Goal: Task Accomplishment & Management: Manage account settings

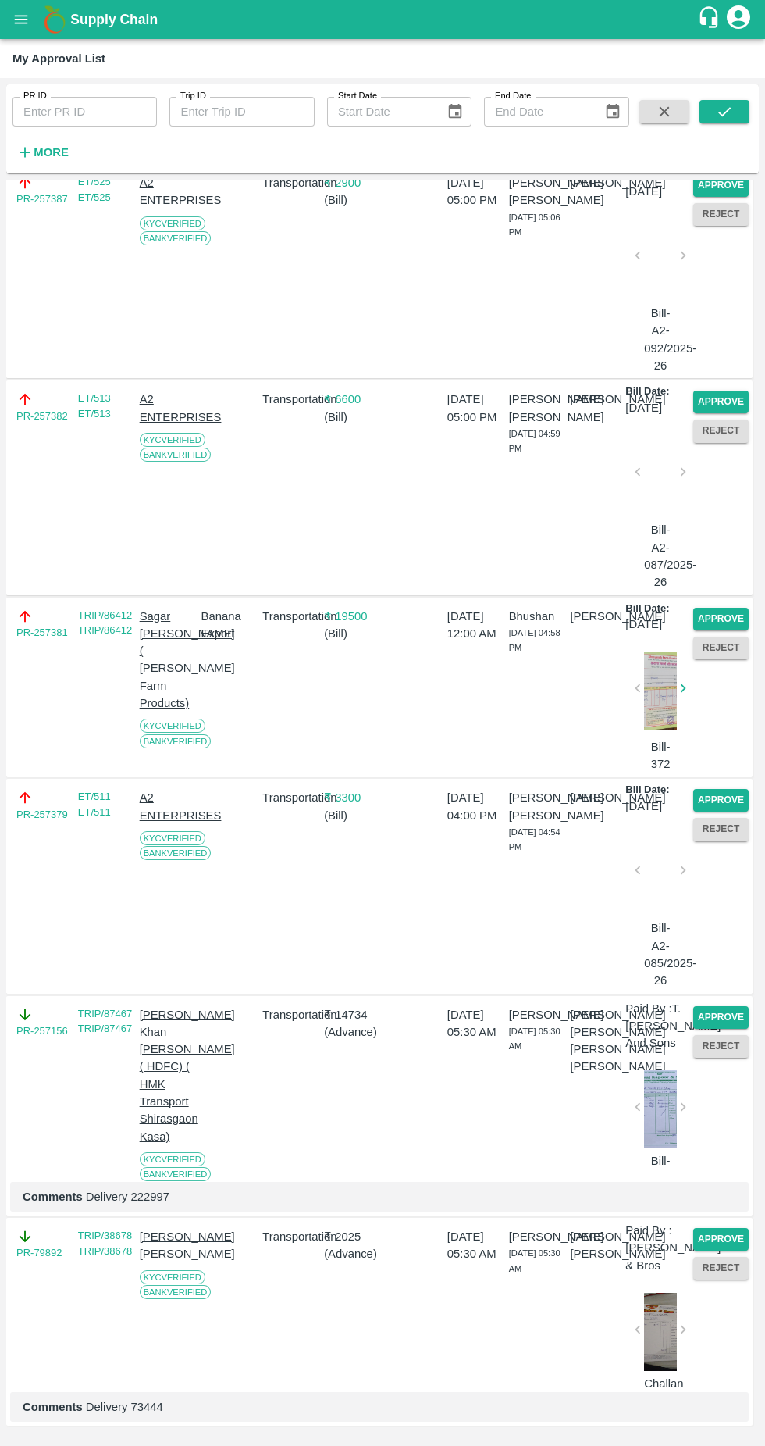
scroll to position [3941, 0]
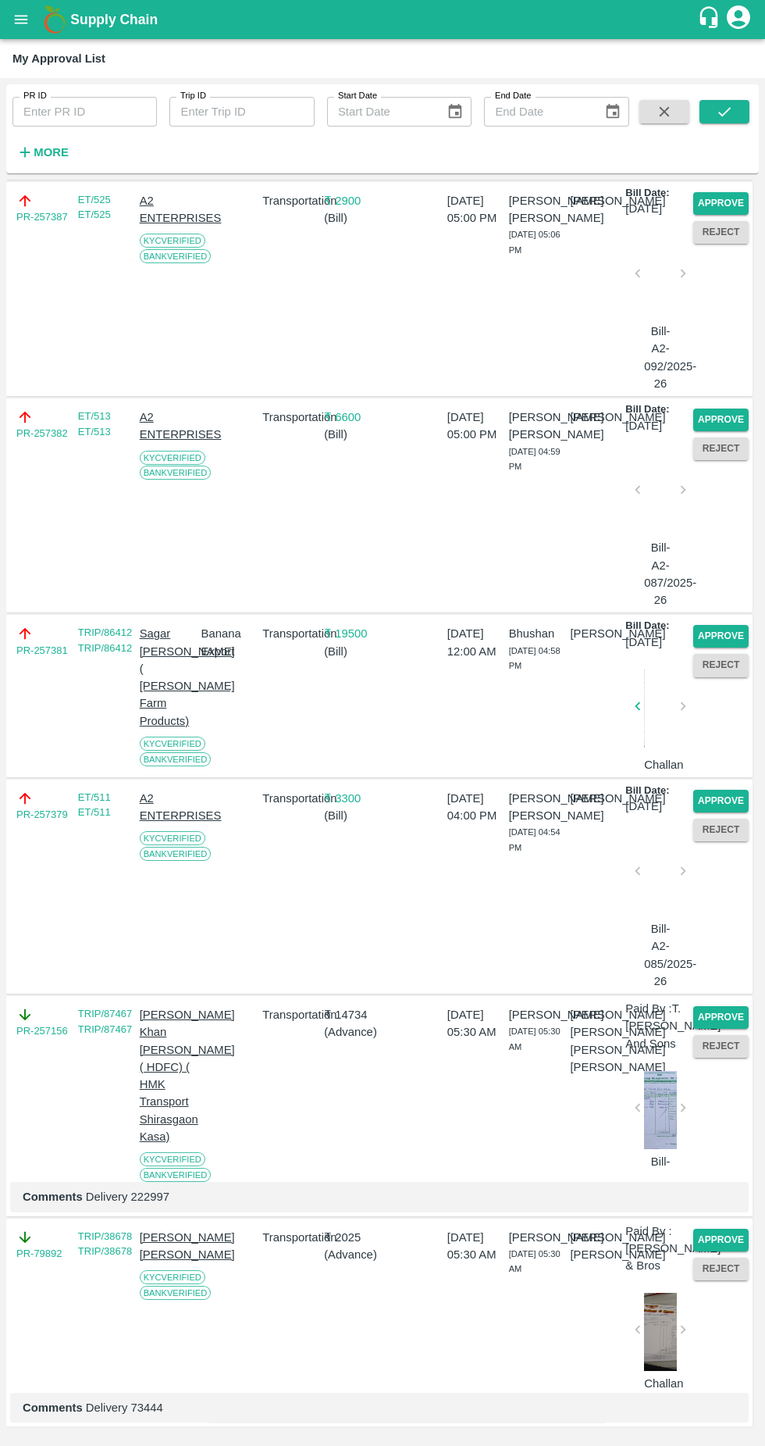
click at [717, 1006] on button "Approve" at bounding box center [721, 1017] width 55 height 23
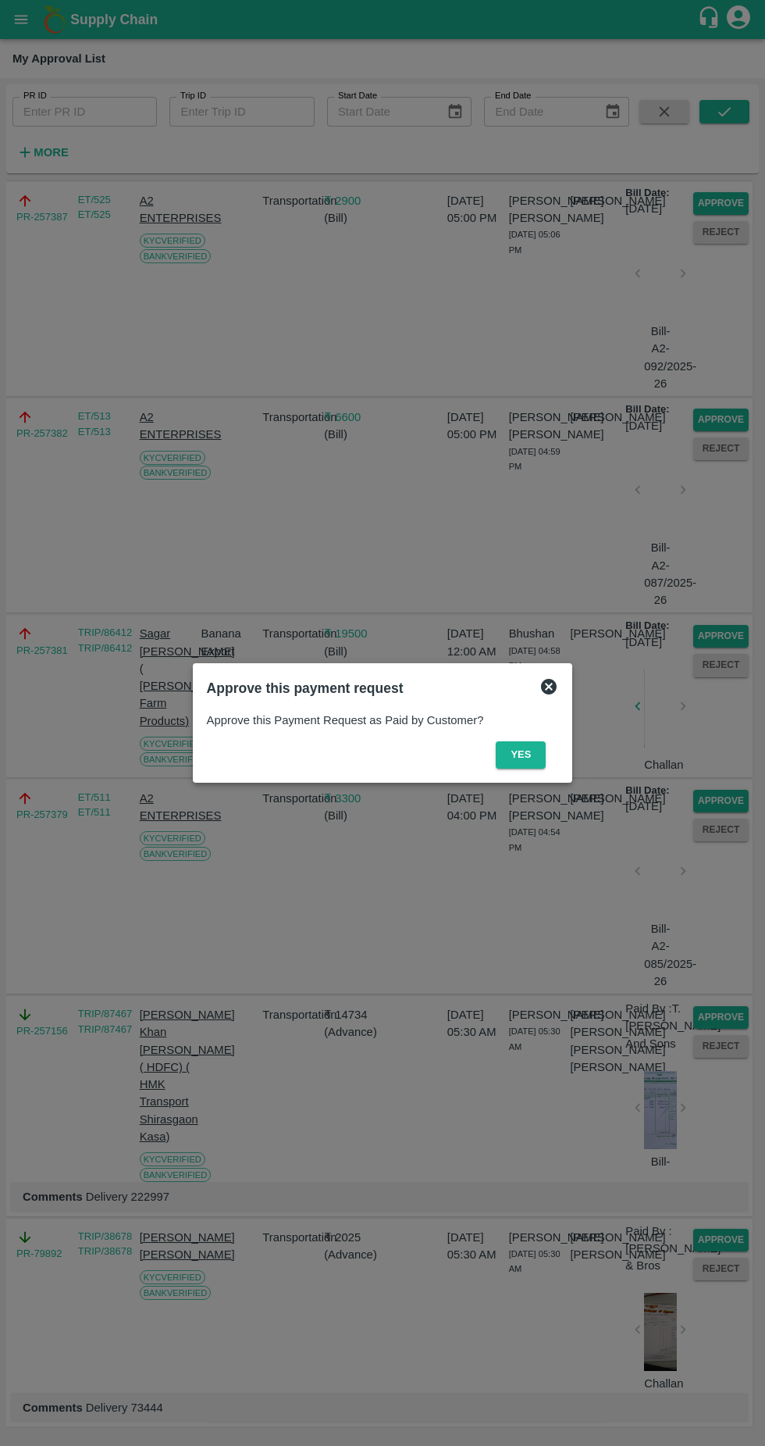
click at [519, 754] on button "Yes" at bounding box center [521, 754] width 50 height 27
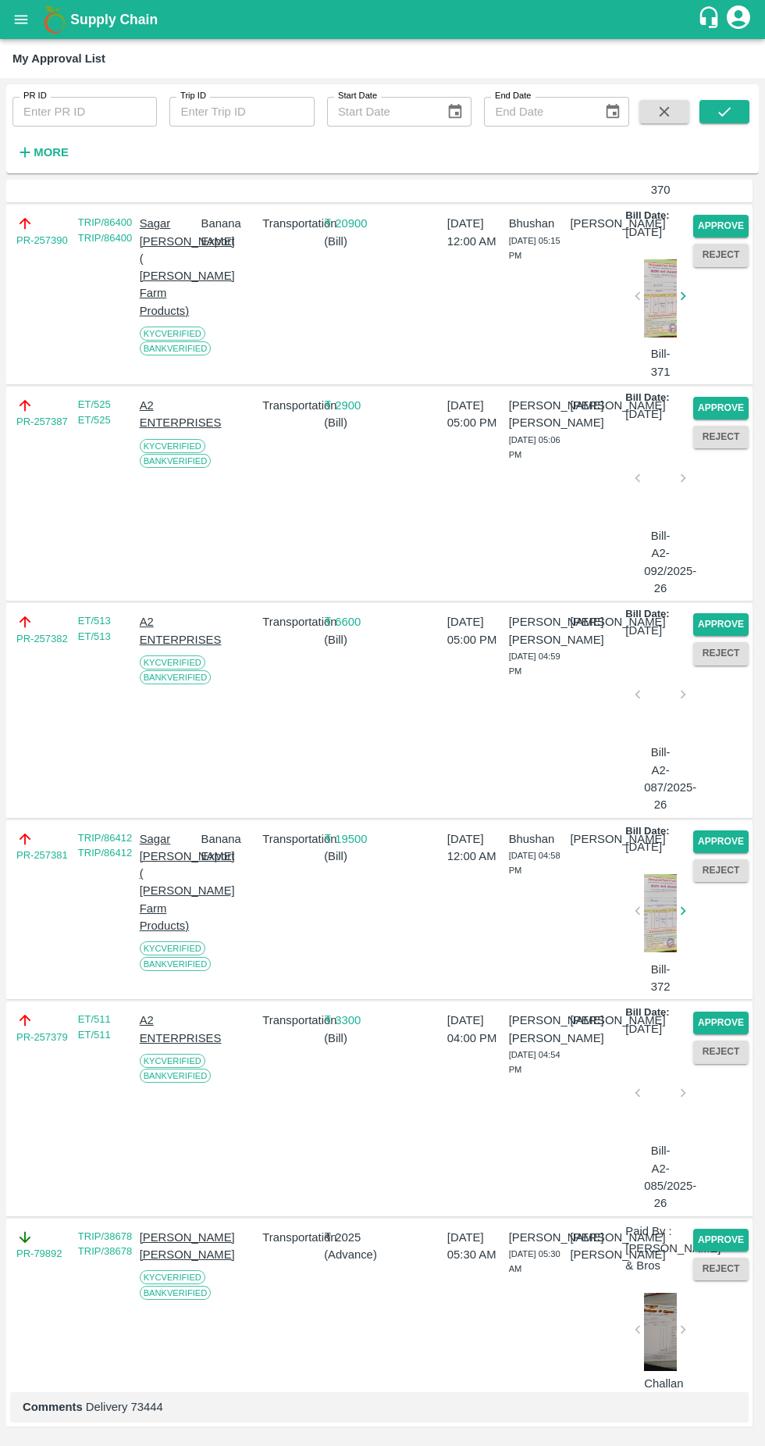
scroll to position [3906, 0]
click at [727, 1229] on button "Approve" at bounding box center [721, 1240] width 55 height 23
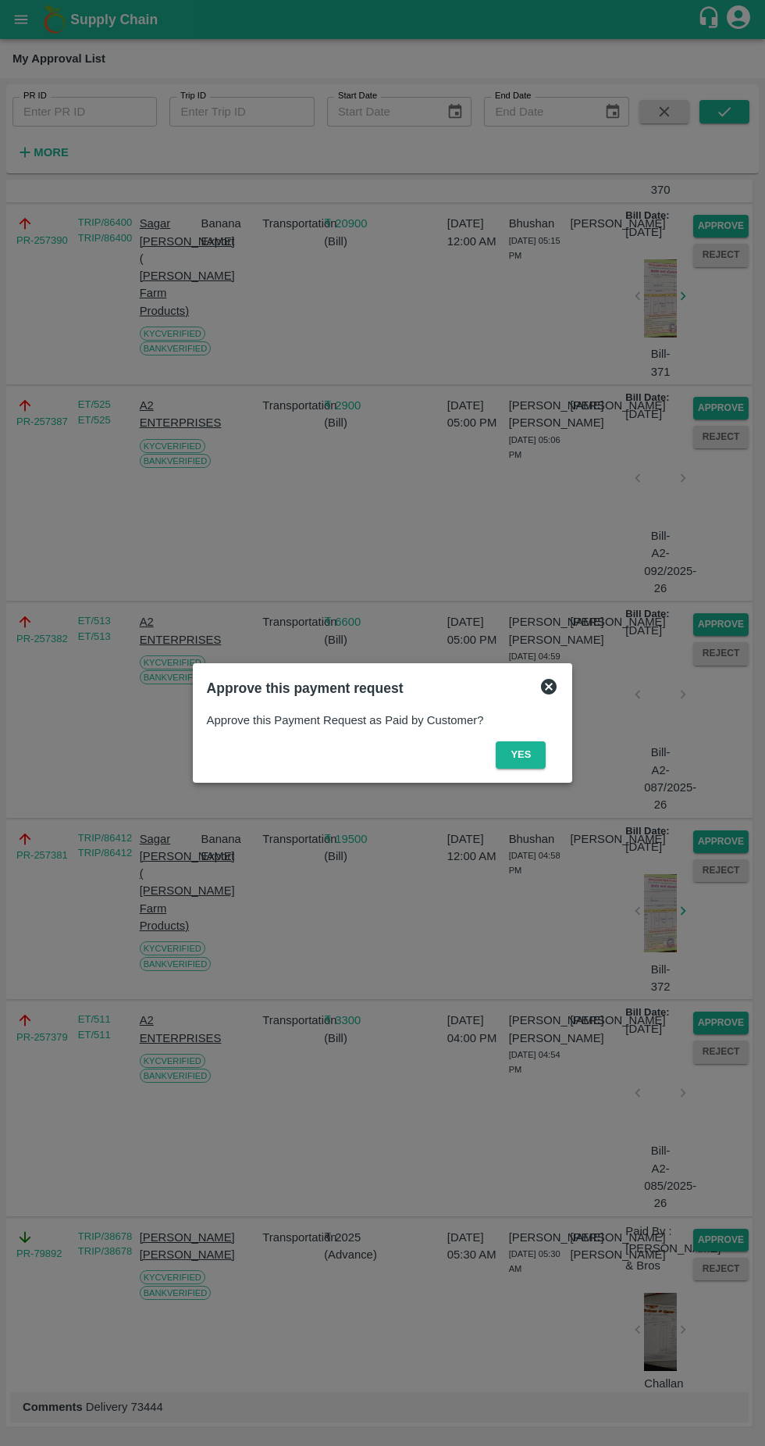
scroll to position [3670, 0]
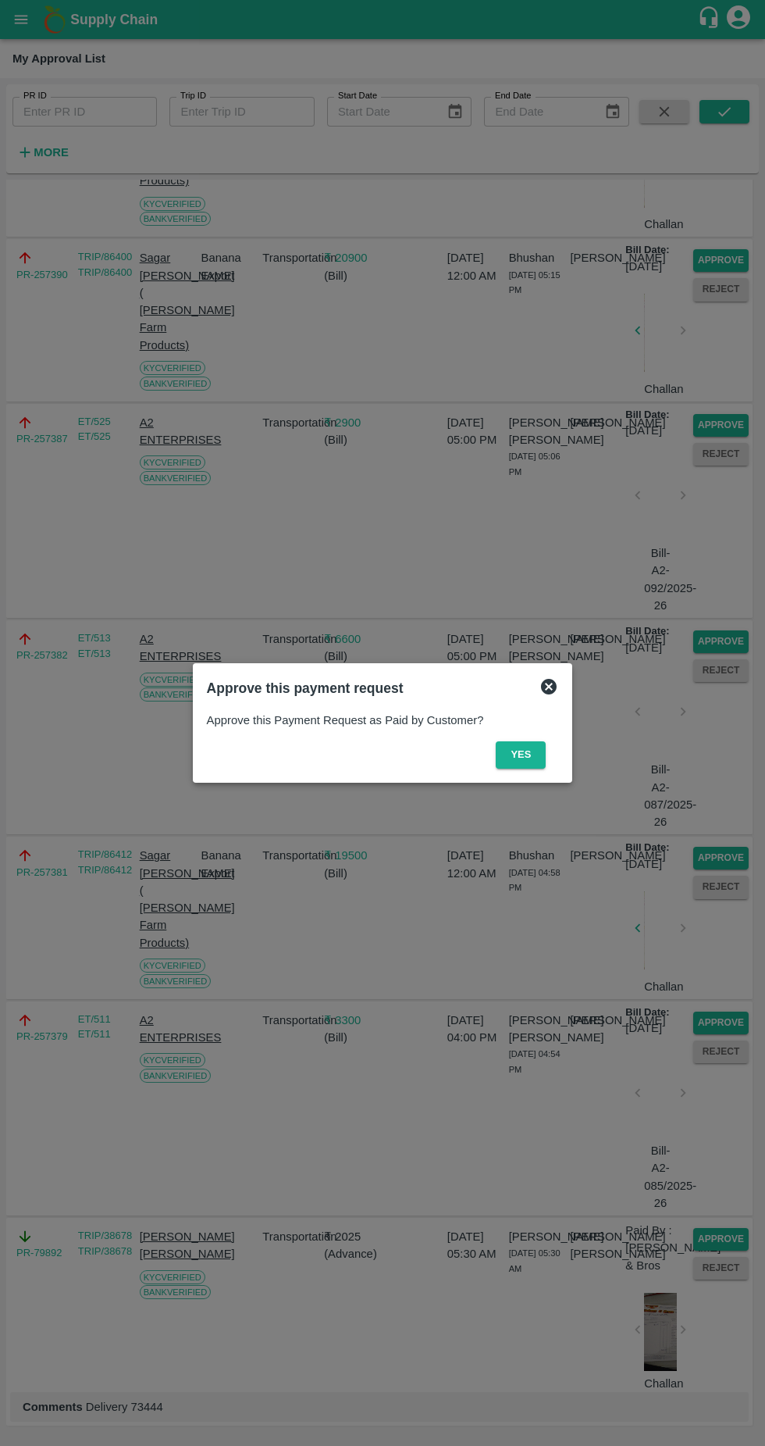
click at [546, 679] on icon at bounding box center [549, 687] width 16 height 16
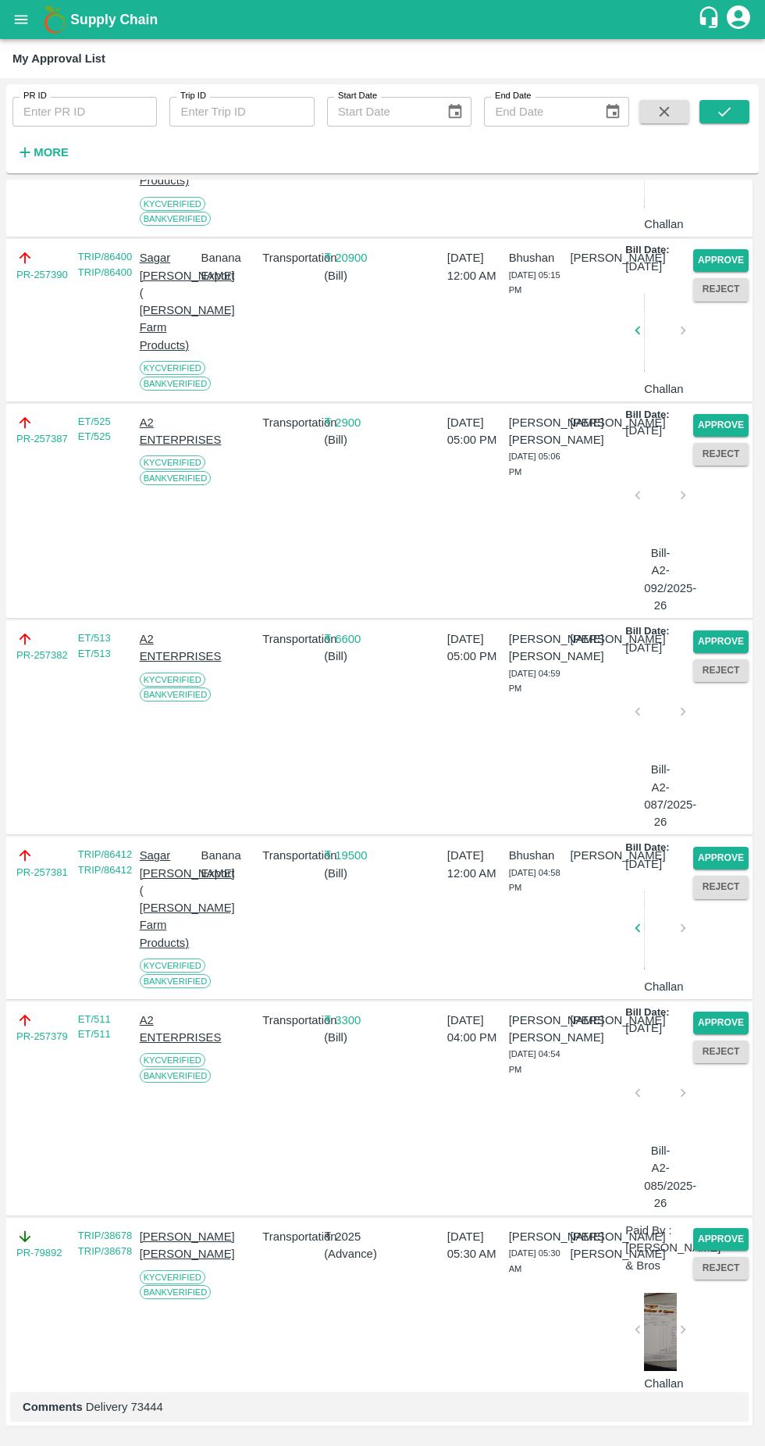
scroll to position [3882, 0]
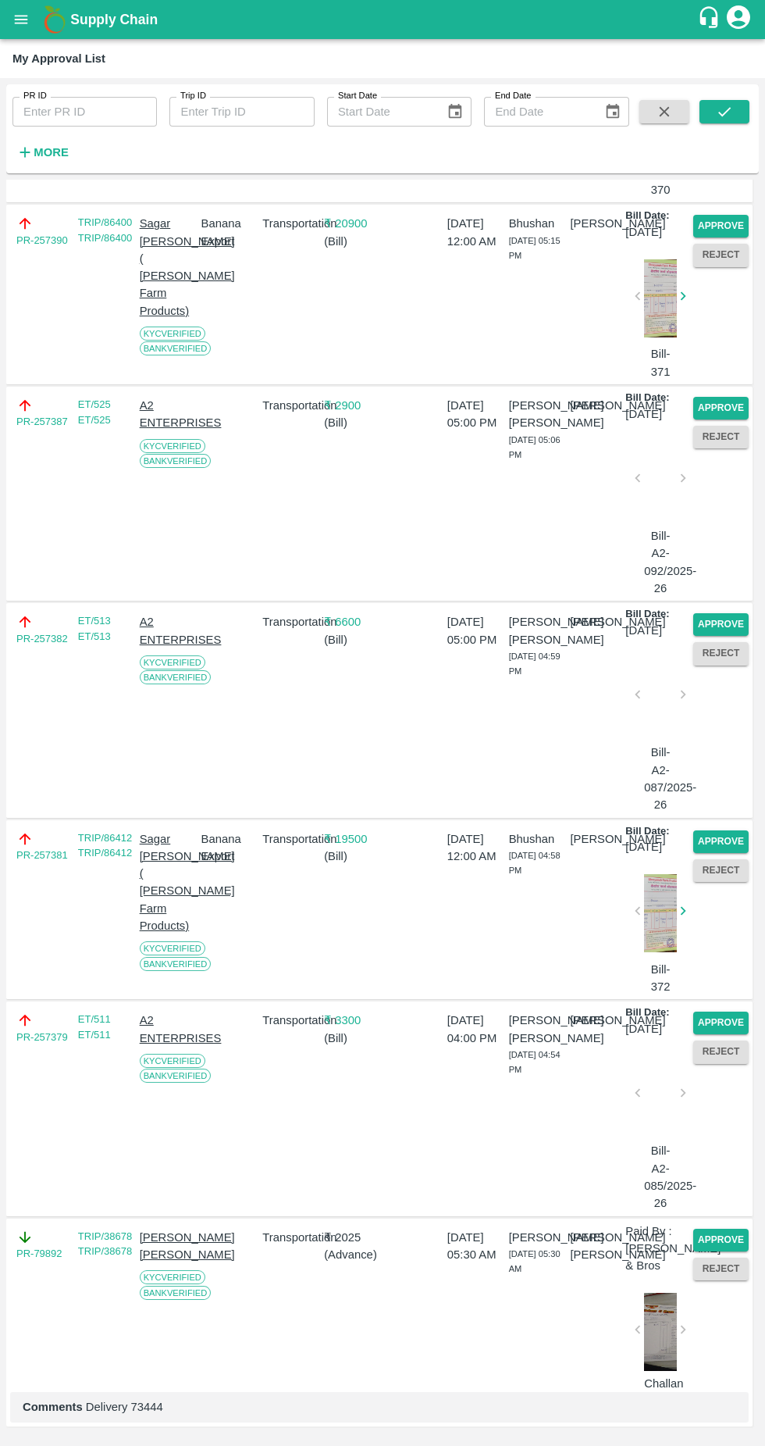
click at [714, 1011] on button "Approve" at bounding box center [721, 1022] width 55 height 23
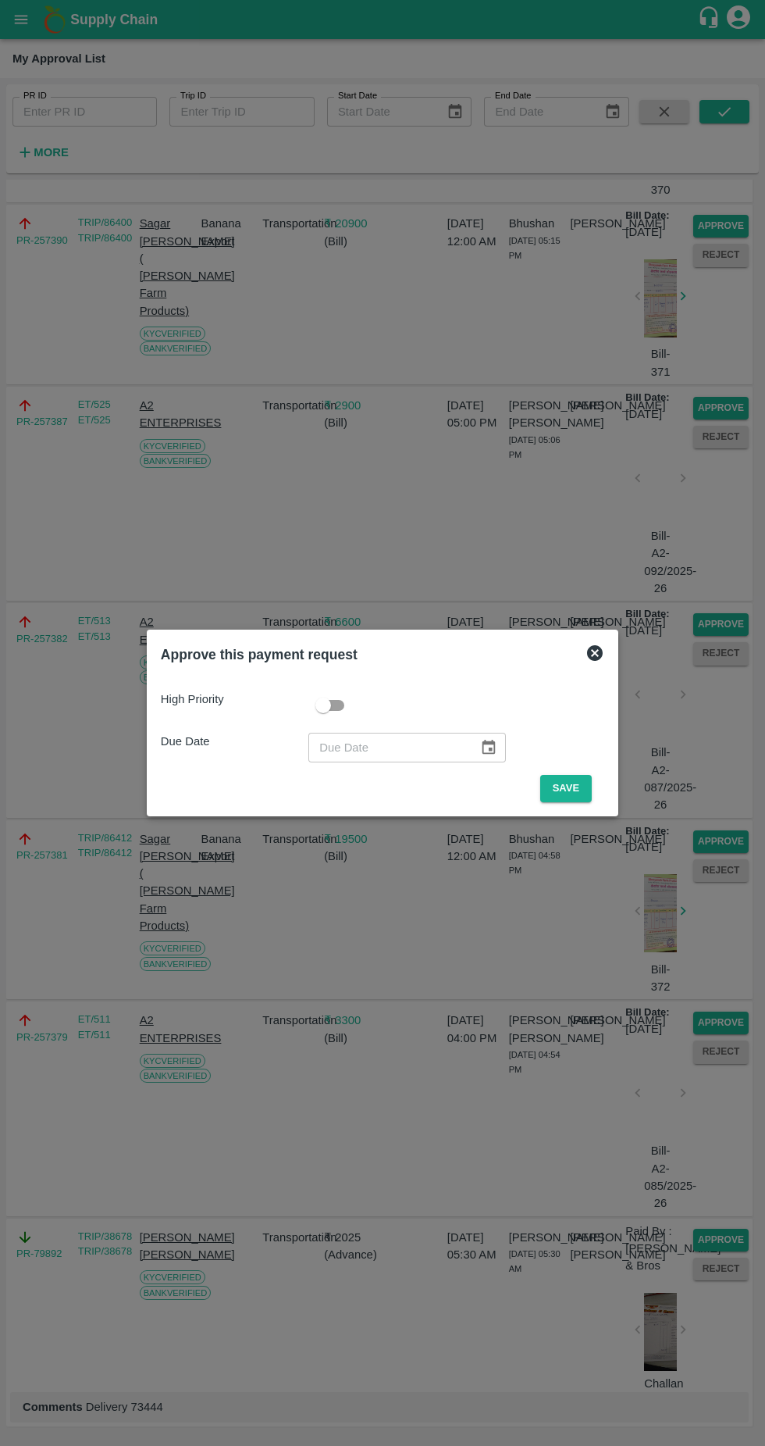
click at [565, 792] on button "Save" at bounding box center [566, 788] width 52 height 27
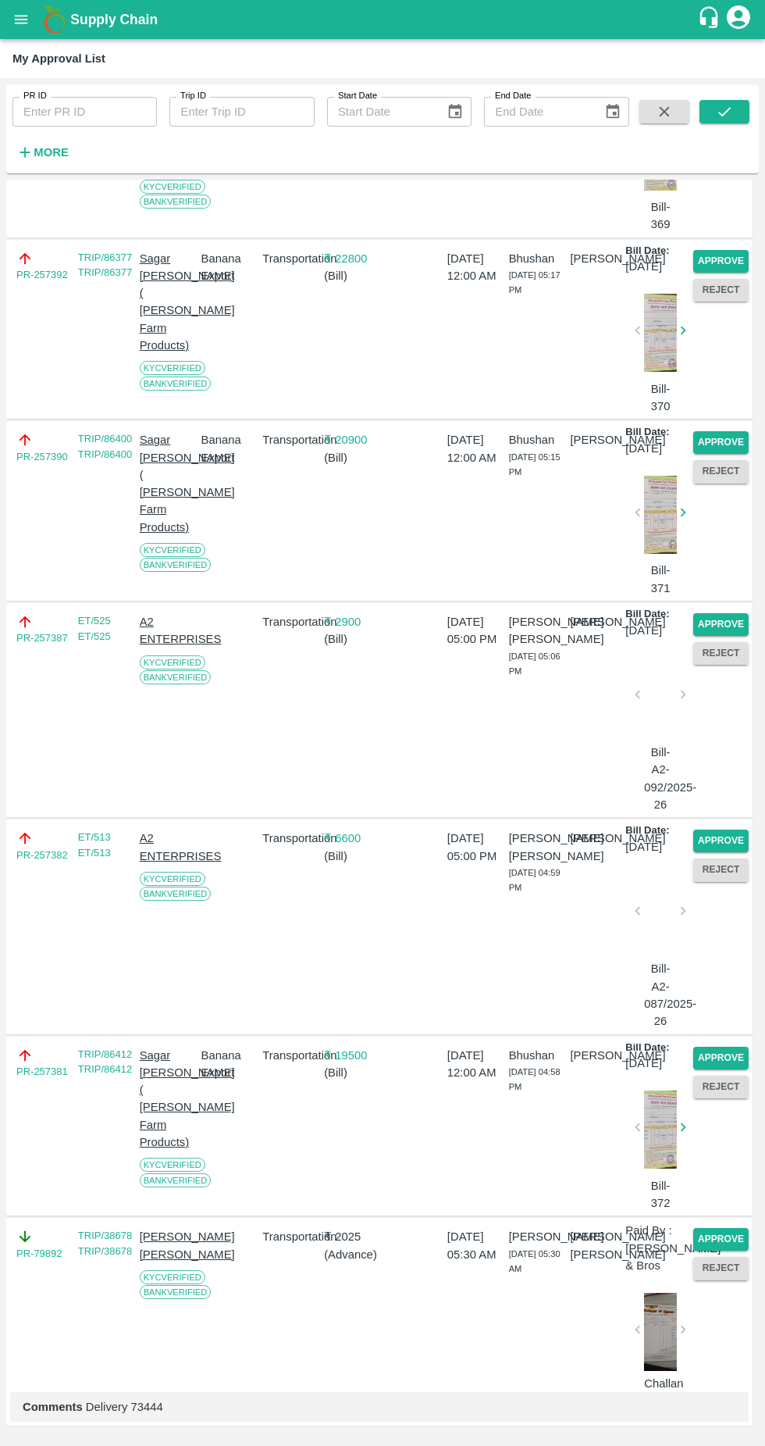
scroll to position [3436, 0]
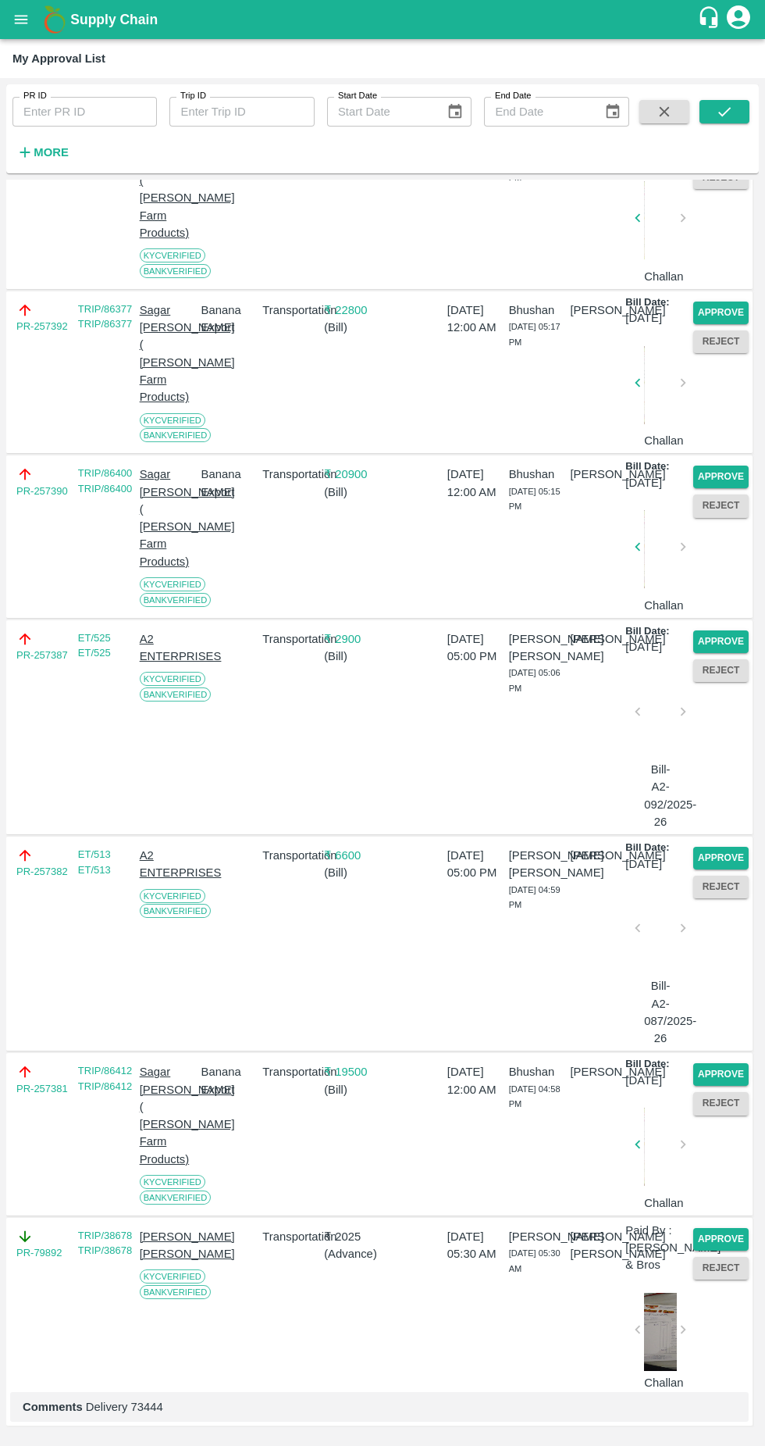
click at [726, 1063] on button "Approve" at bounding box center [721, 1074] width 55 height 23
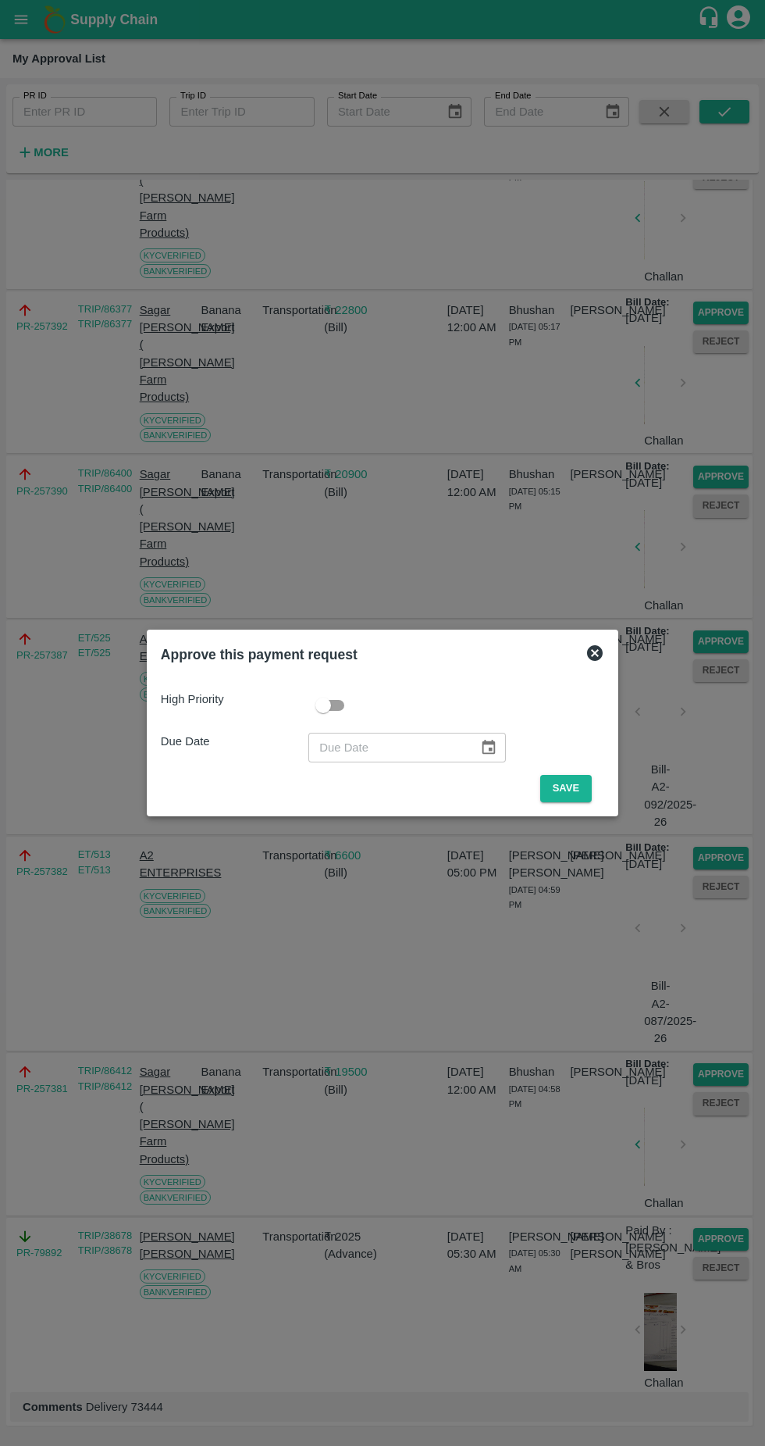
scroll to position [3636, 0]
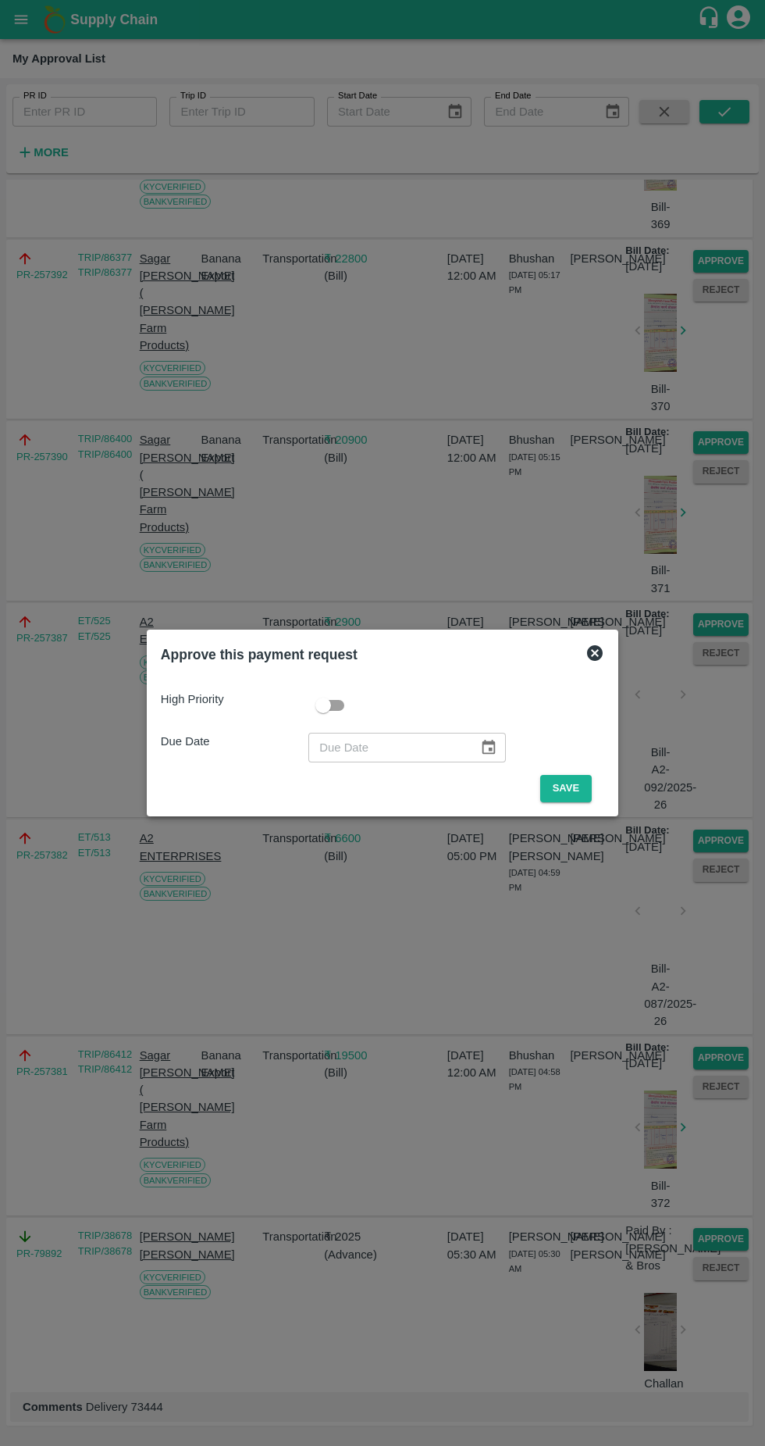
click at [565, 785] on button "Save" at bounding box center [566, 788] width 52 height 27
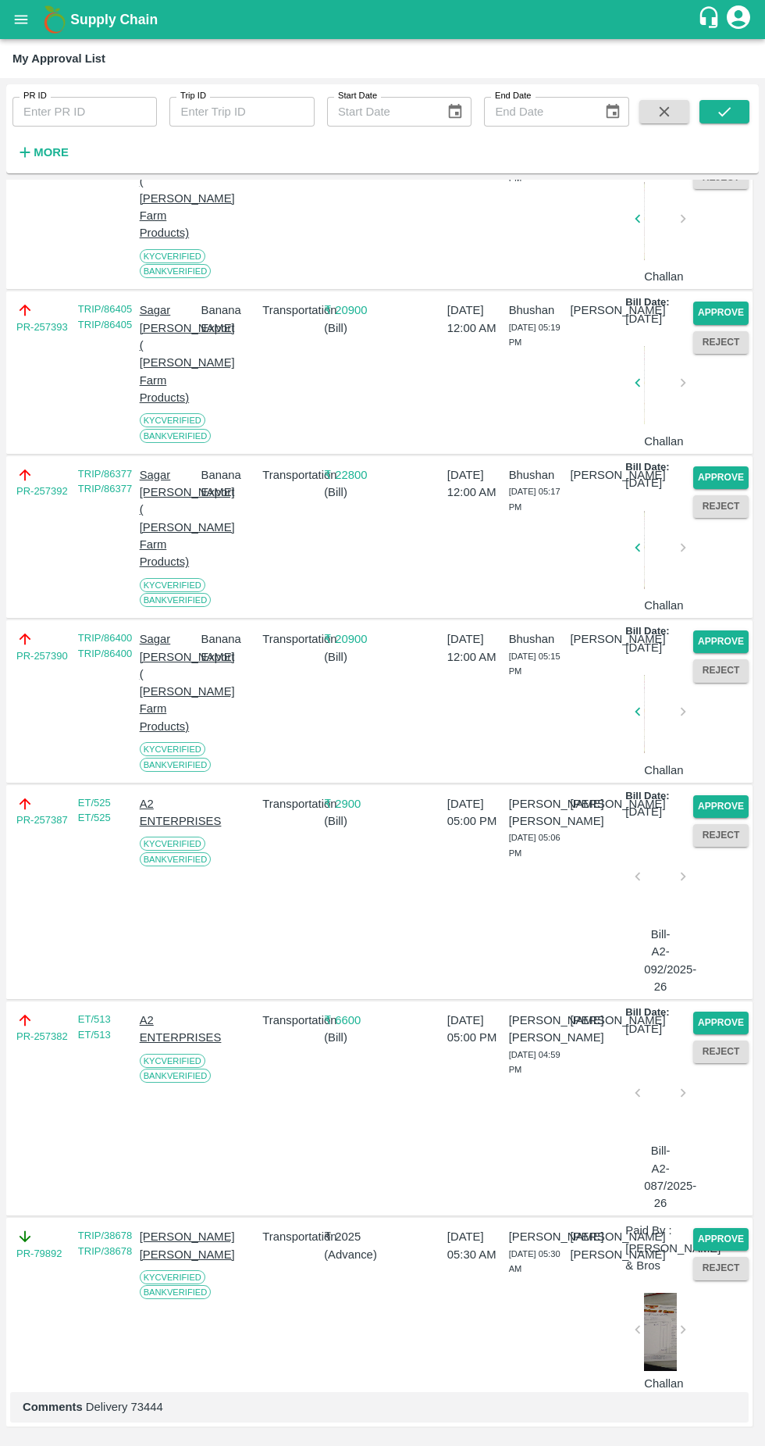
scroll to position [3247, 0]
click at [714, 981] on div "Approve Reject" at bounding box center [718, 892] width 62 height 206
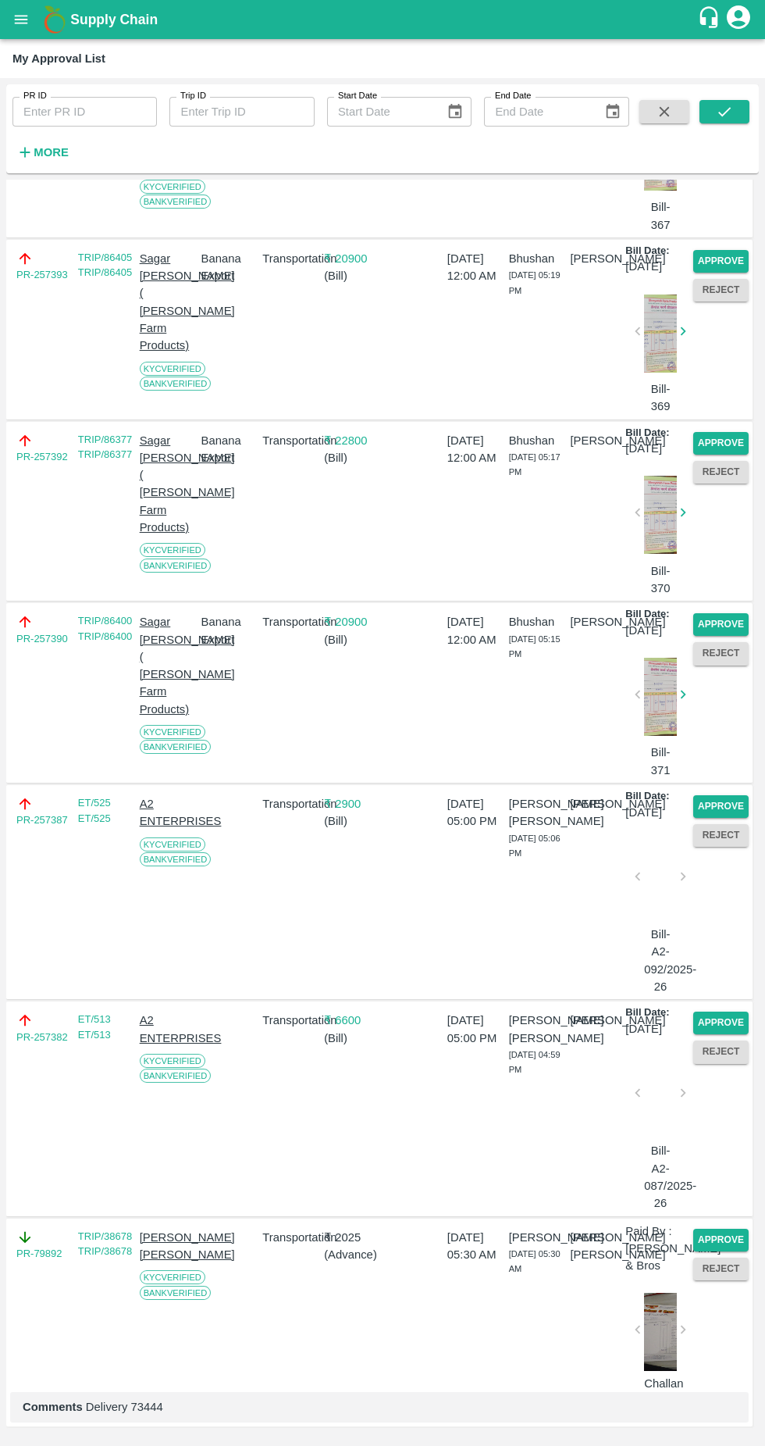
click at [710, 1018] on button "Approve" at bounding box center [721, 1022] width 55 height 23
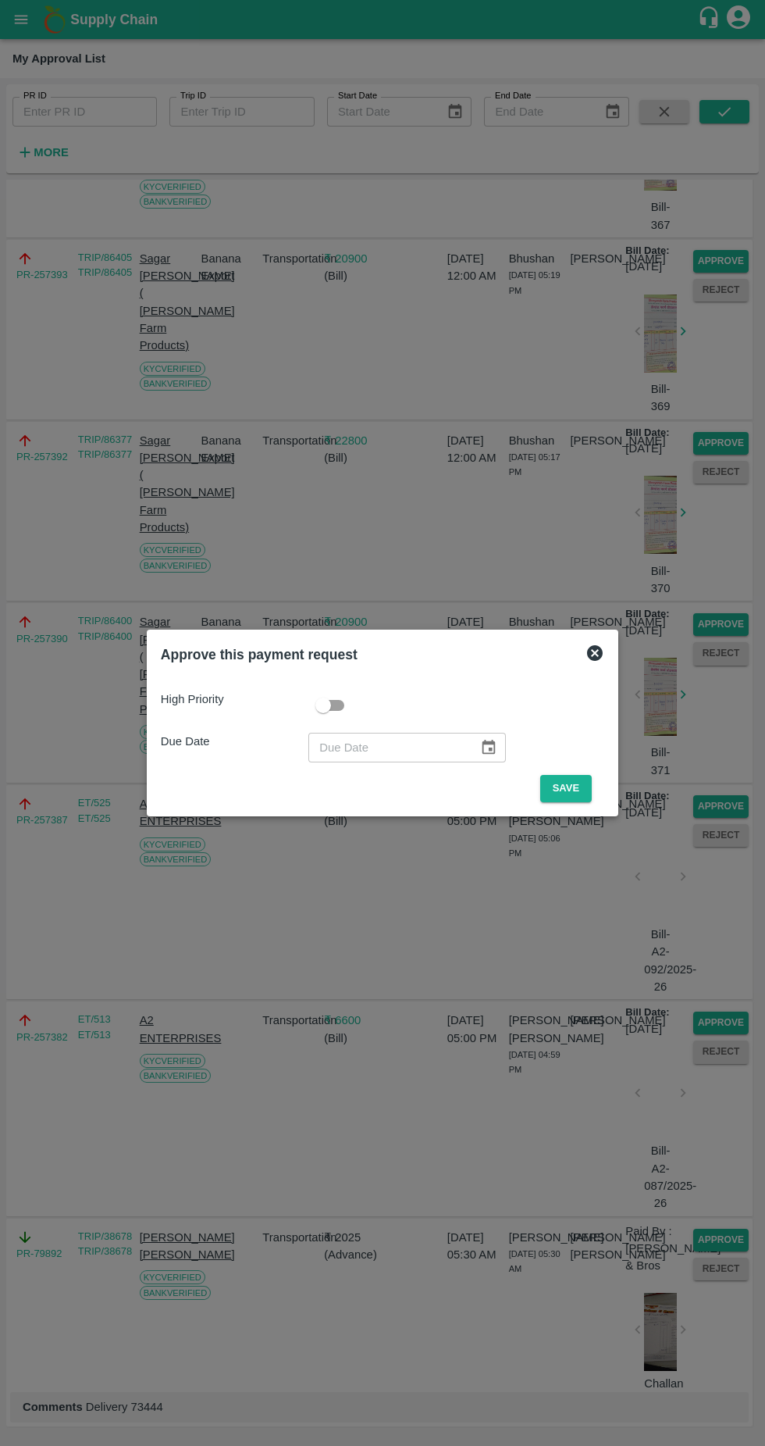
click at [568, 783] on button "Save" at bounding box center [566, 788] width 52 height 27
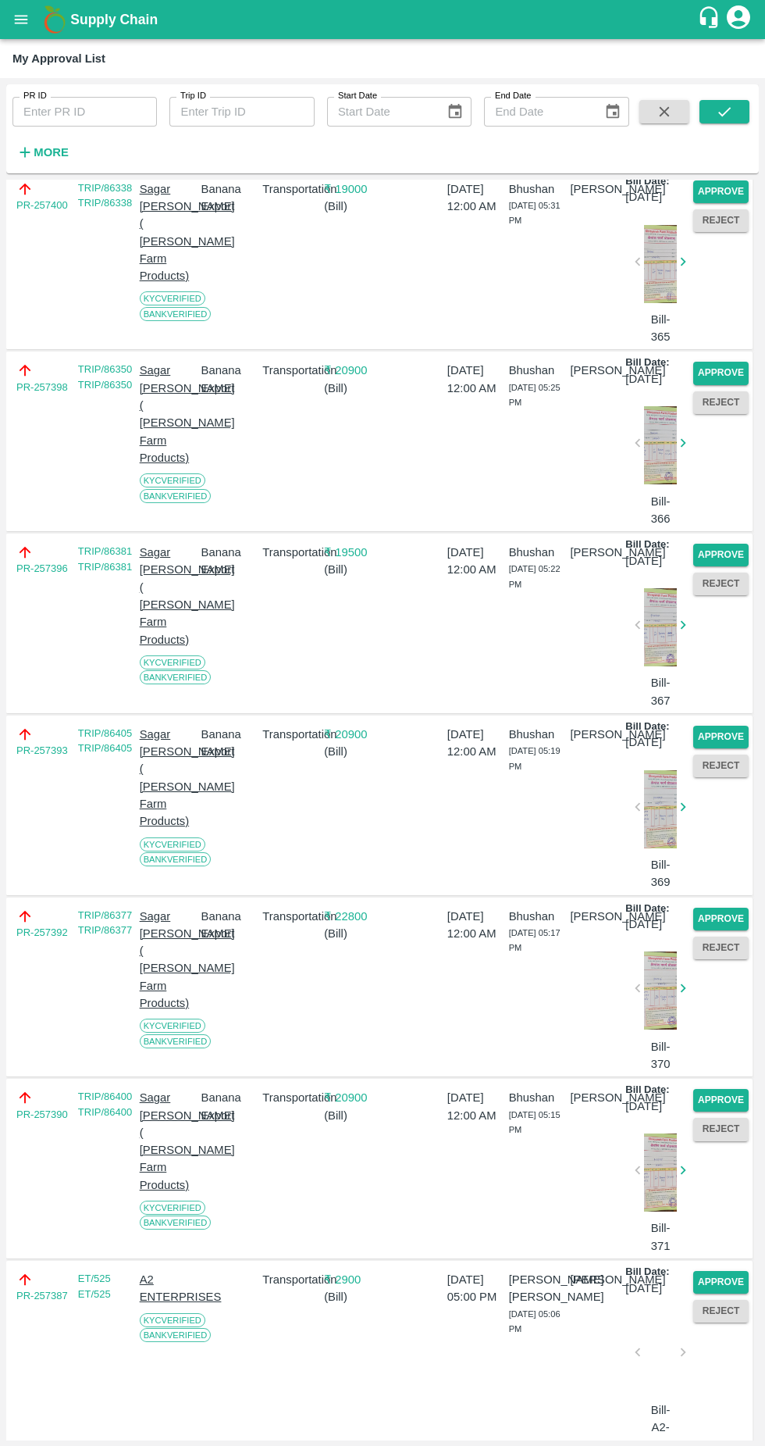
scroll to position [3237, 0]
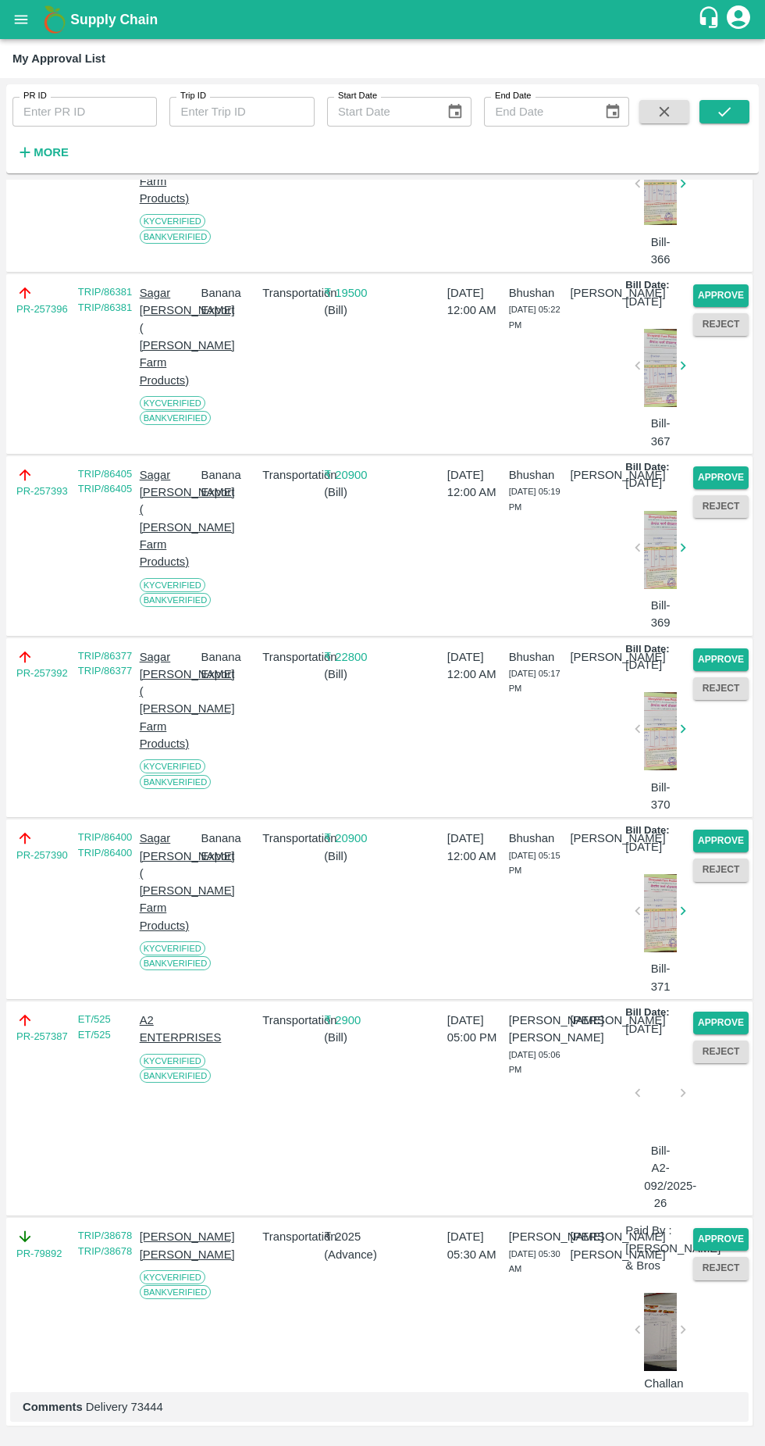
click at [715, 1011] on button "Approve" at bounding box center [721, 1022] width 55 height 23
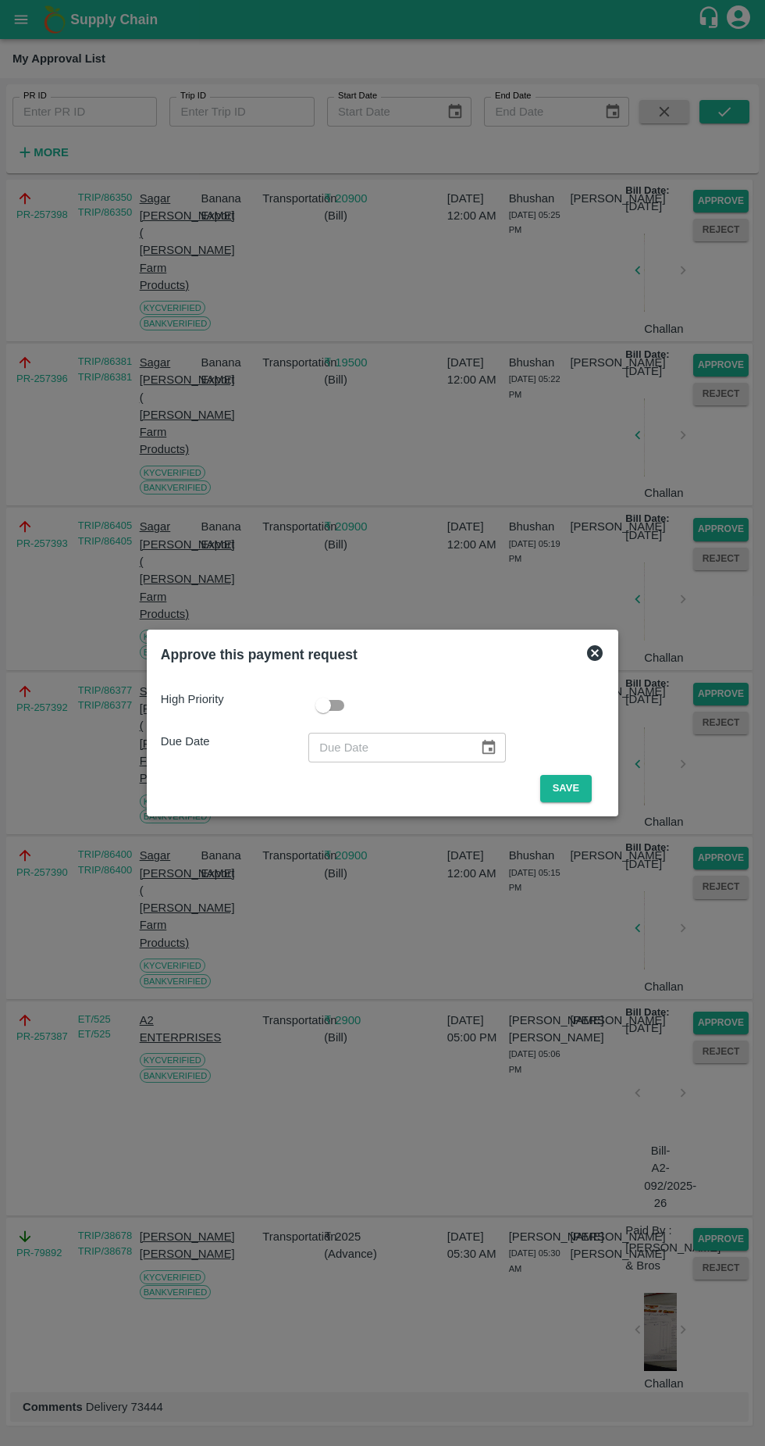
click at [573, 805] on div "High Priority Due Date ​ Save" at bounding box center [383, 740] width 456 height 137
click at [572, 783] on button "Save" at bounding box center [566, 788] width 52 height 27
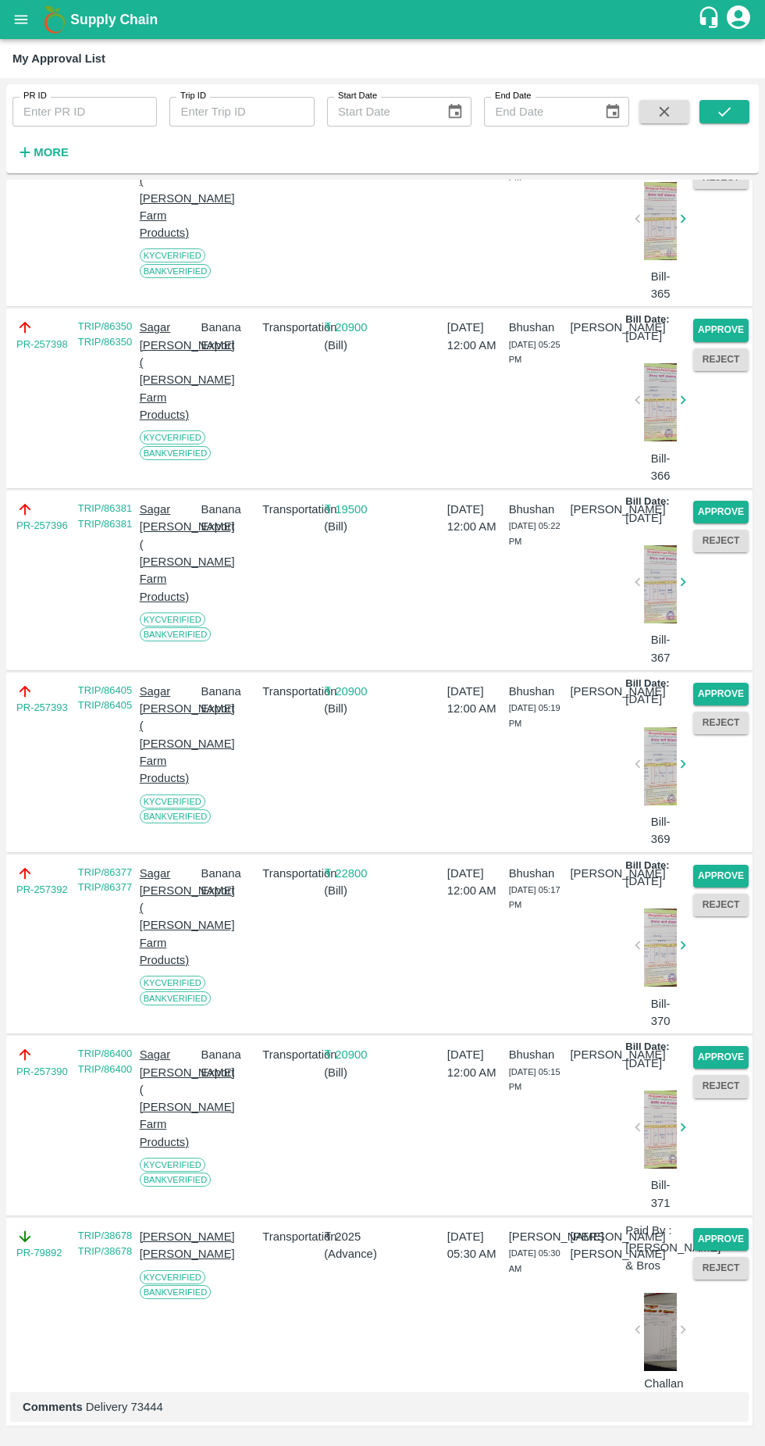
scroll to position [2779, 0]
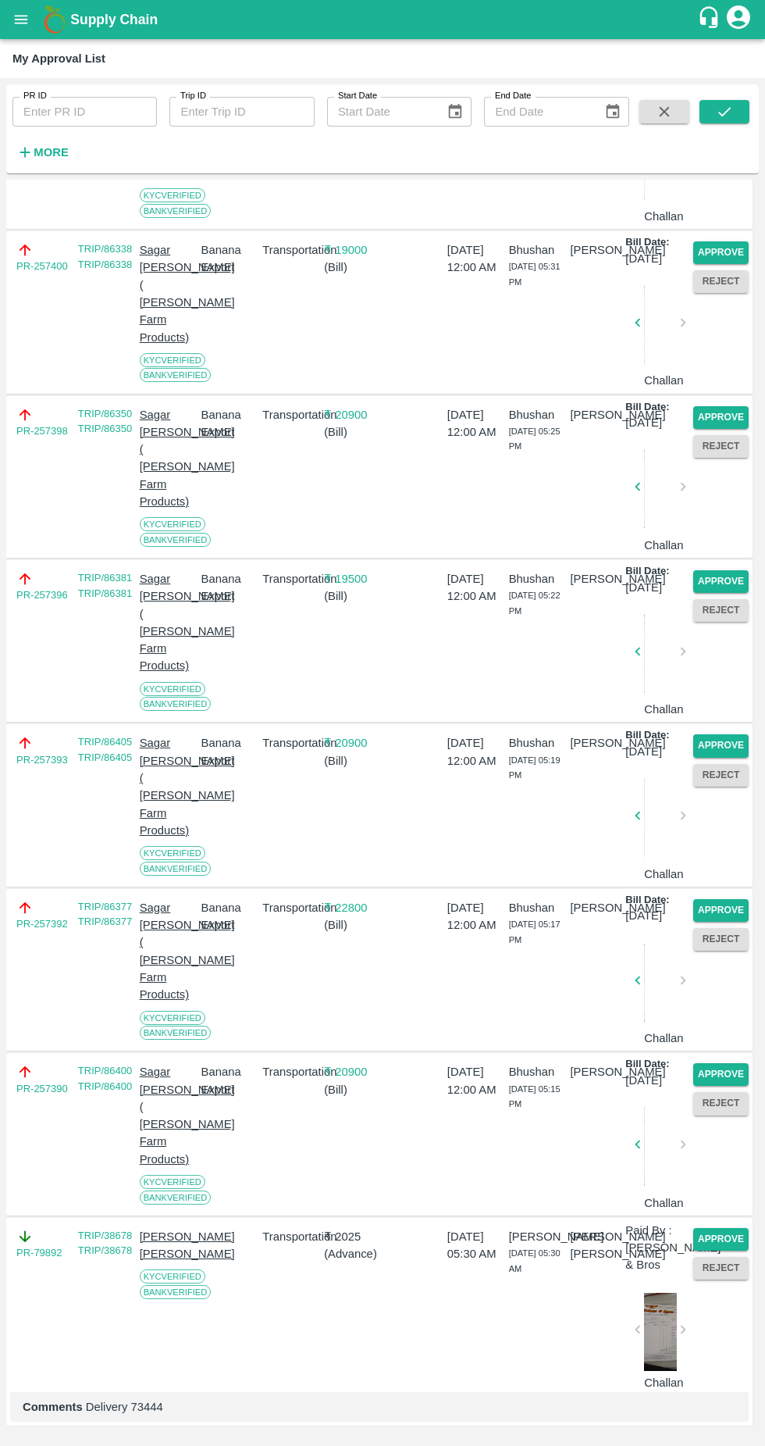
click at [712, 1063] on button "Approve" at bounding box center [721, 1074] width 55 height 23
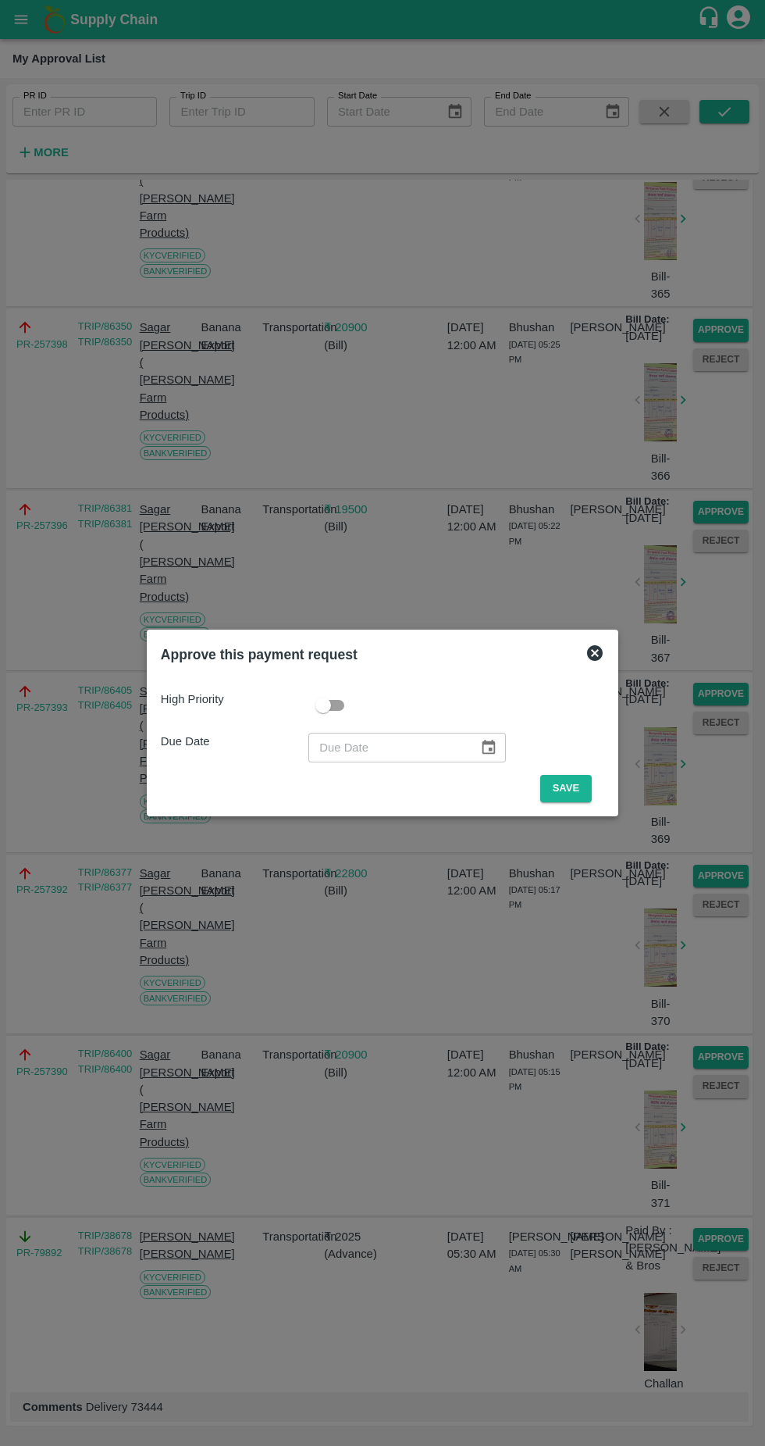
scroll to position [2930, 0]
click at [572, 783] on button "Save" at bounding box center [566, 788] width 52 height 27
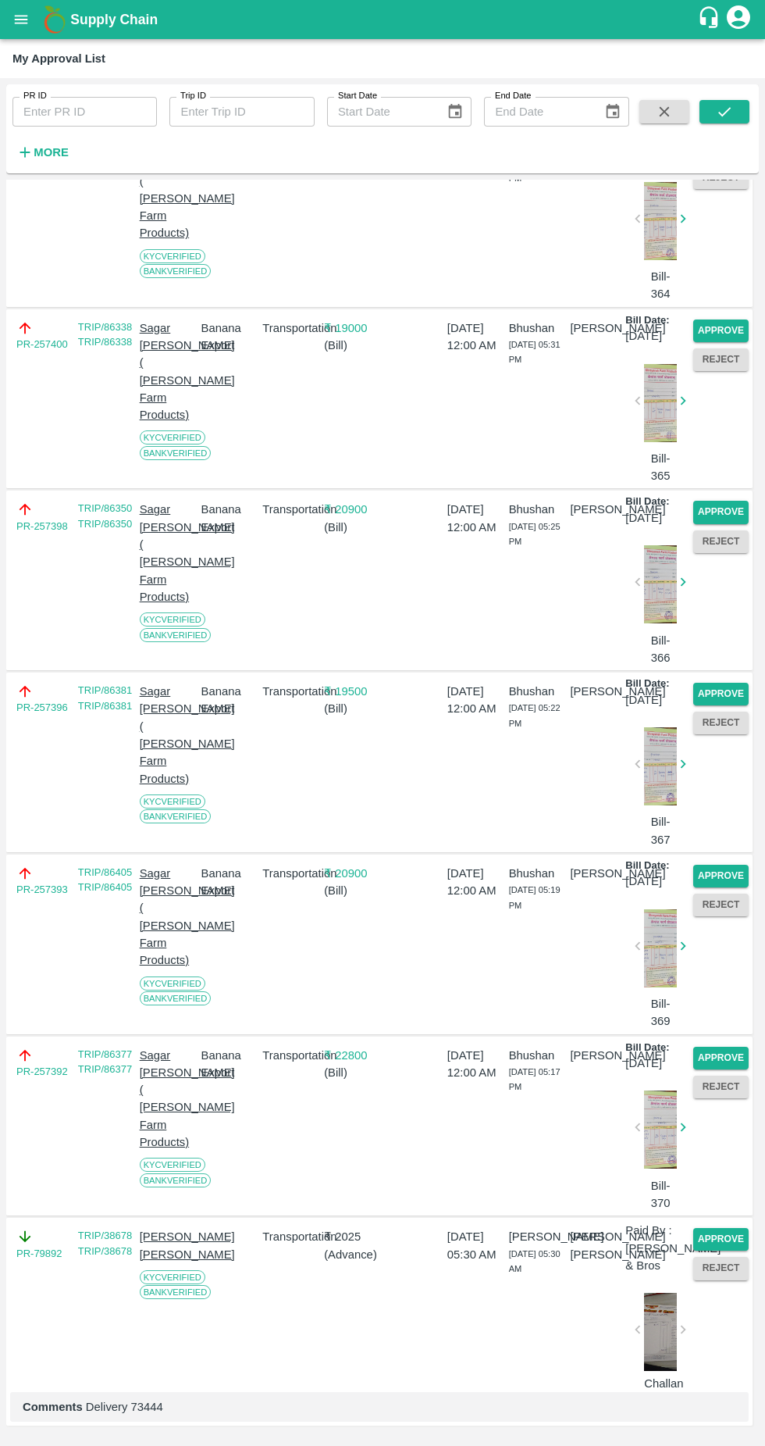
scroll to position [2590, 0]
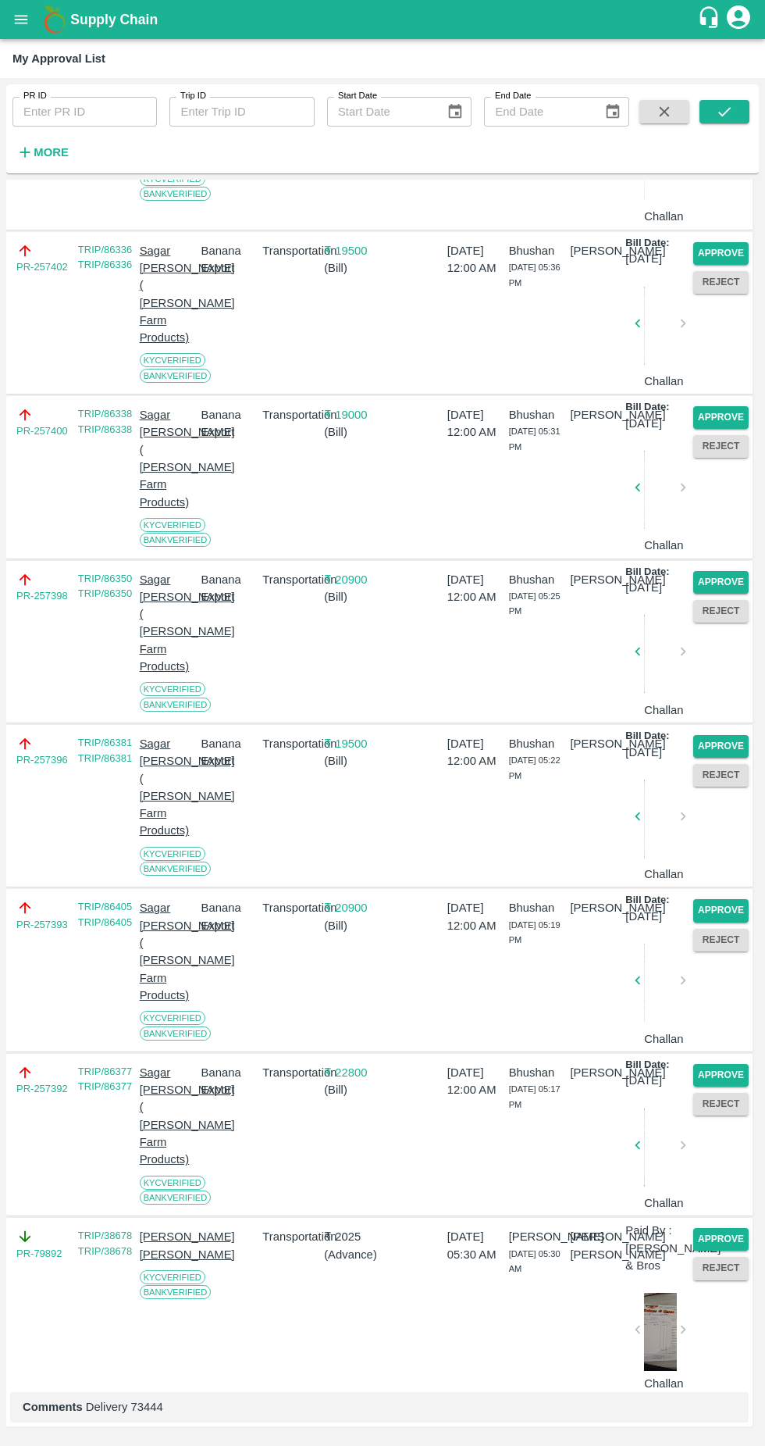
click at [724, 735] on button "Approve" at bounding box center [721, 746] width 55 height 23
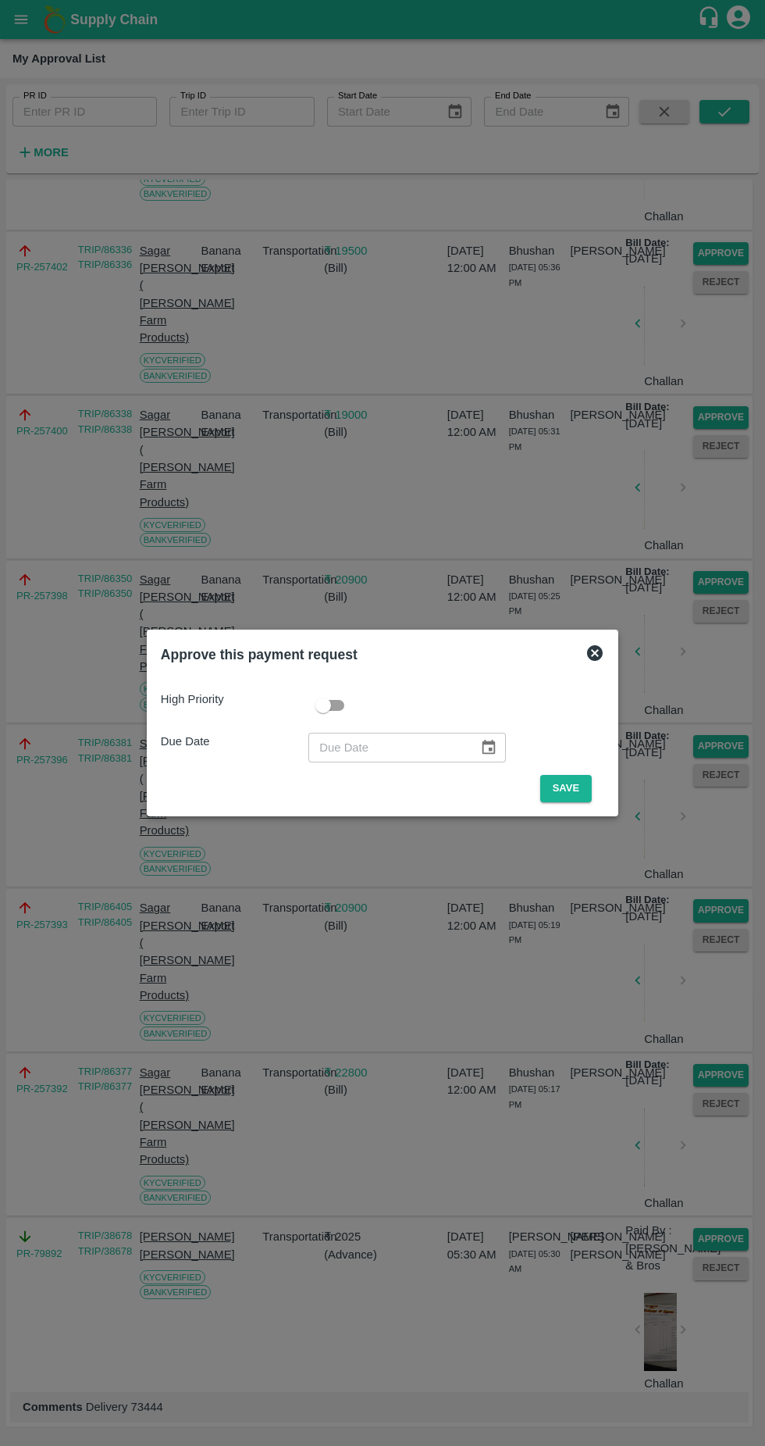
click at [580, 802] on div "High Priority Due Date ​ Save" at bounding box center [383, 740] width 456 height 137
click at [570, 788] on button "Save" at bounding box center [566, 788] width 52 height 27
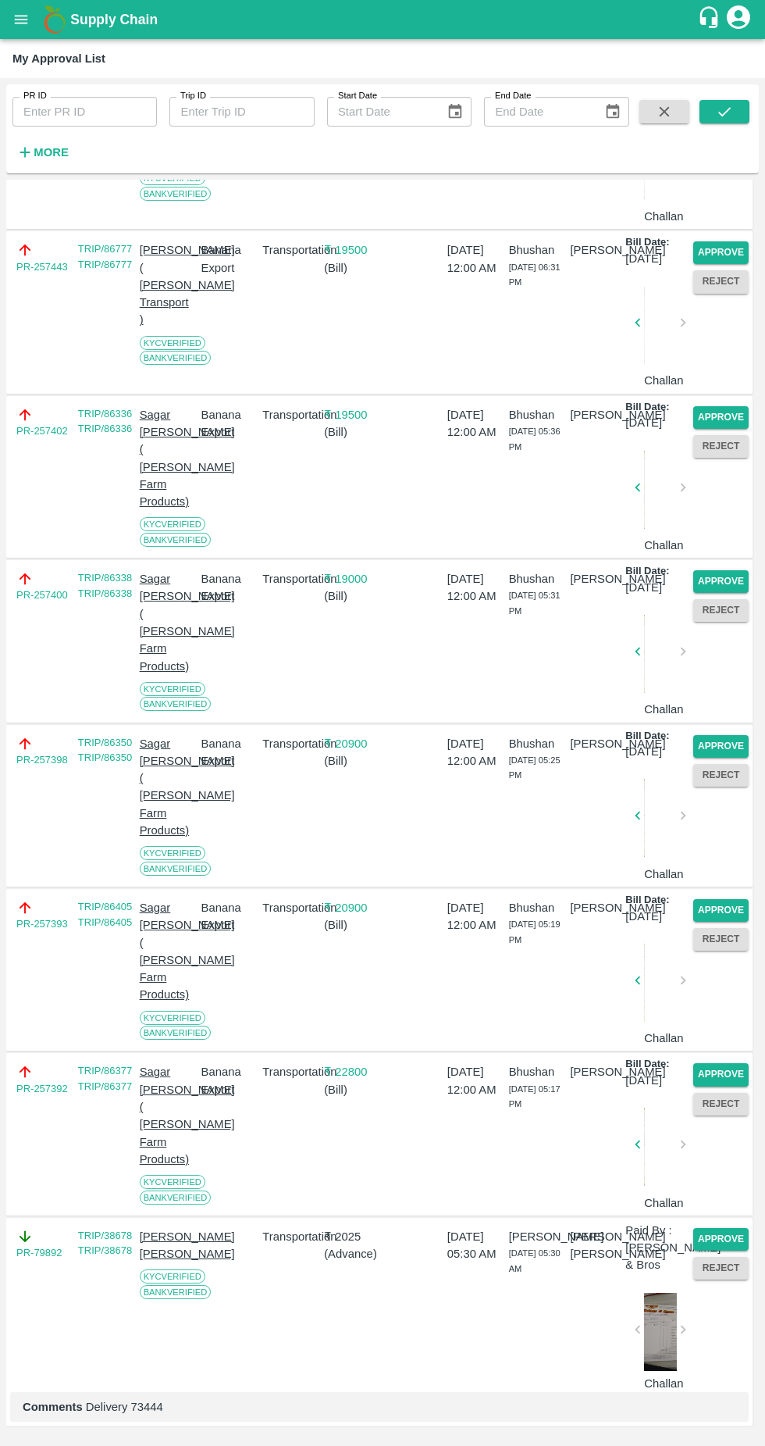
scroll to position [2401, 0]
click at [715, 899] on button "Approve" at bounding box center [721, 910] width 55 height 23
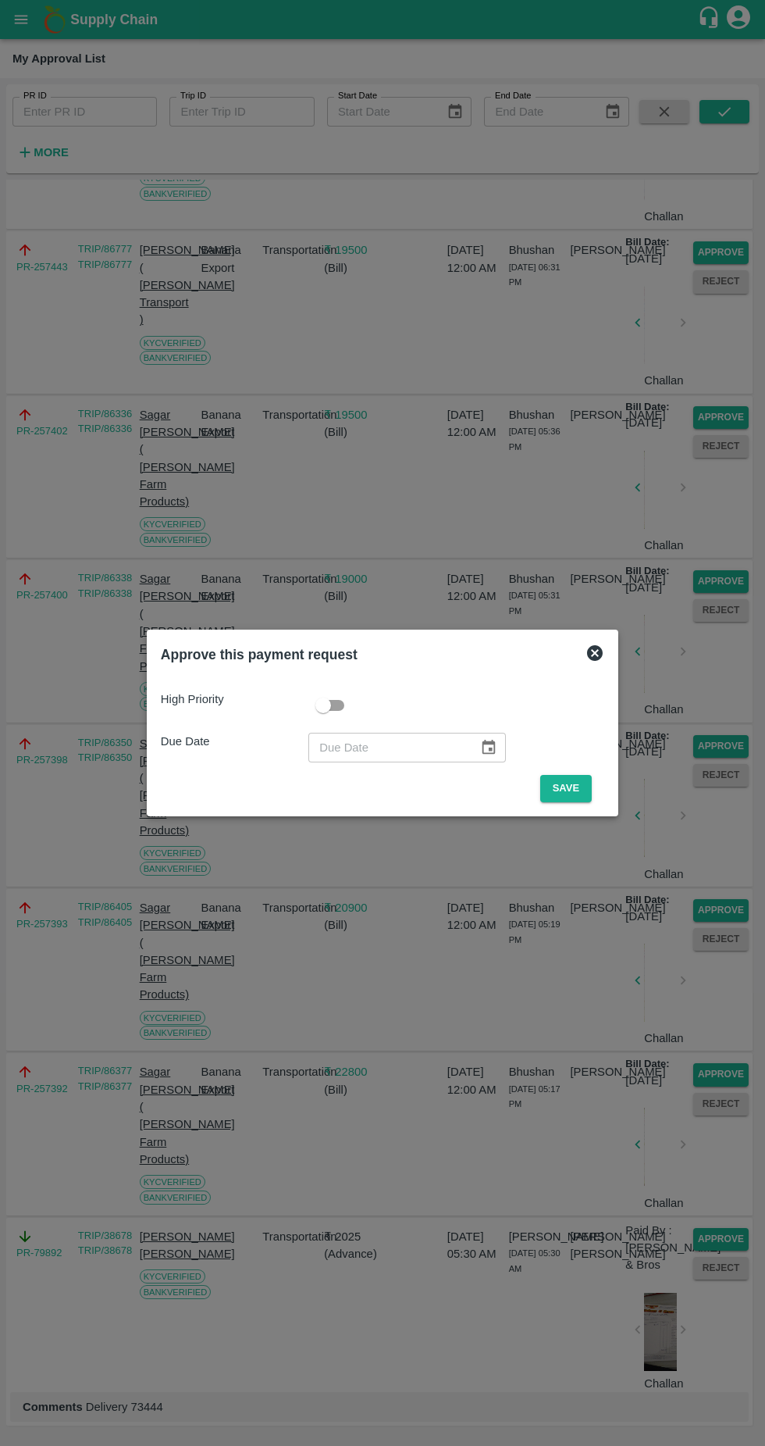
click at [580, 783] on button "Save" at bounding box center [566, 788] width 52 height 27
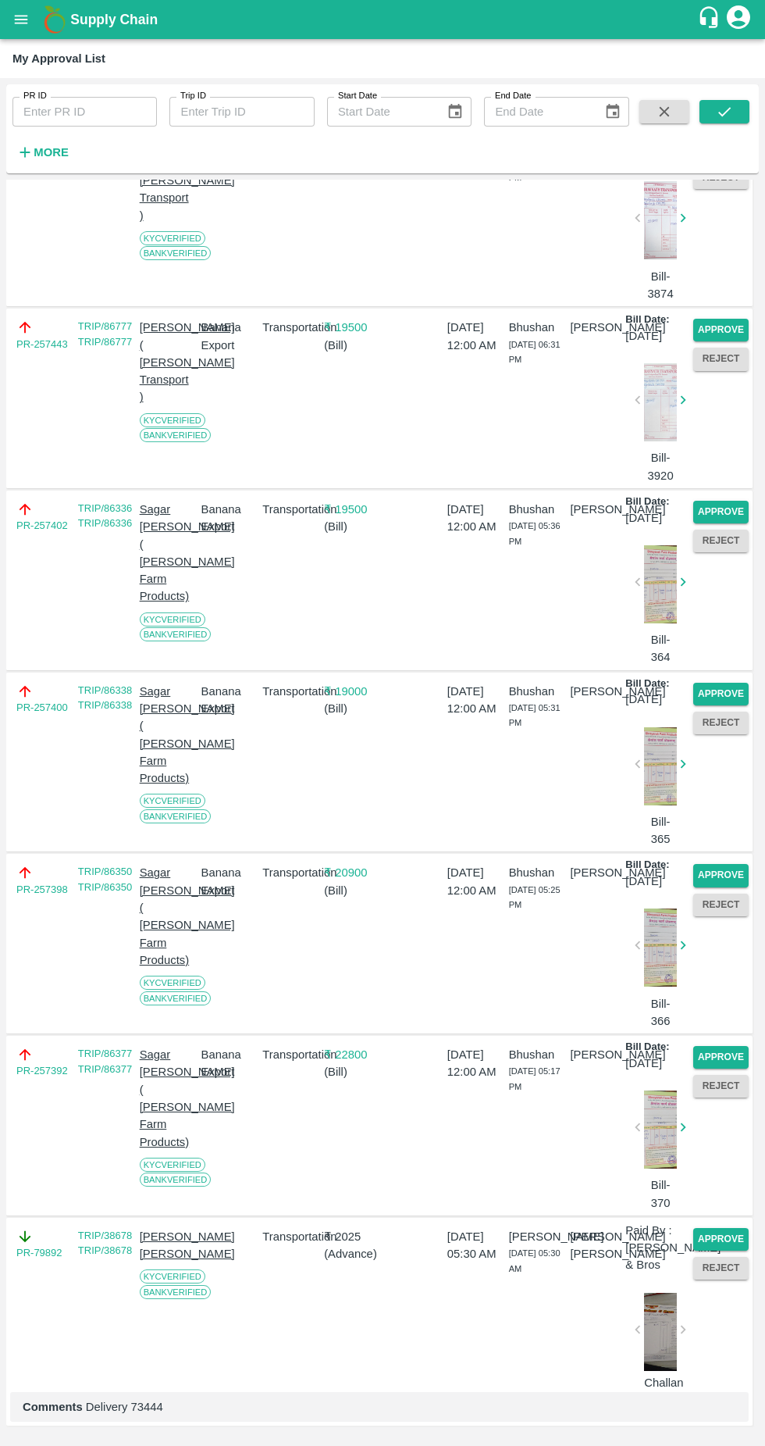
scroll to position [2399, 0]
click at [719, 864] on button "Approve" at bounding box center [721, 875] width 55 height 23
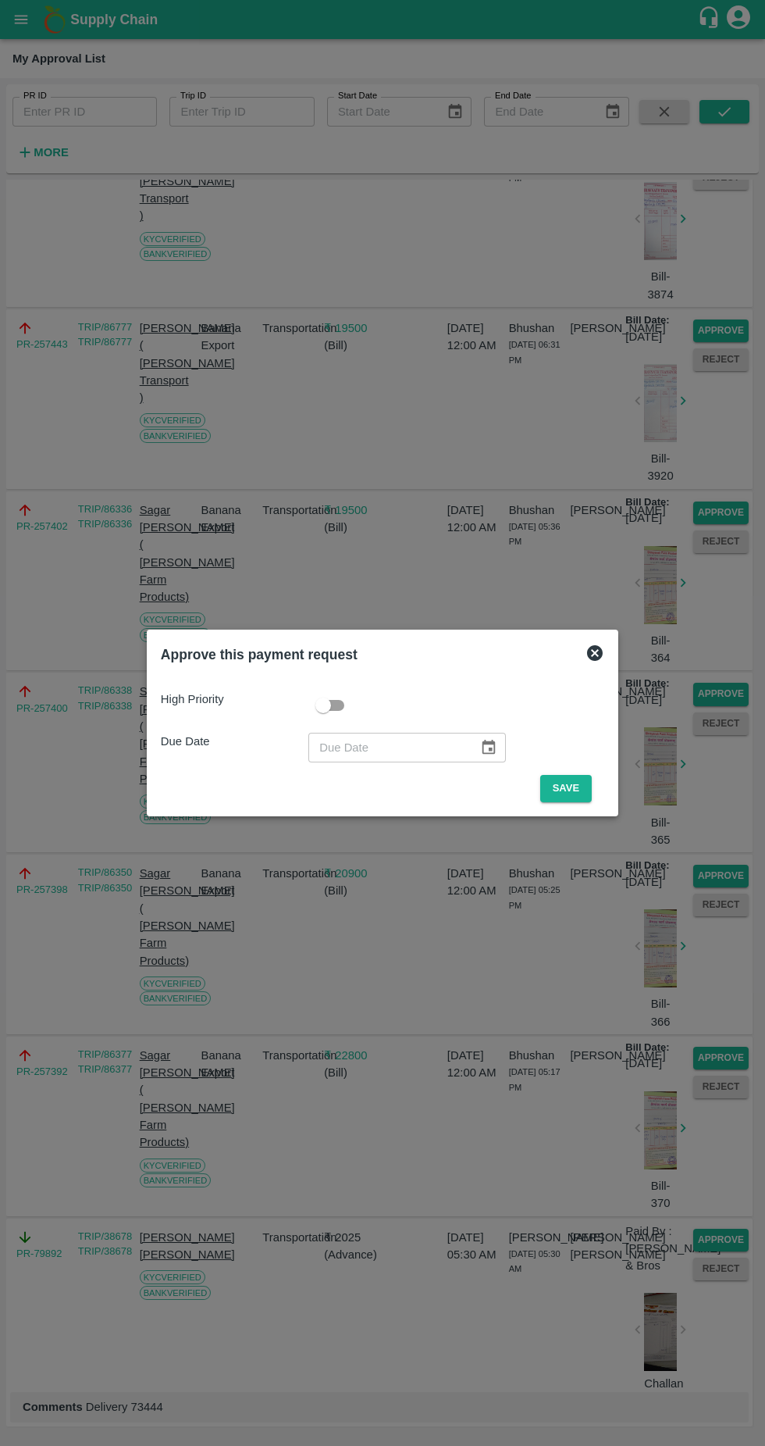
click at [577, 789] on button "Save" at bounding box center [566, 788] width 52 height 27
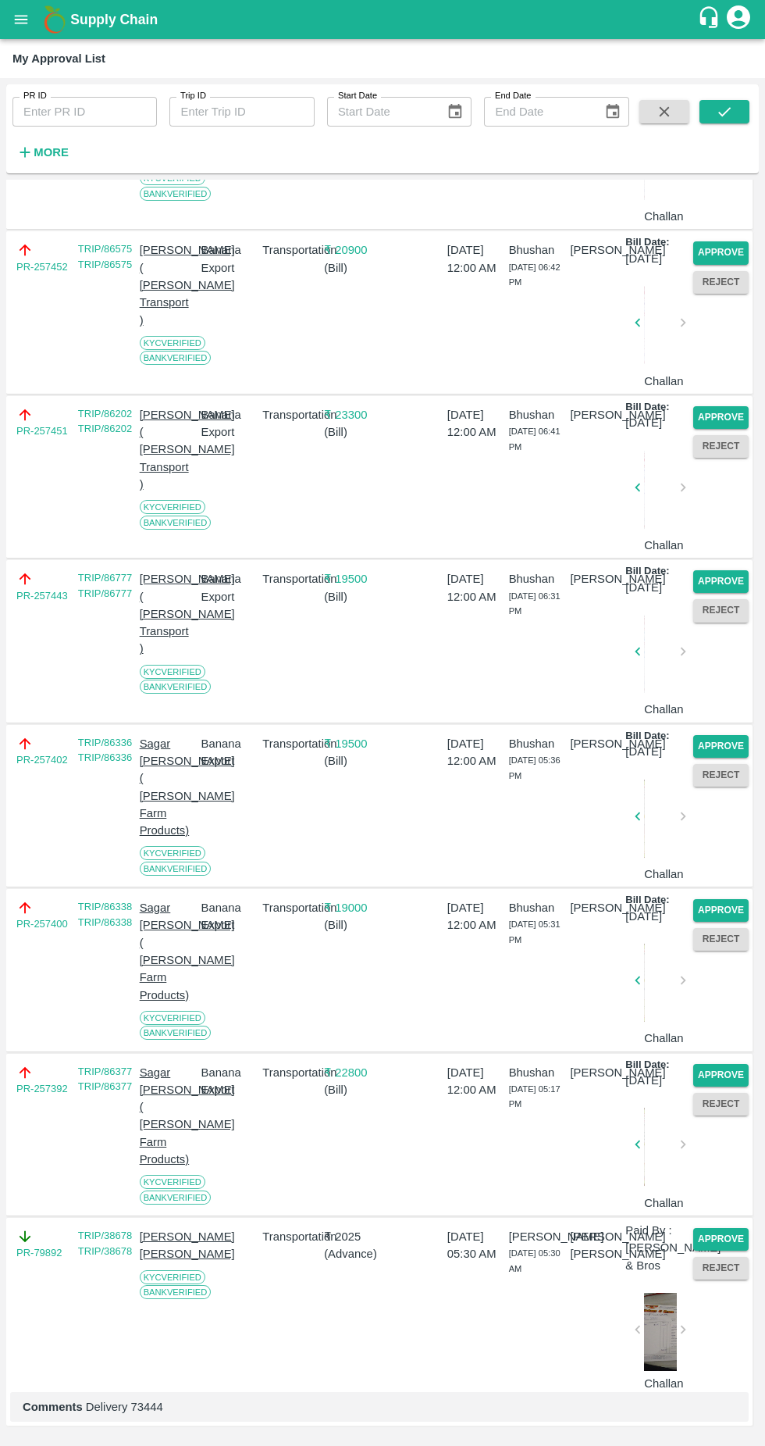
scroll to position [2023, 0]
click at [734, 609] on div "Approve Reject" at bounding box center [718, 641] width 62 height 154
click at [715, 735] on button "Approve" at bounding box center [721, 746] width 55 height 23
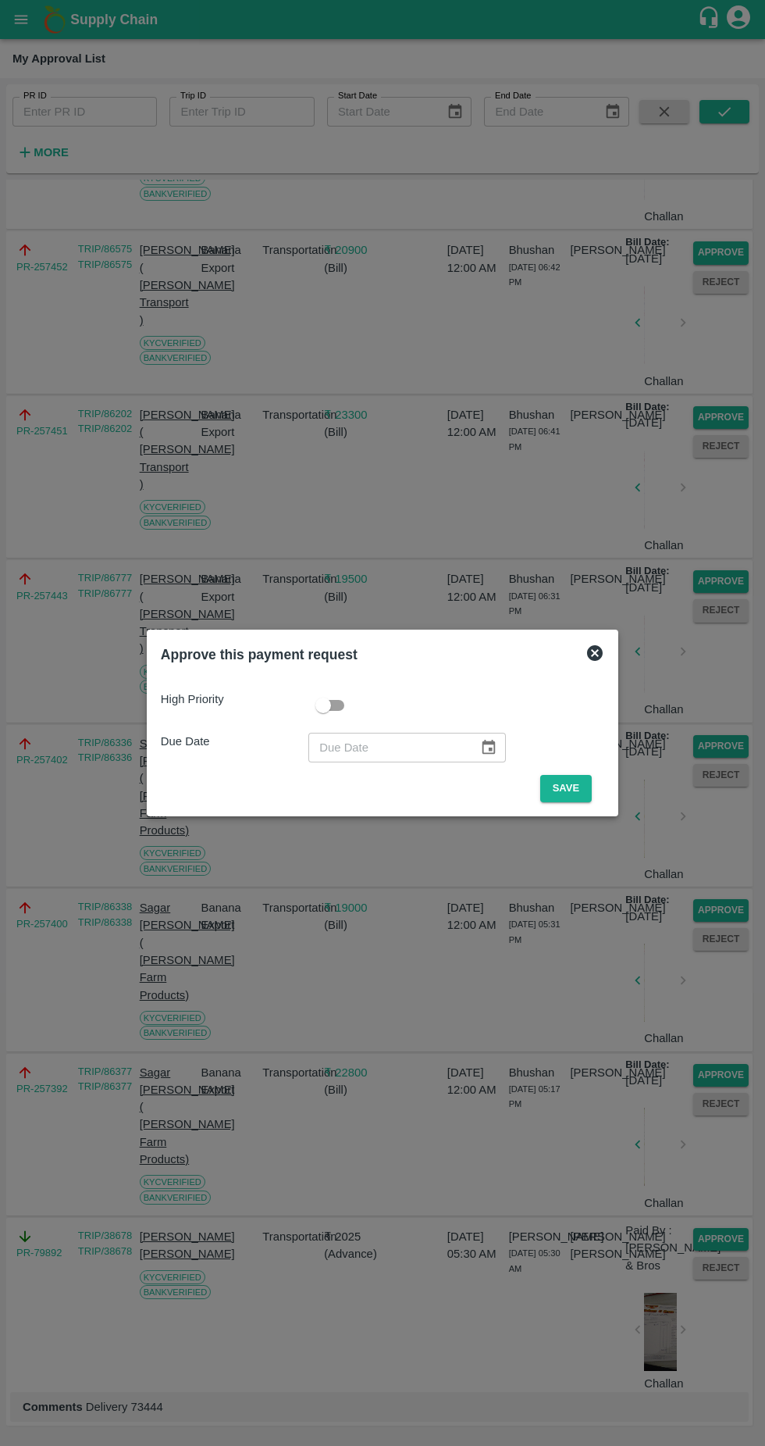
click at [592, 791] on button "Save" at bounding box center [566, 788] width 52 height 27
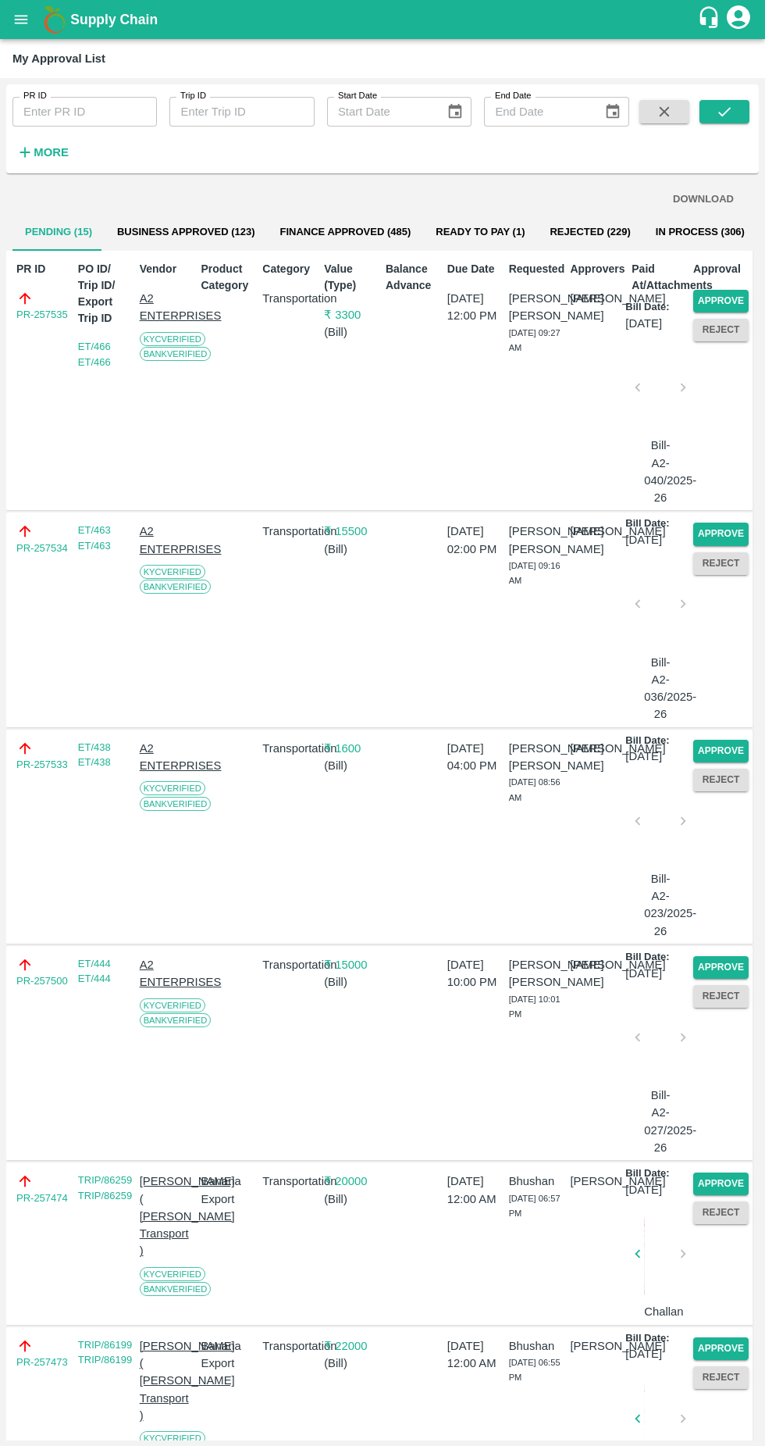
scroll to position [1834, 0]
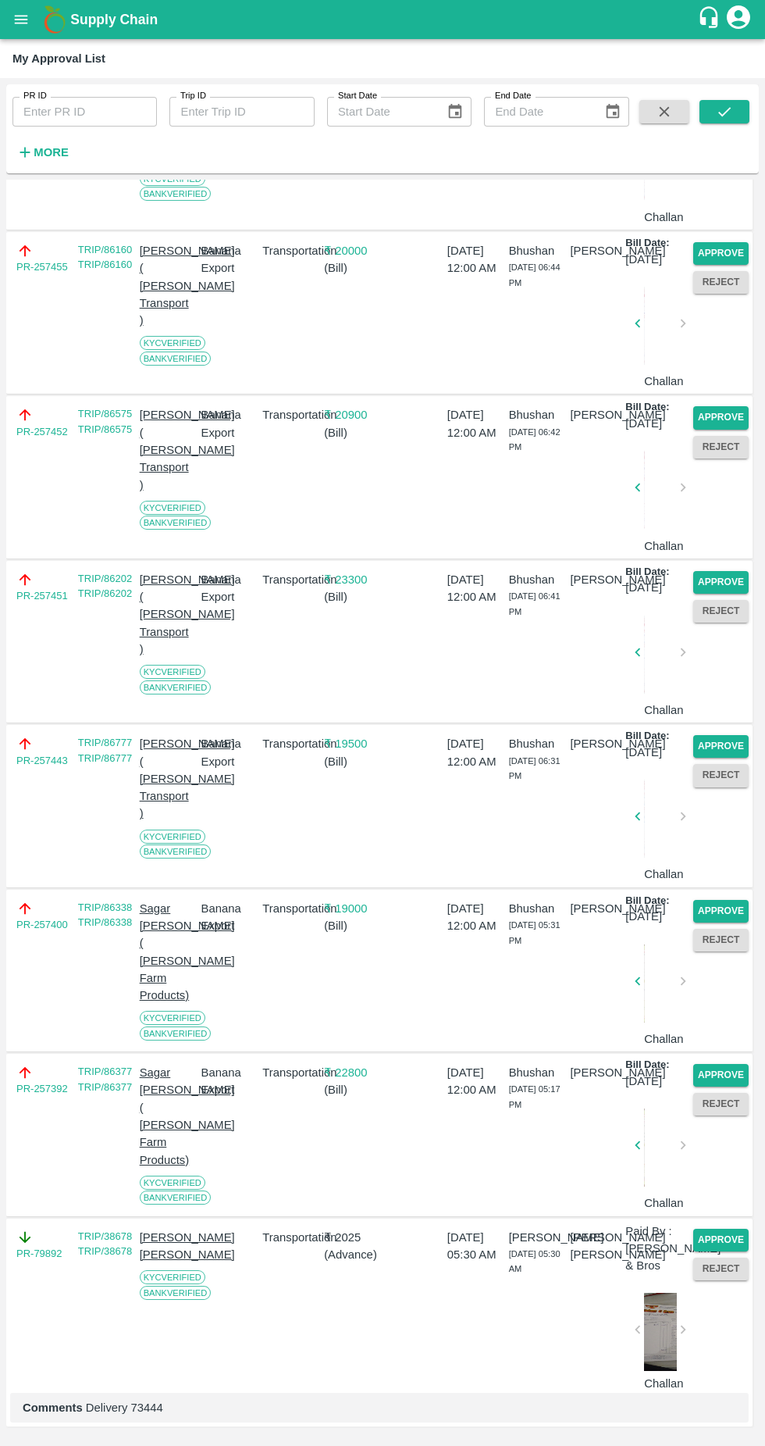
click at [729, 735] on button "Approve" at bounding box center [721, 746] width 55 height 23
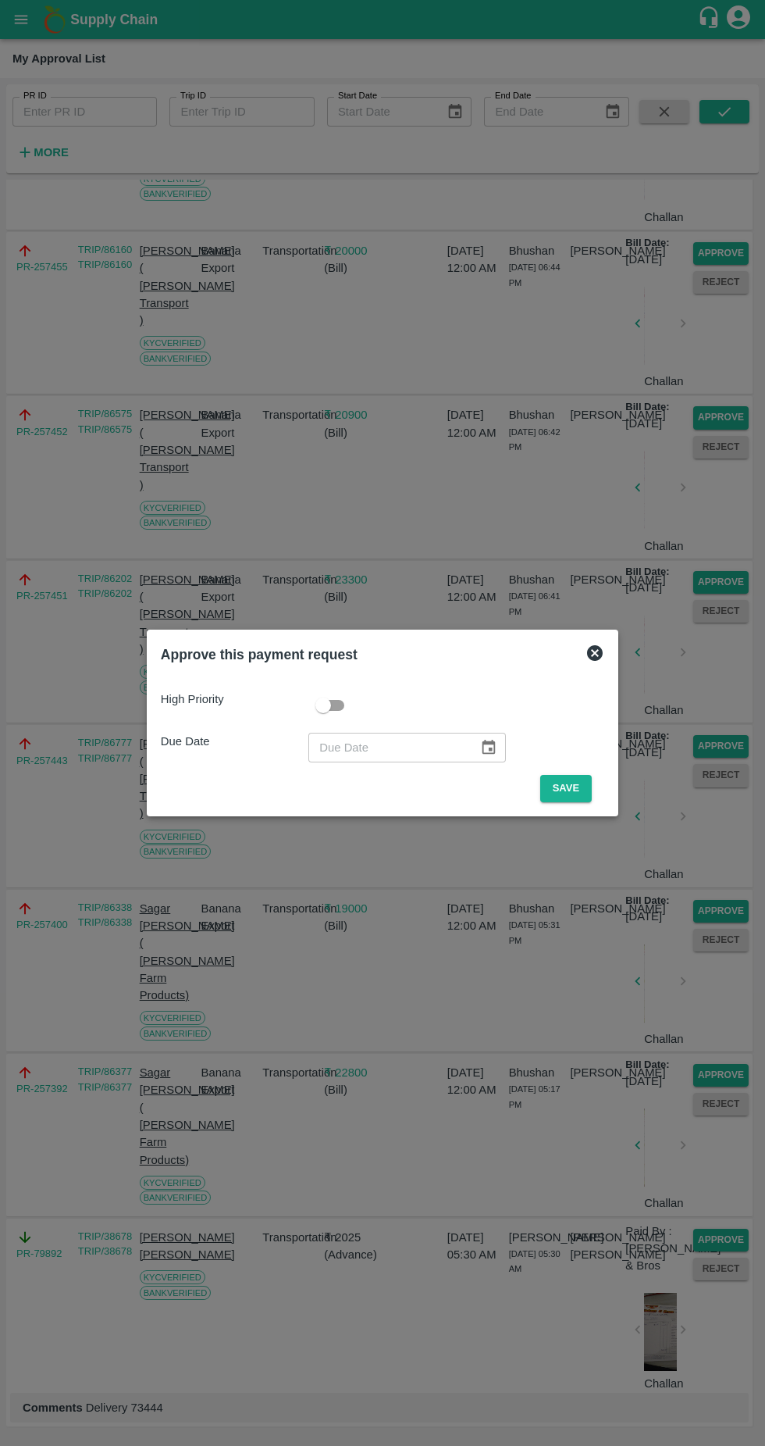
scroll to position [1903, 0]
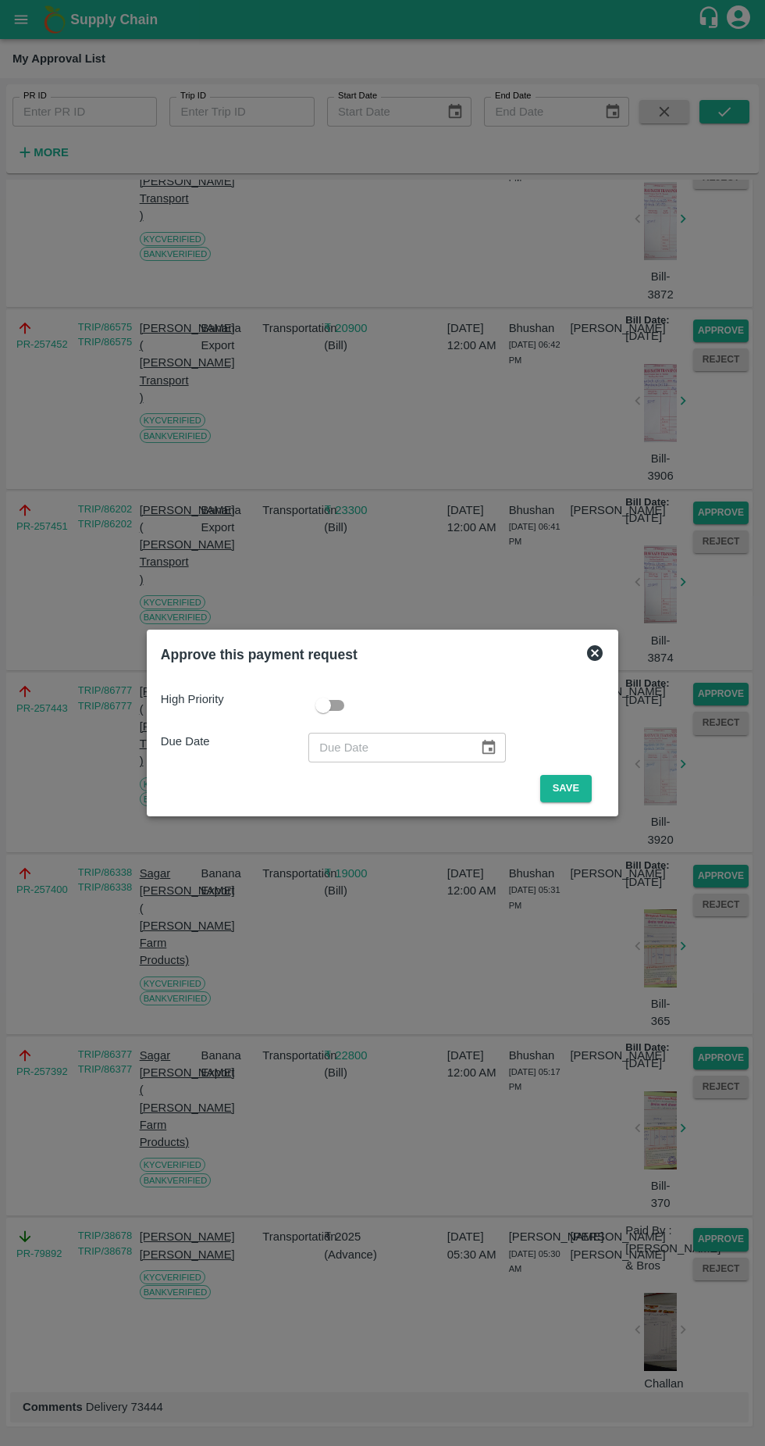
click at [570, 788] on button "Save" at bounding box center [566, 788] width 52 height 27
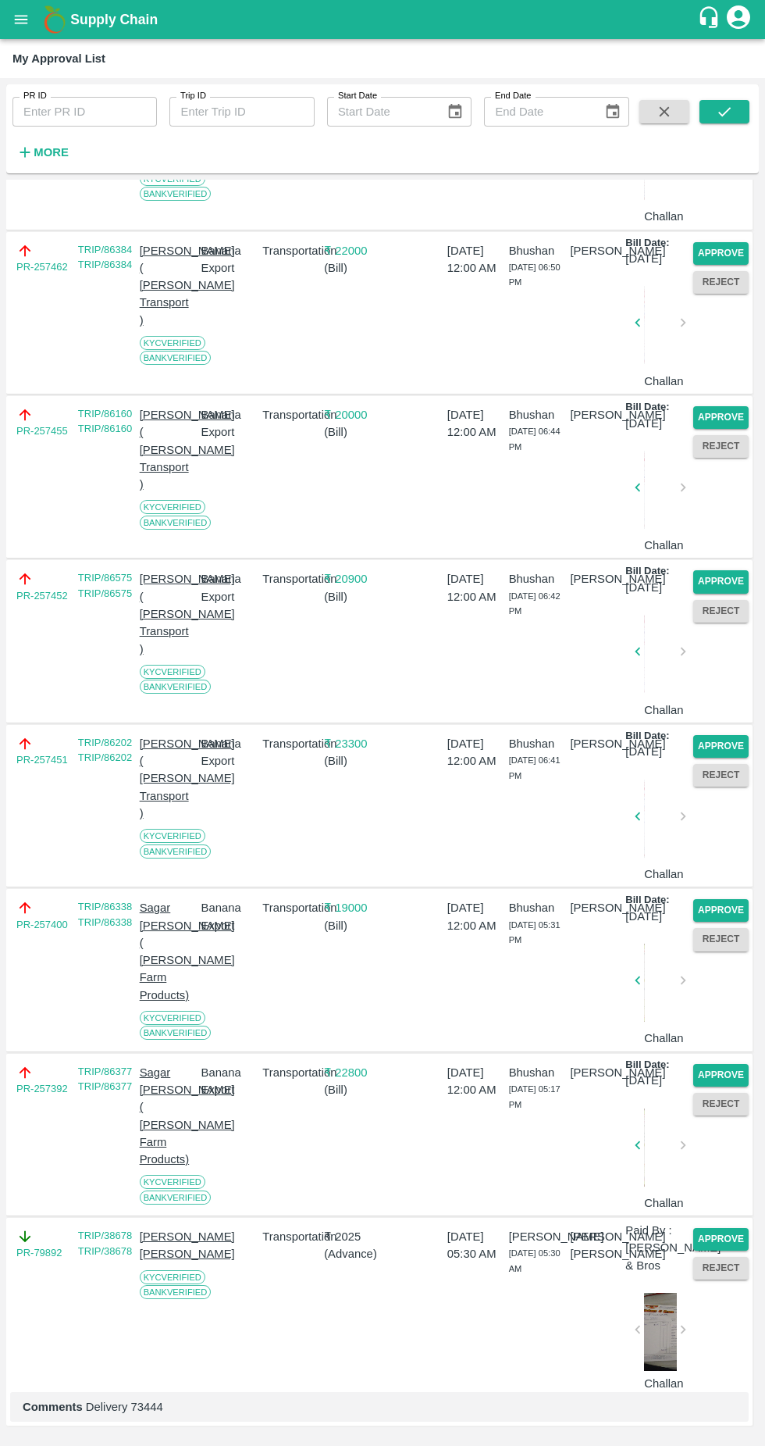
scroll to position [1650, 0]
click at [721, 899] on button "Approve" at bounding box center [721, 910] width 55 height 23
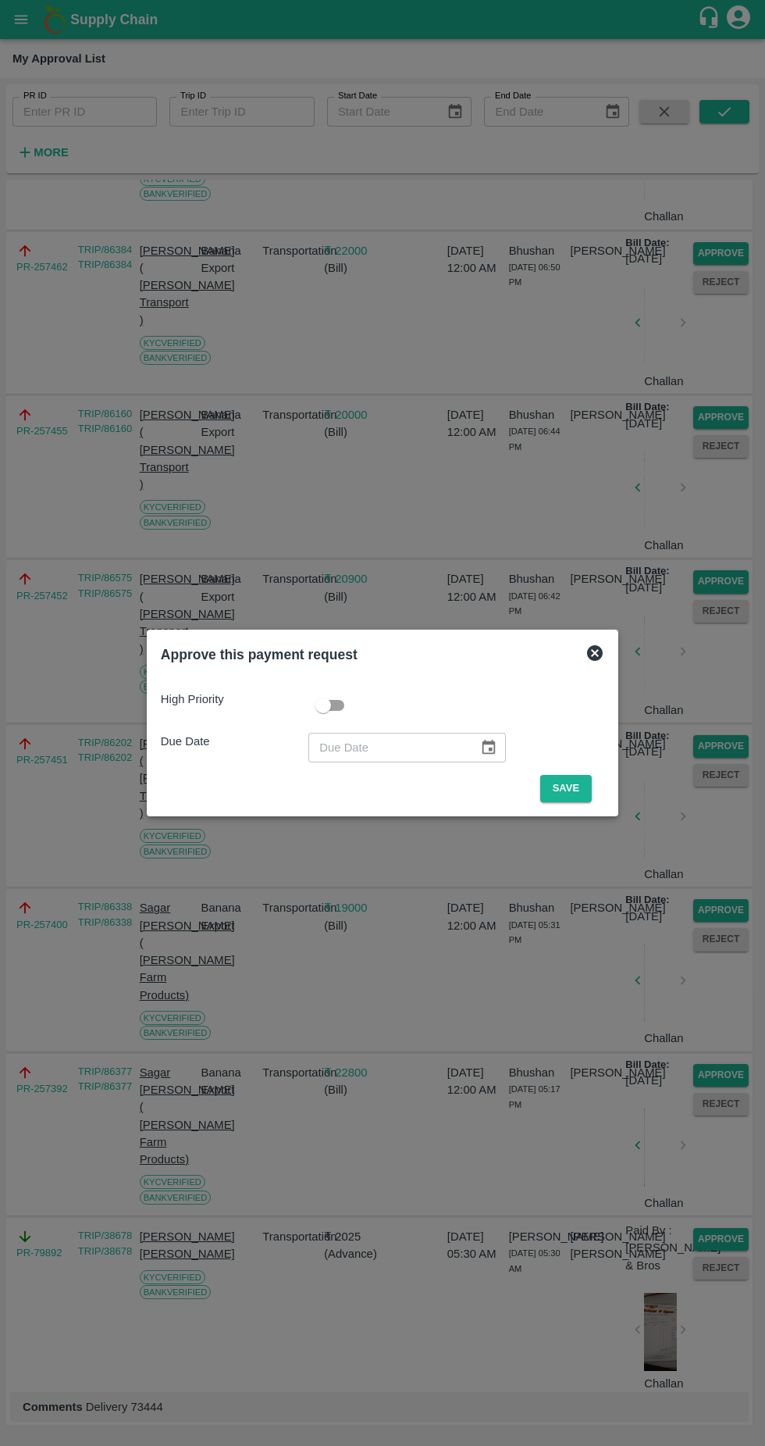
click at [577, 783] on button "Save" at bounding box center [566, 788] width 52 height 27
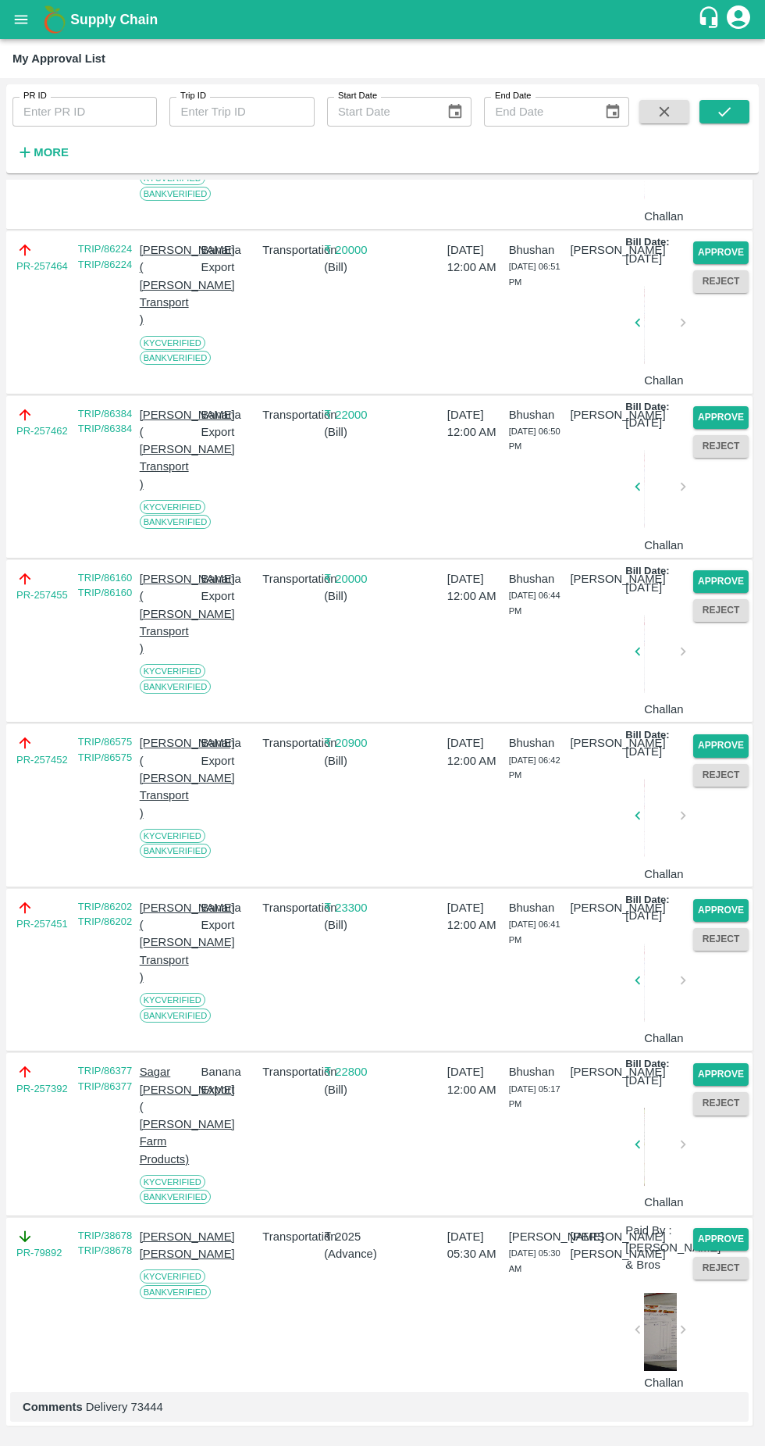
scroll to position [1461, 0]
click at [739, 607] on div "Approve Reject" at bounding box center [718, 641] width 62 height 154
click at [730, 734] on button "Approve" at bounding box center [721, 745] width 55 height 23
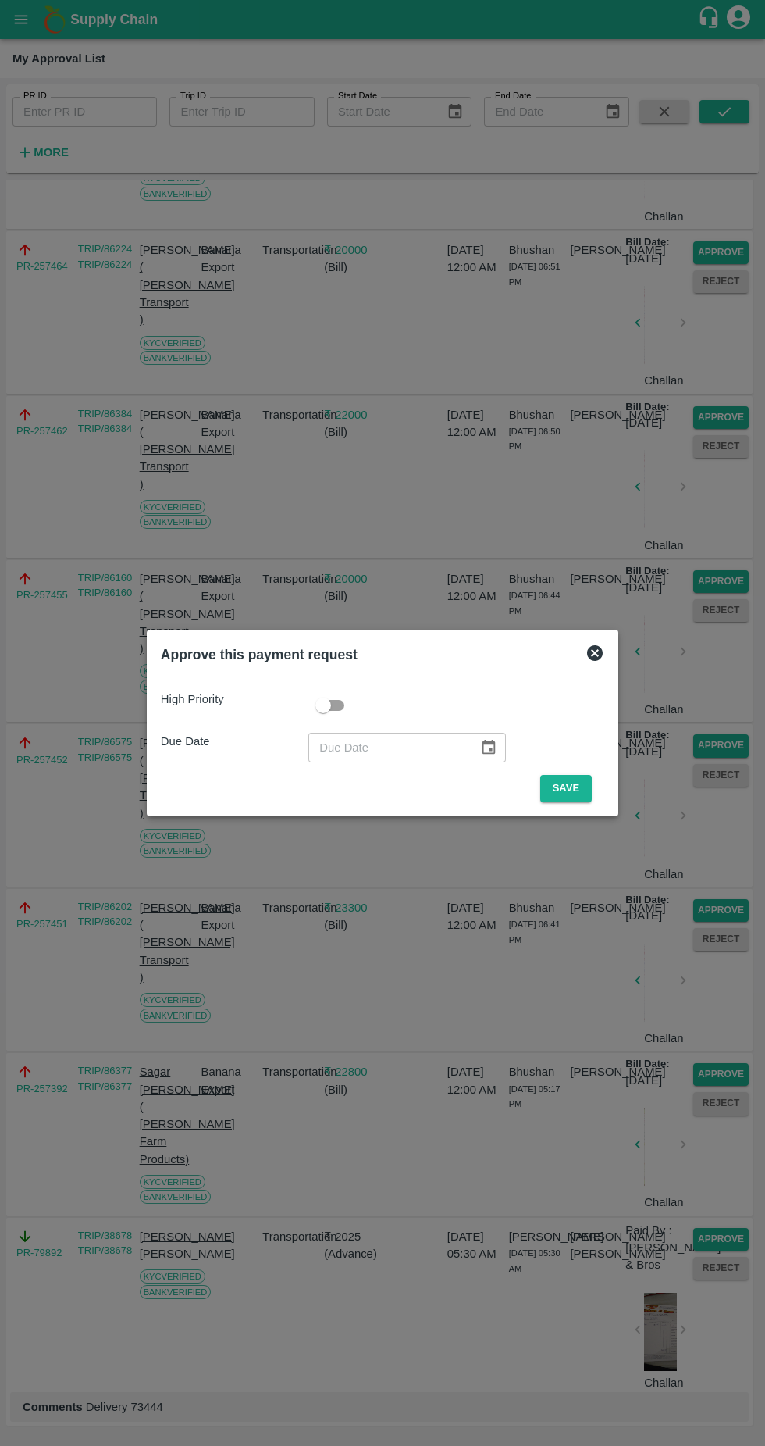
click at [567, 790] on button "Save" at bounding box center [566, 788] width 52 height 27
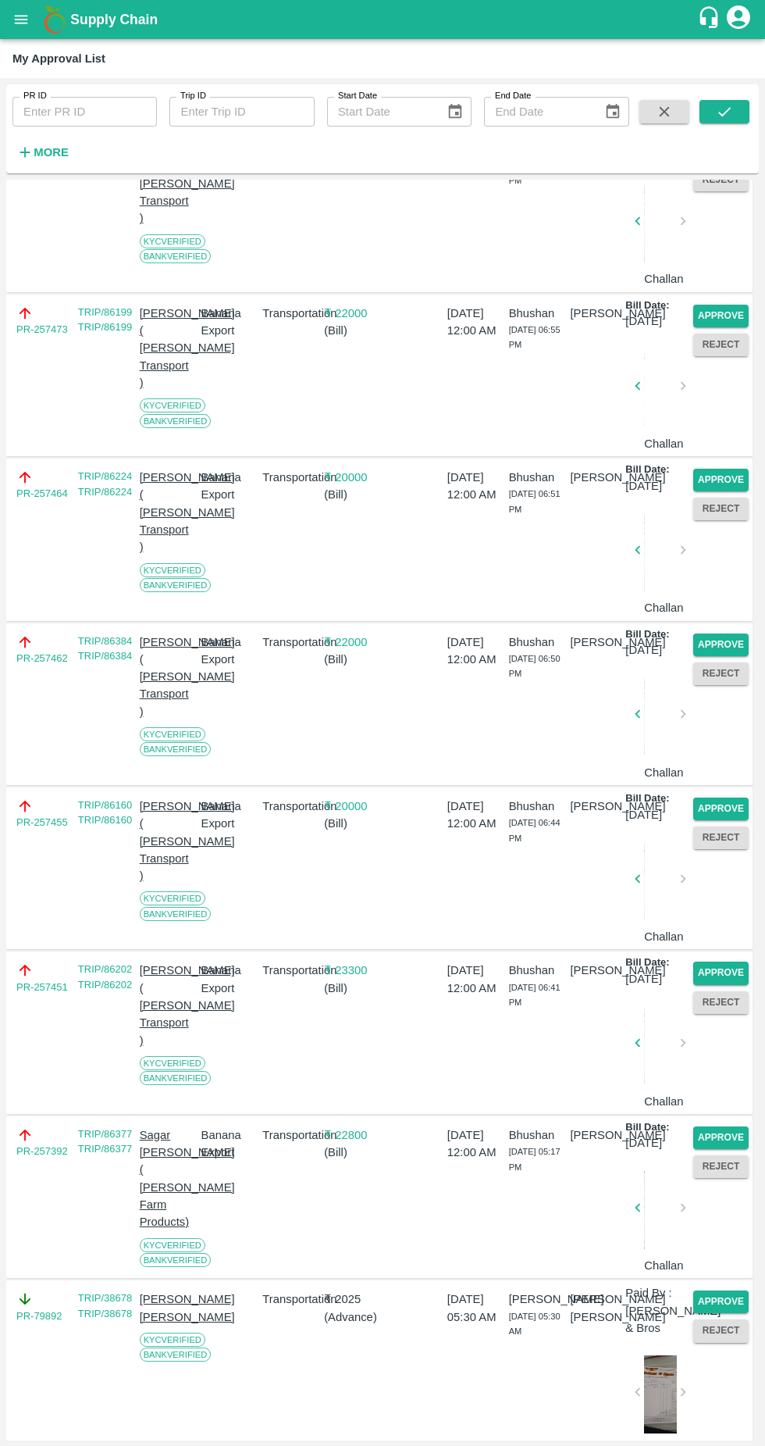
scroll to position [1277, 0]
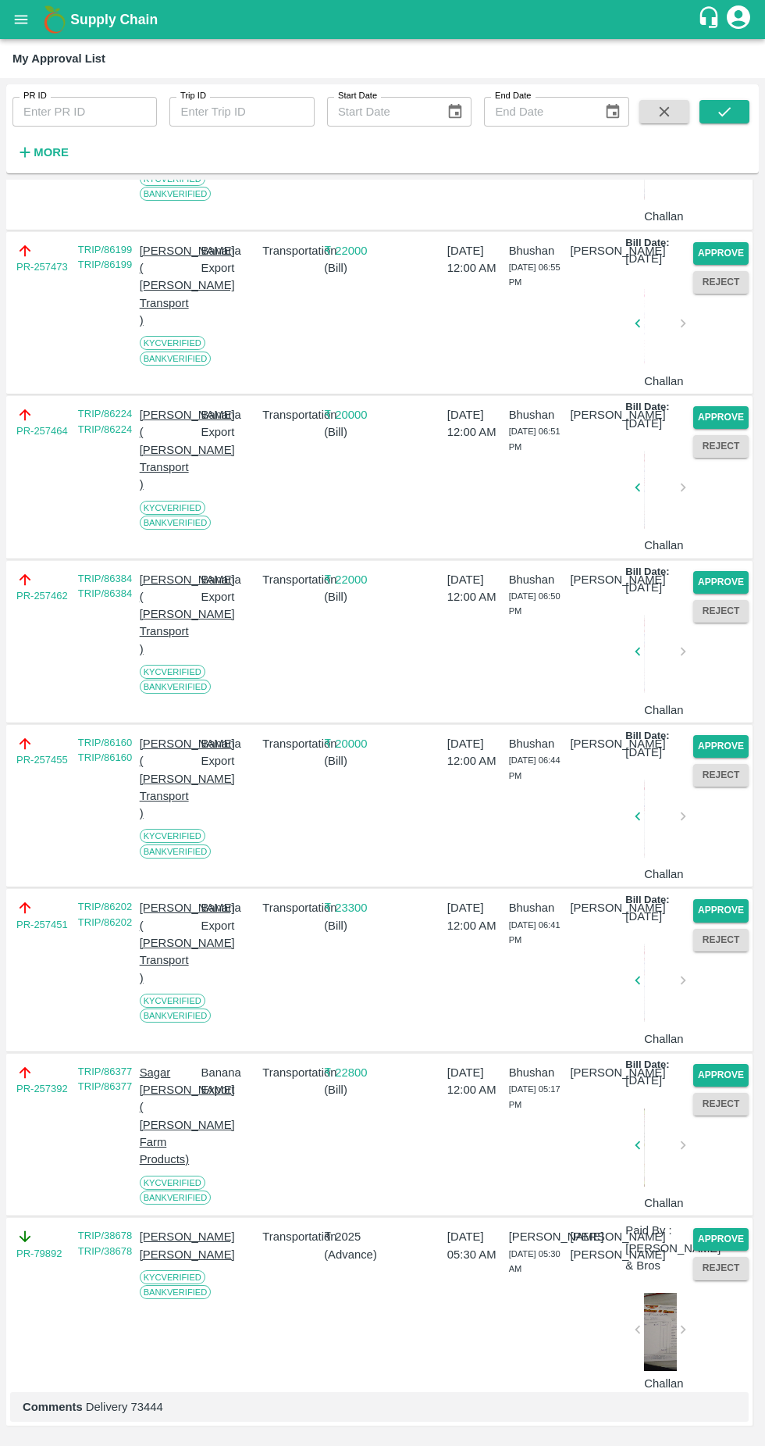
click at [734, 851] on div "Approve Reject" at bounding box center [718, 806] width 62 height 154
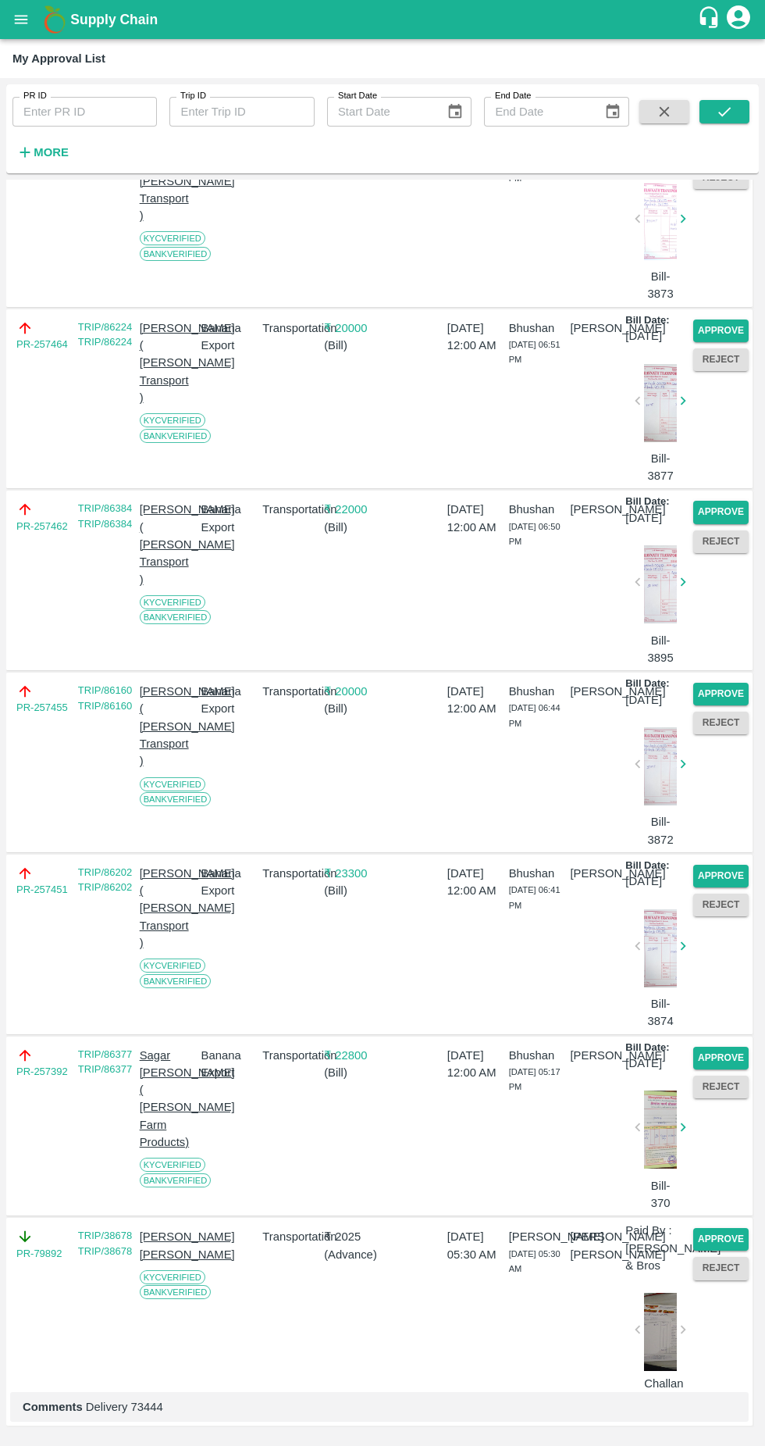
scroll to position [1295, 0]
click at [729, 887] on button "Approve" at bounding box center [721, 876] width 55 height 23
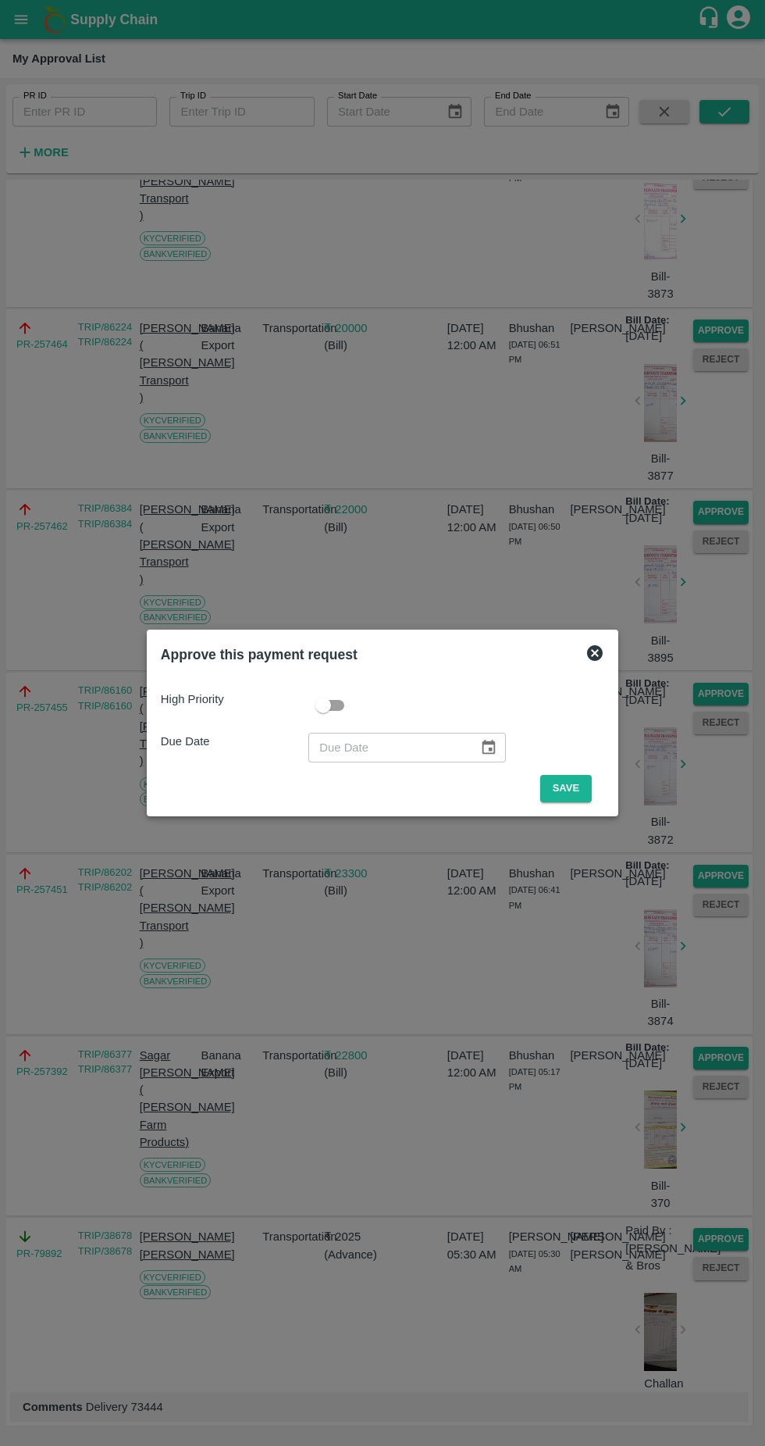
click at [568, 783] on button "Save" at bounding box center [566, 788] width 52 height 27
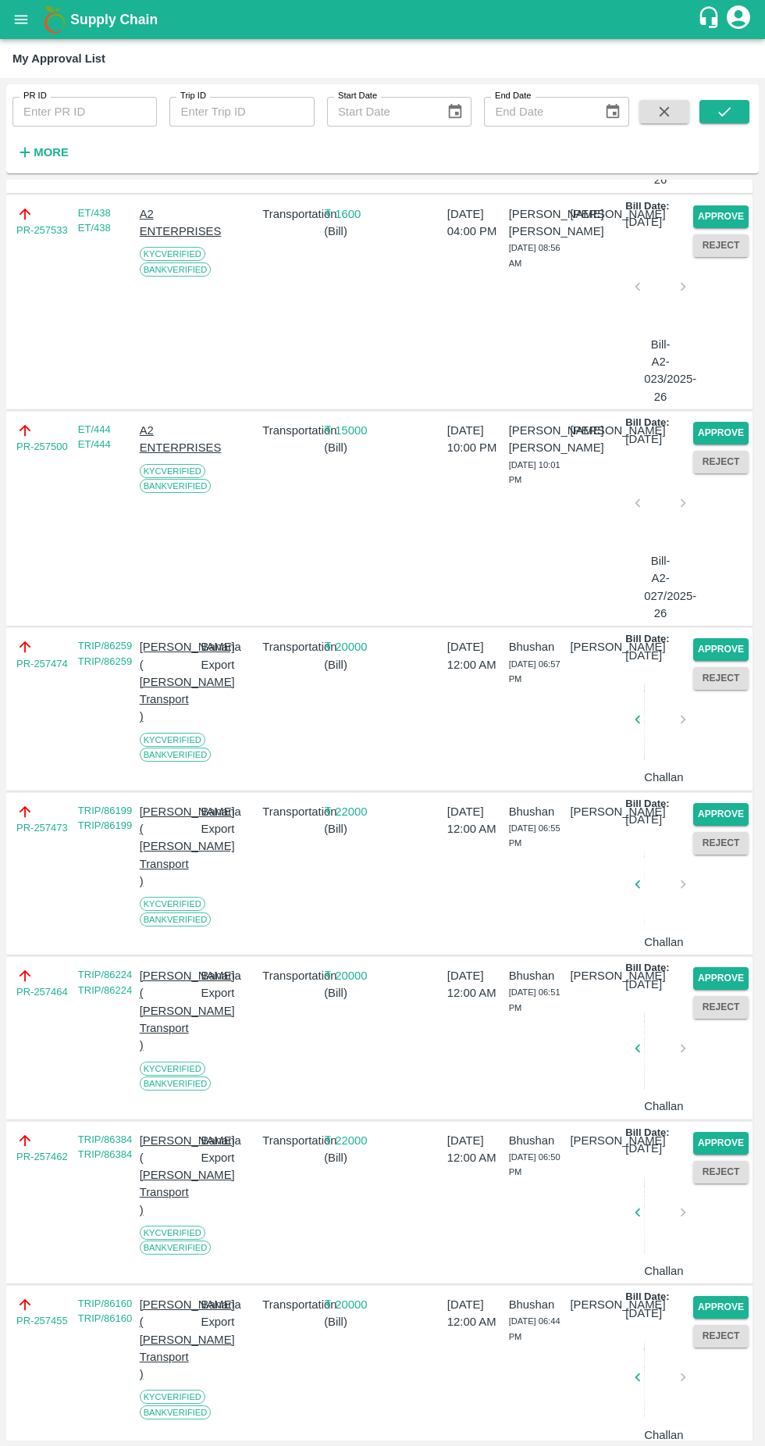
scroll to position [545, 0]
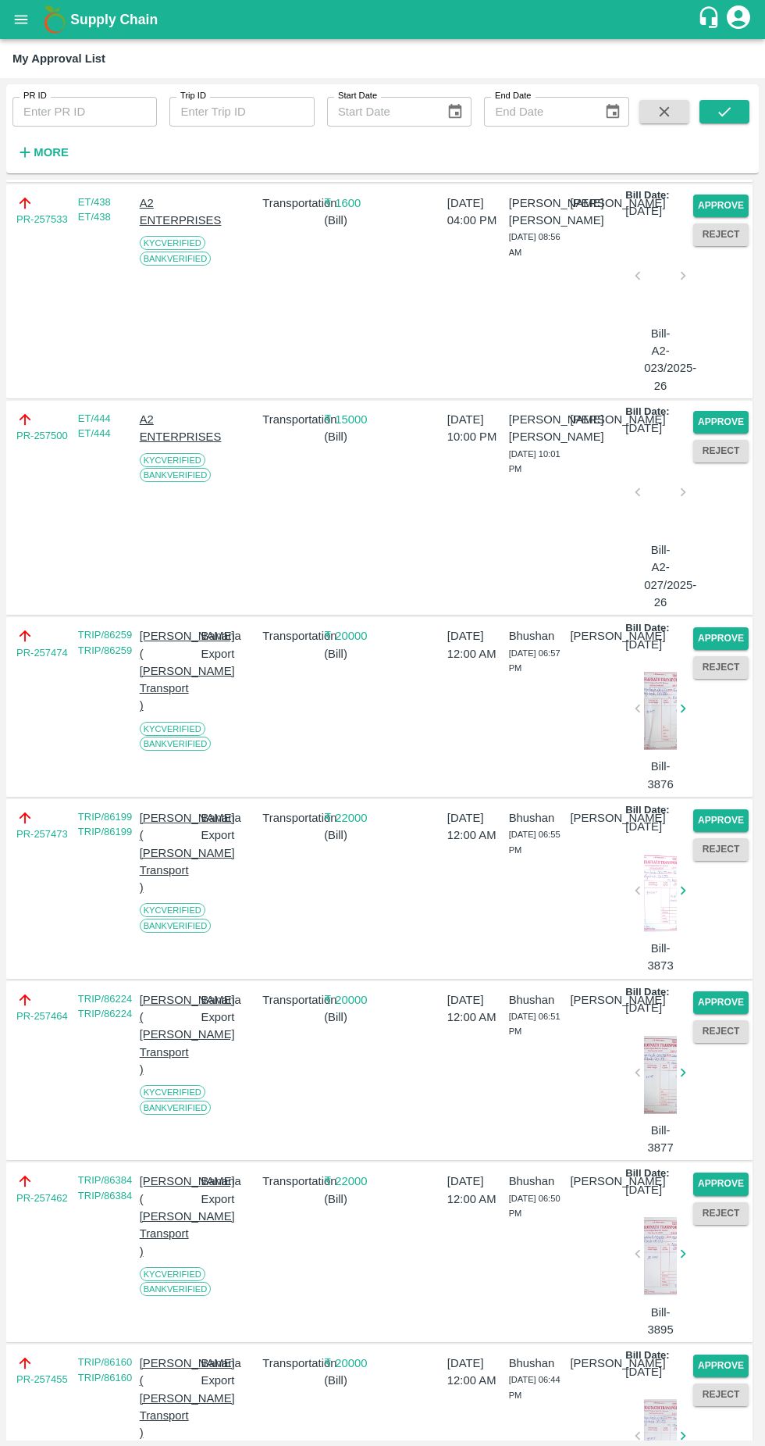
click at [735, 650] on button "Approve" at bounding box center [721, 638] width 55 height 23
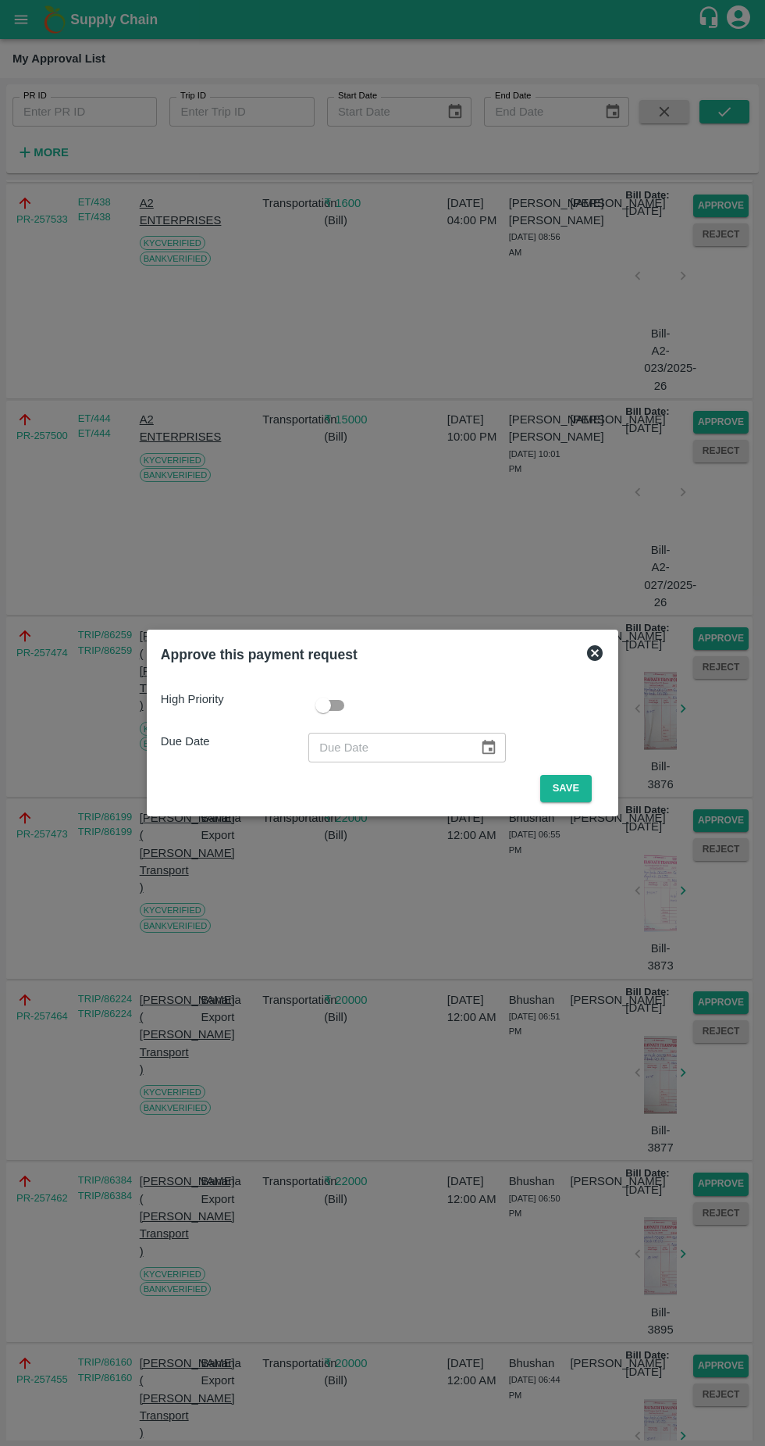
click at [573, 786] on button "Save" at bounding box center [566, 788] width 52 height 27
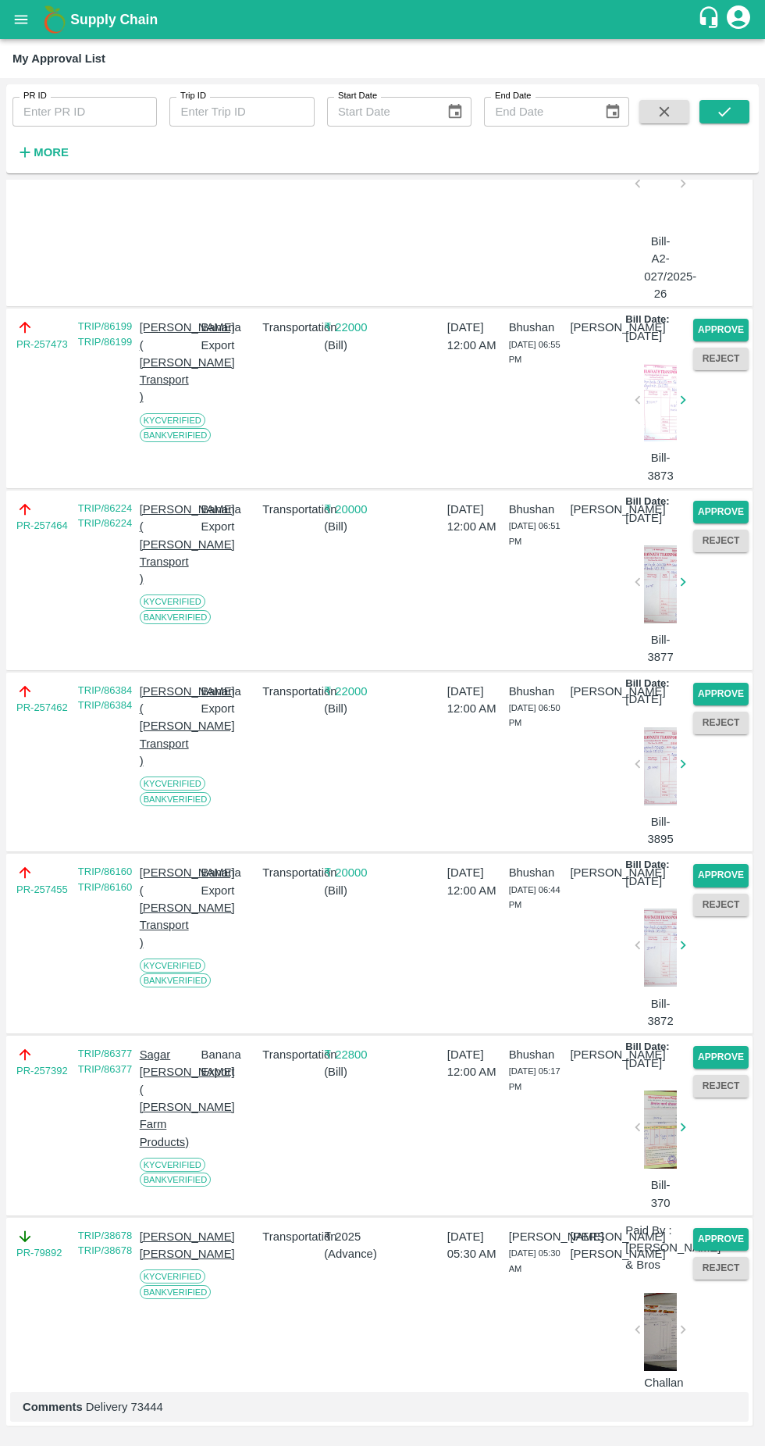
scroll to position [910, 0]
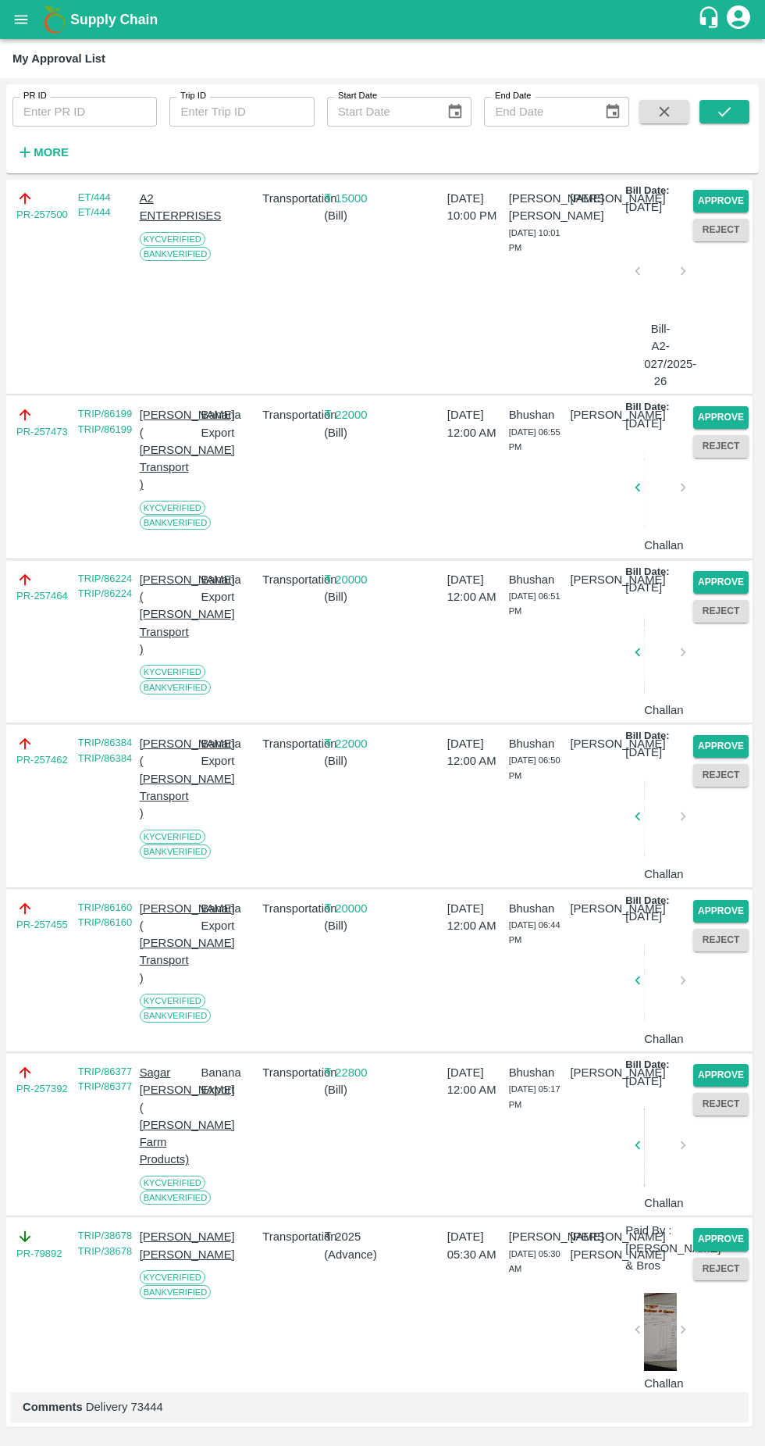
click at [731, 735] on button "Approve" at bounding box center [721, 746] width 55 height 23
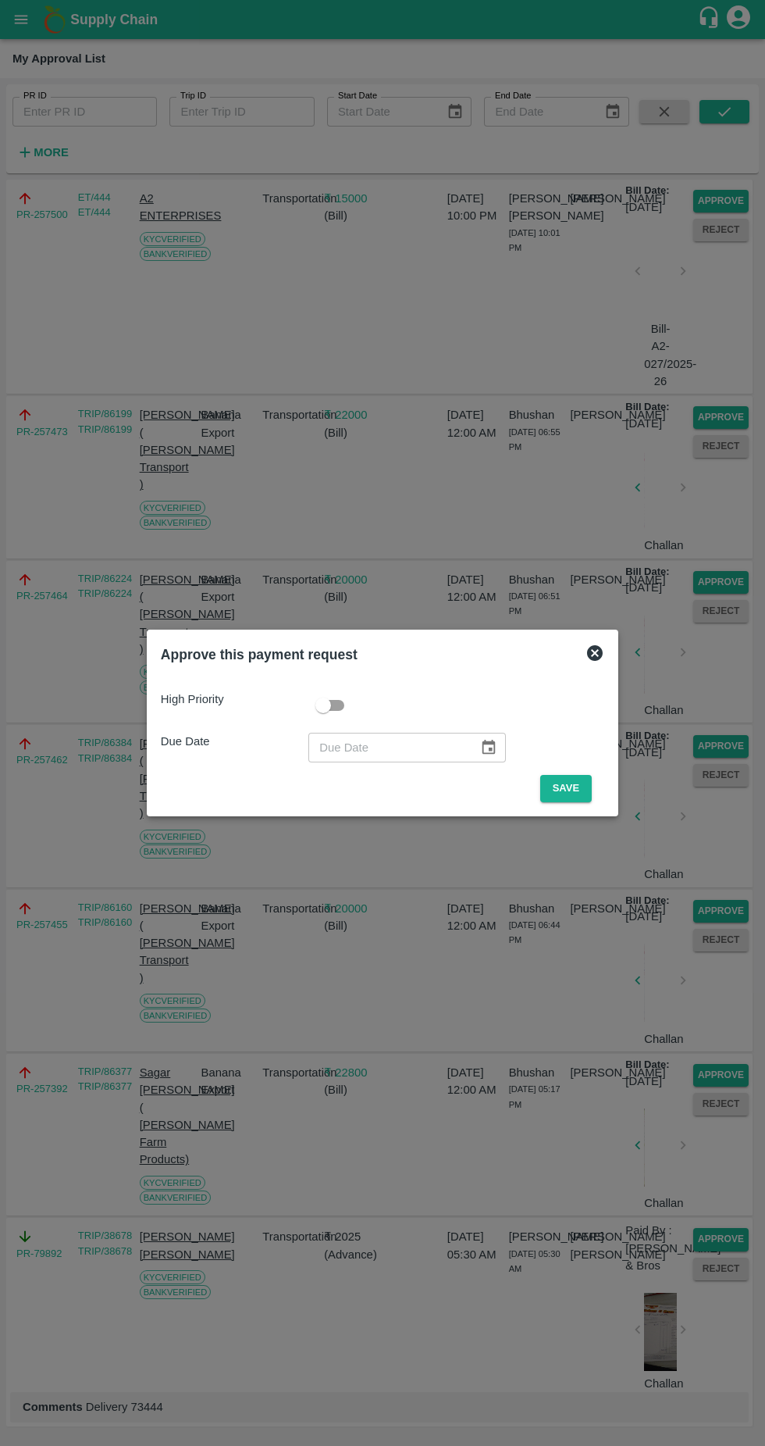
click at [591, 779] on button "Save" at bounding box center [566, 788] width 52 height 27
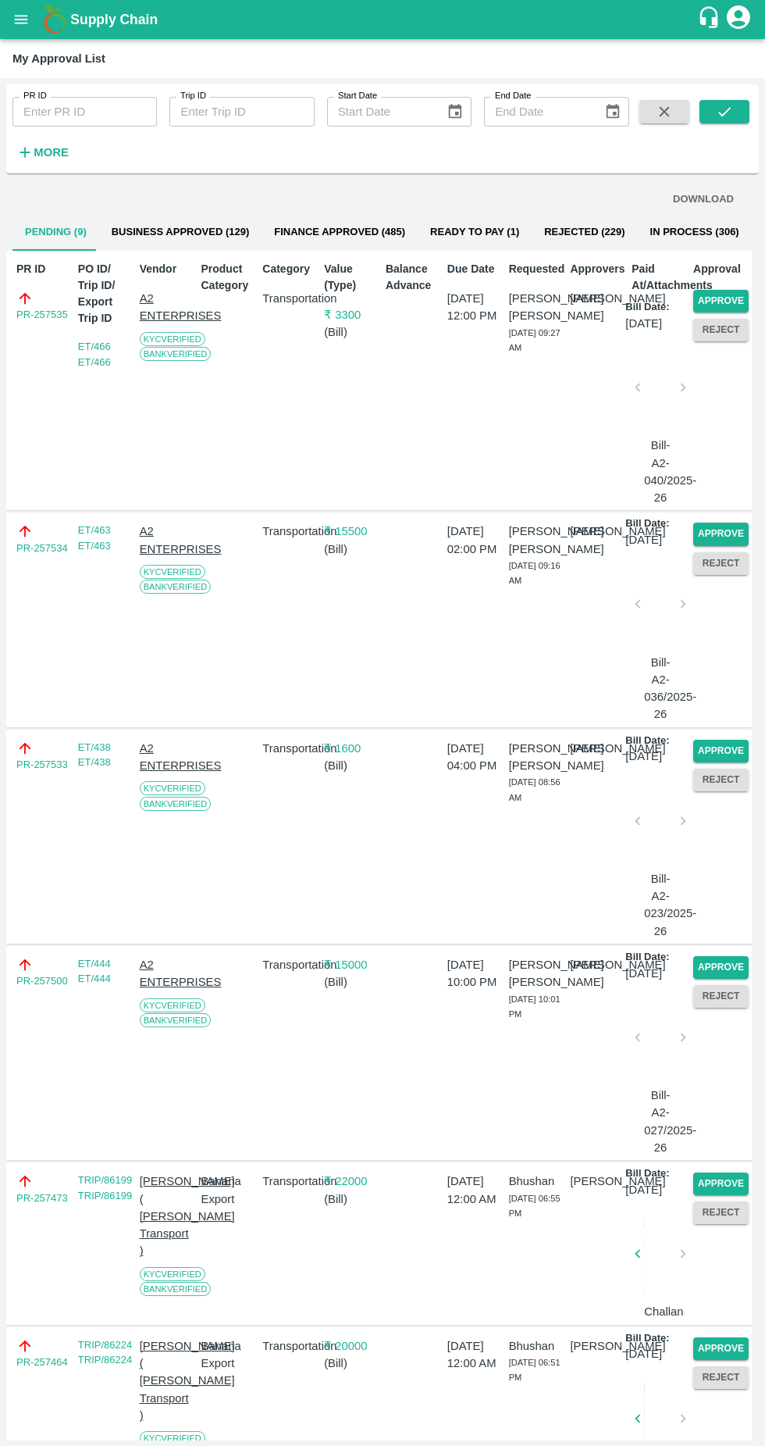
scroll to position [726, 0]
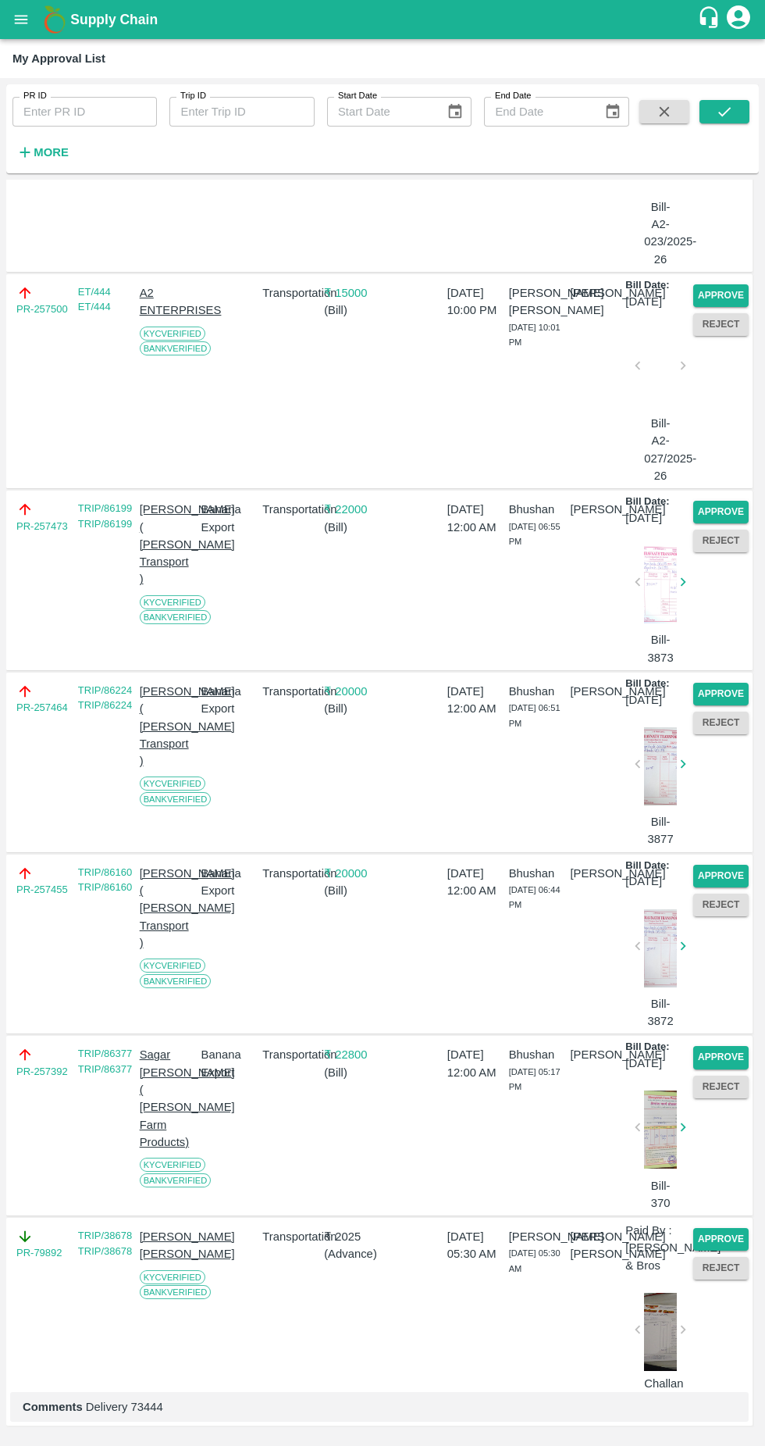
click at [721, 501] on button "Approve" at bounding box center [721, 512] width 55 height 23
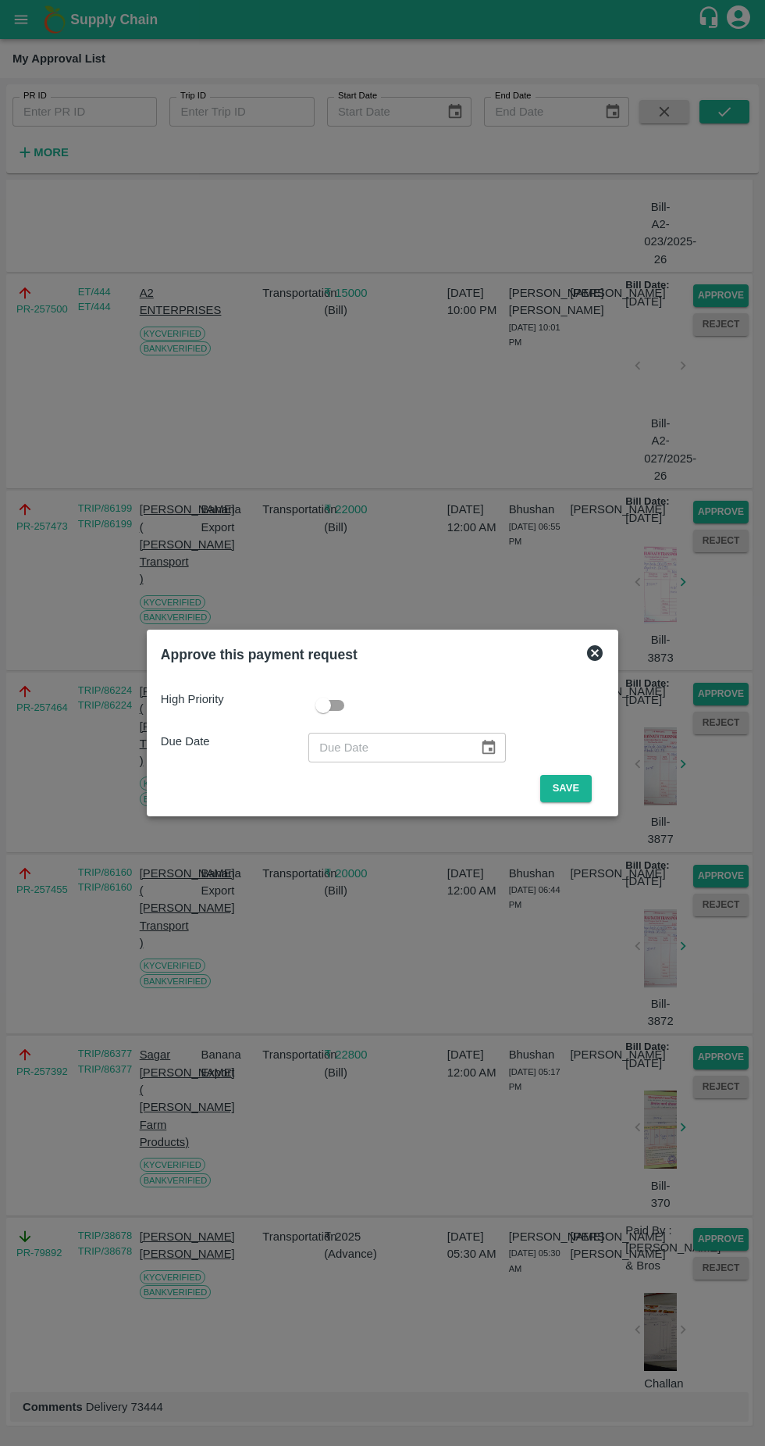
click at [572, 787] on button "Save" at bounding box center [566, 788] width 52 height 27
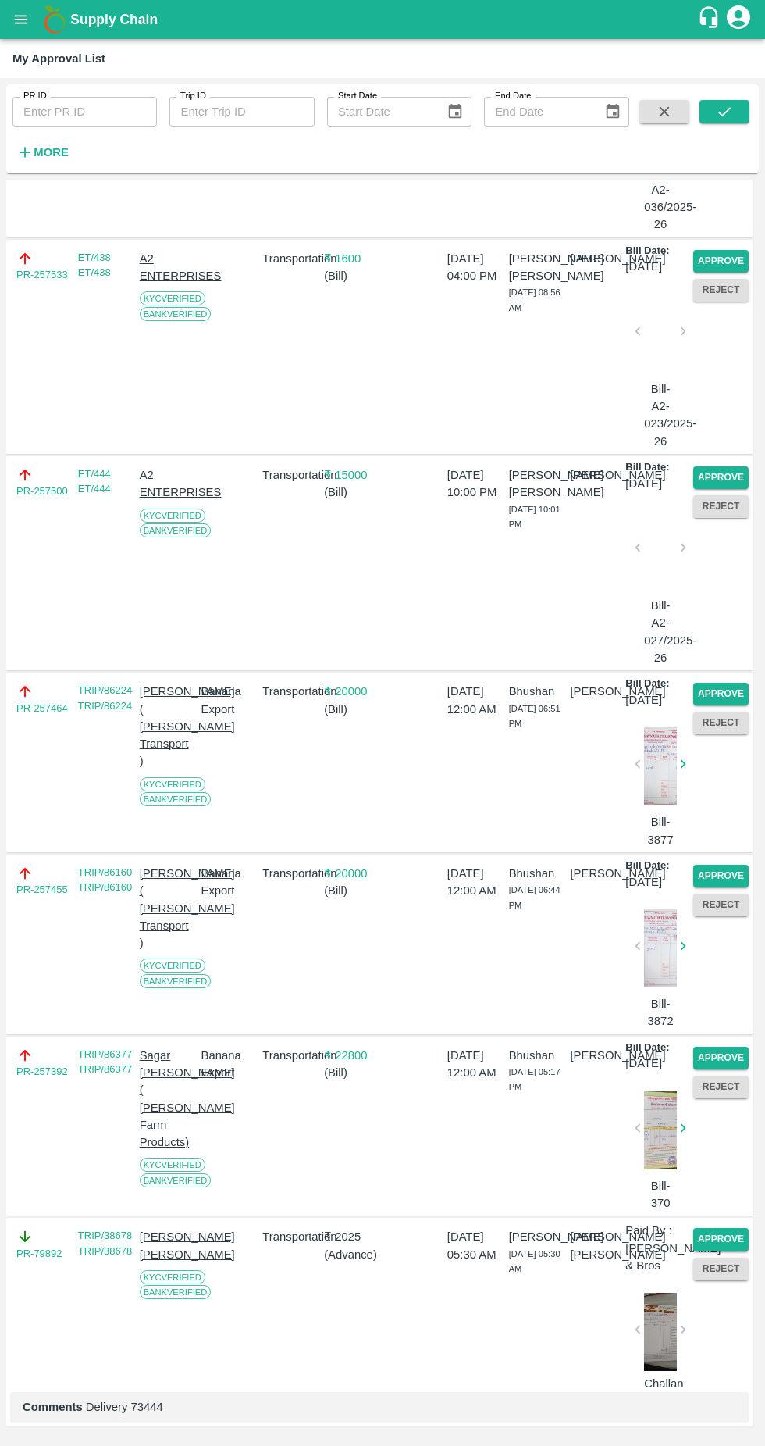
scroll to position [542, 0]
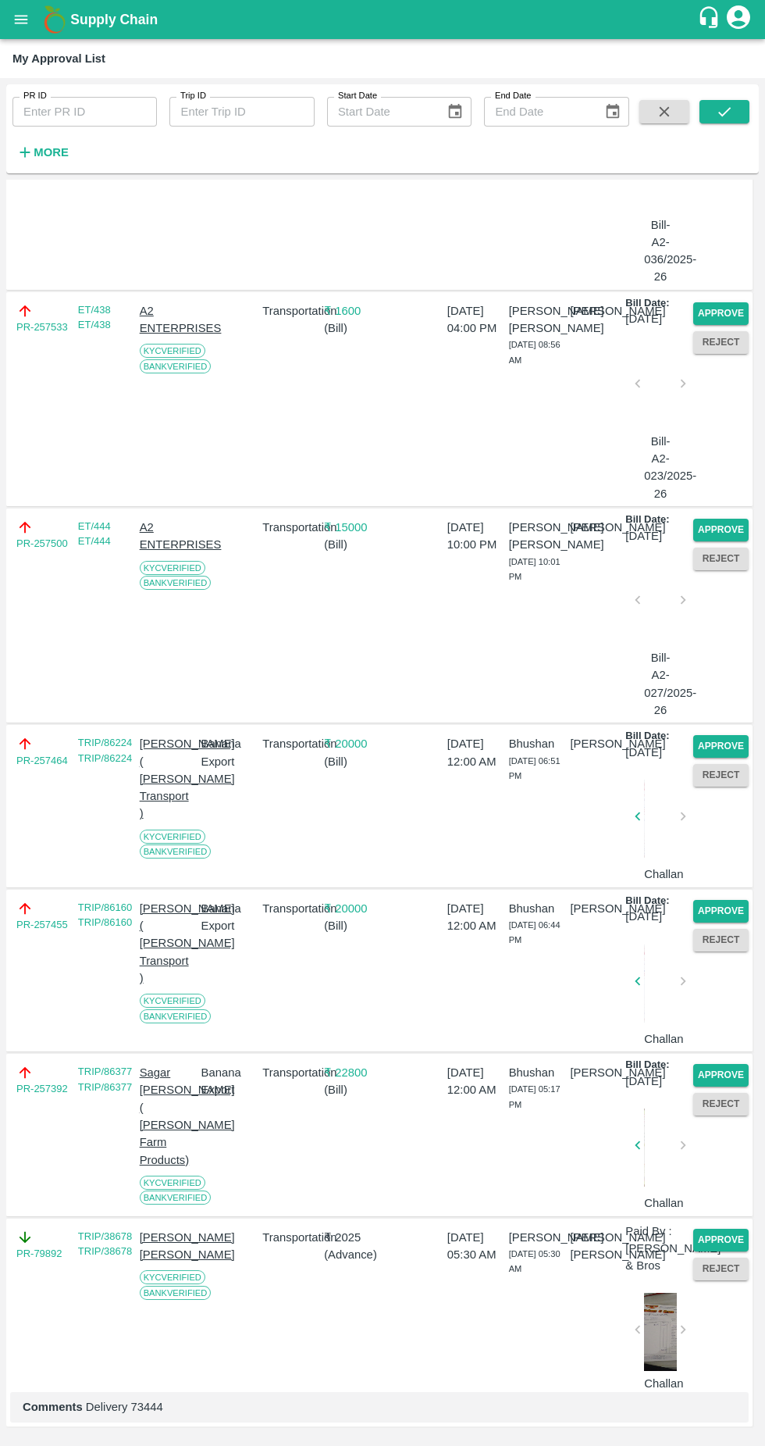
click at [724, 735] on button "Approve" at bounding box center [721, 746] width 55 height 23
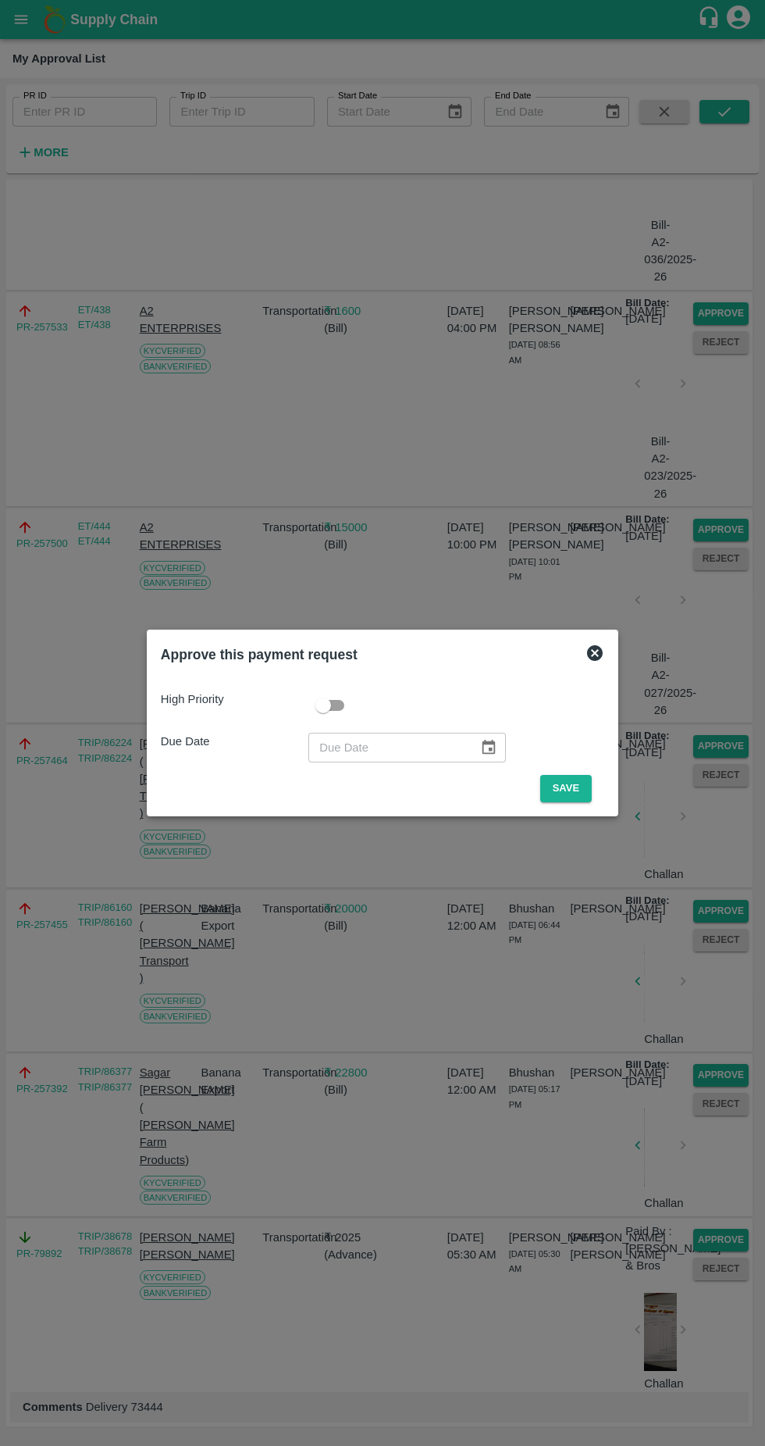
click at [574, 781] on button "Save" at bounding box center [566, 788] width 52 height 27
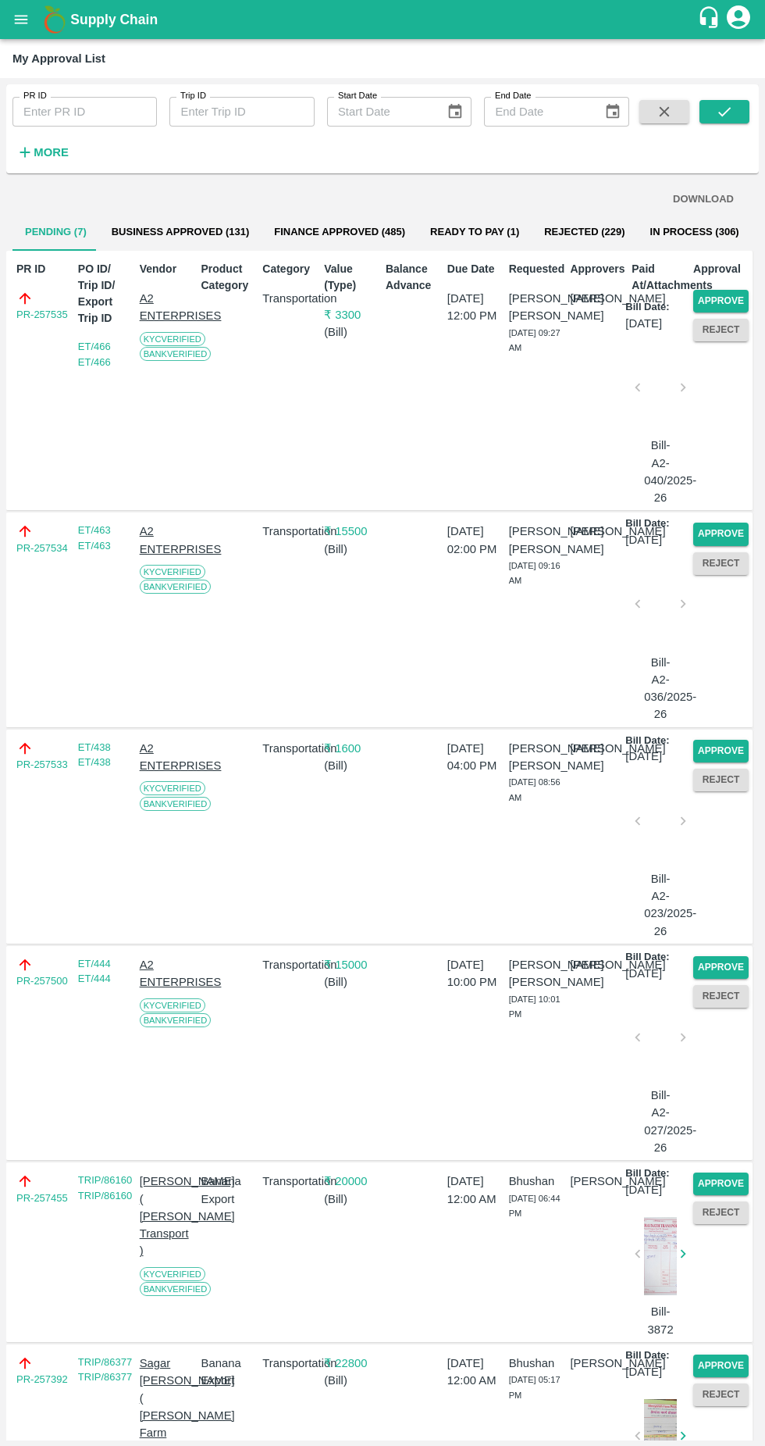
scroll to position [388, 0]
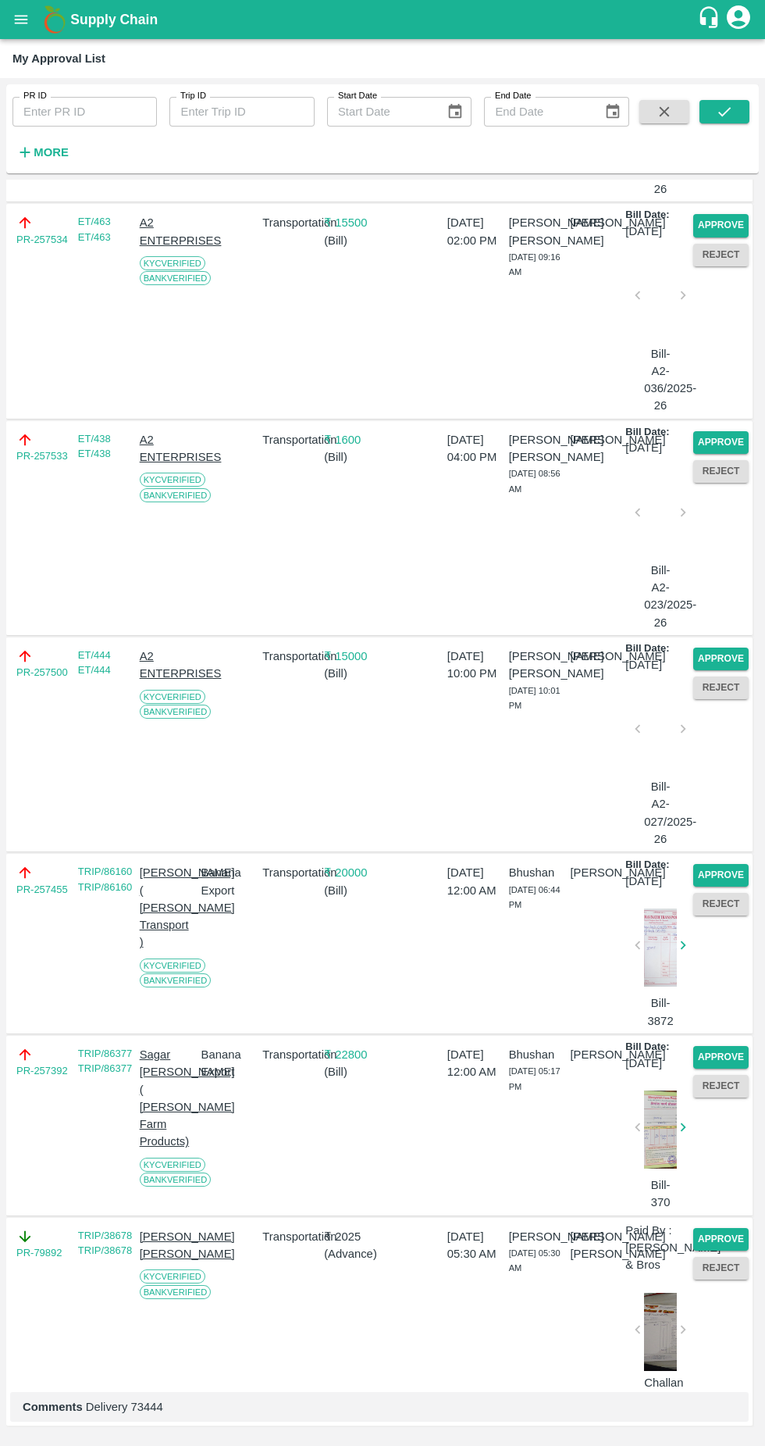
click at [728, 864] on button "Approve" at bounding box center [721, 875] width 55 height 23
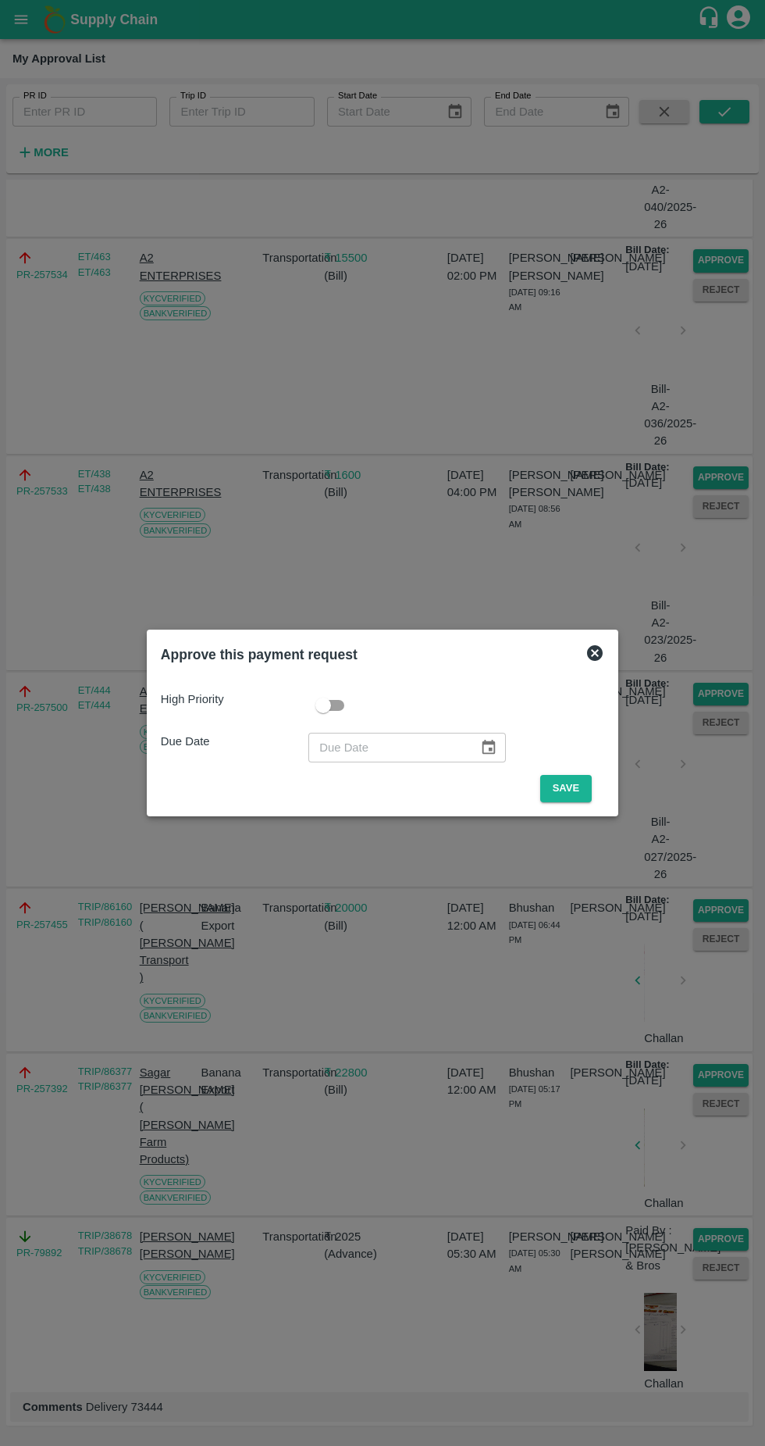
scroll to position [358, 0]
click at [570, 788] on button "Save" at bounding box center [566, 788] width 52 height 27
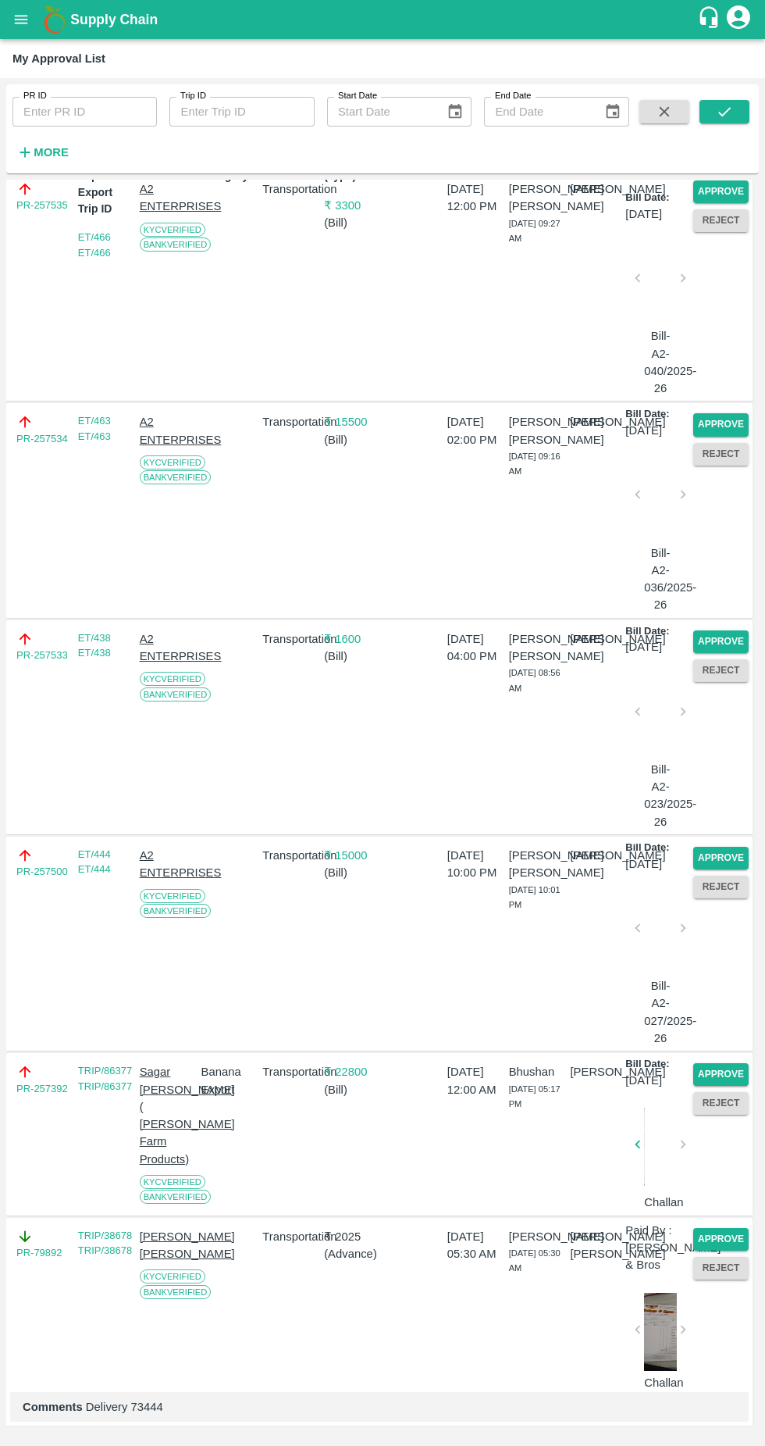
scroll to position [175, 0]
click at [726, 1063] on button "Approve" at bounding box center [721, 1074] width 55 height 23
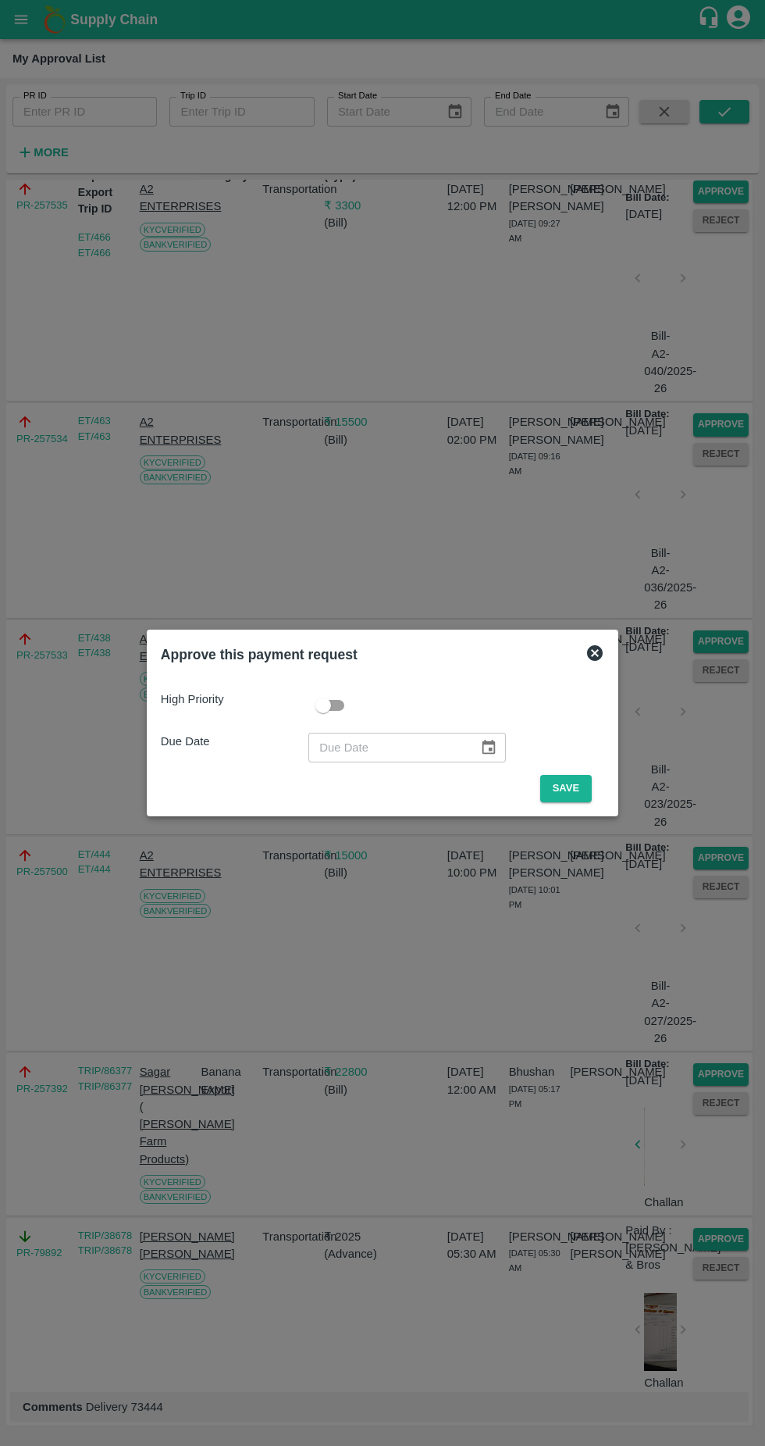
click at [570, 788] on button "Save" at bounding box center [566, 788] width 52 height 27
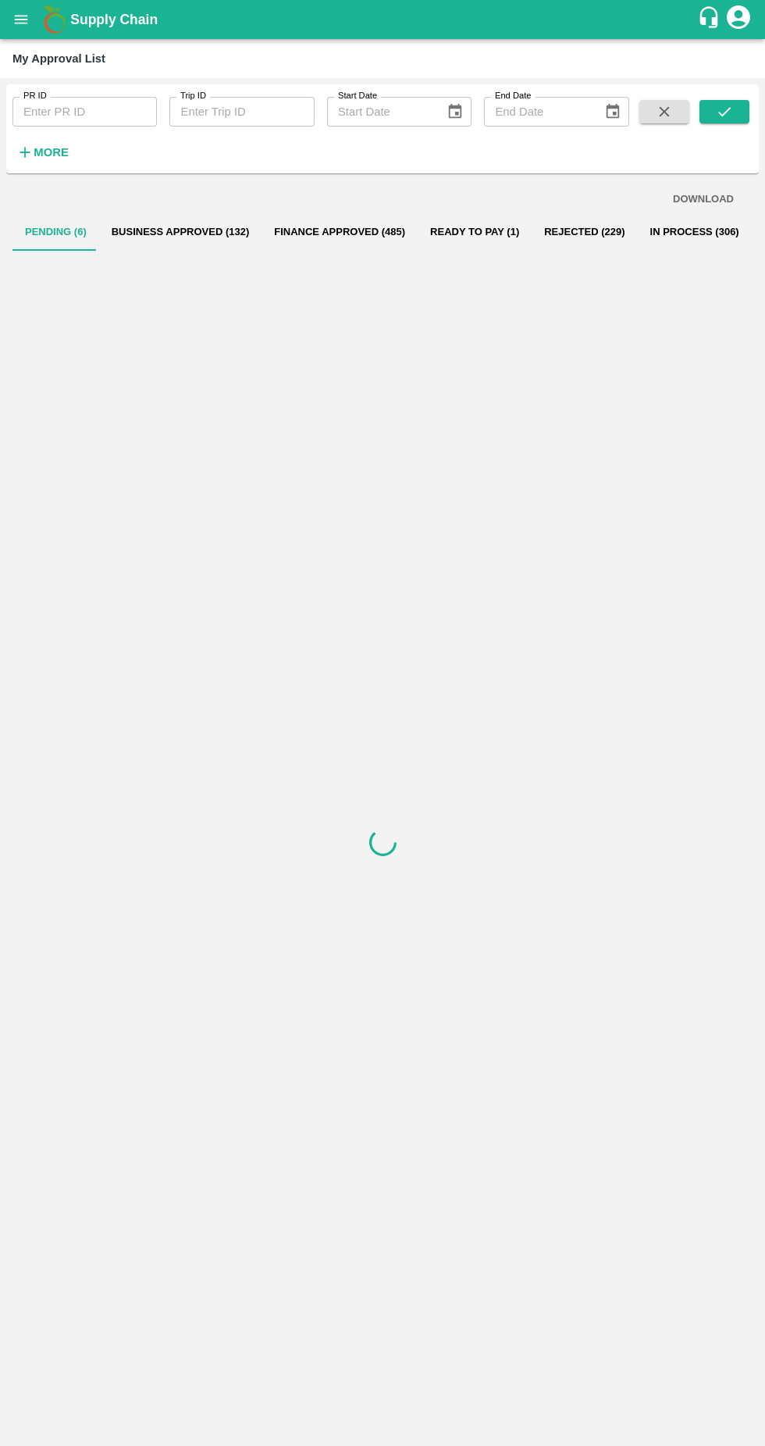
scroll to position [0, 0]
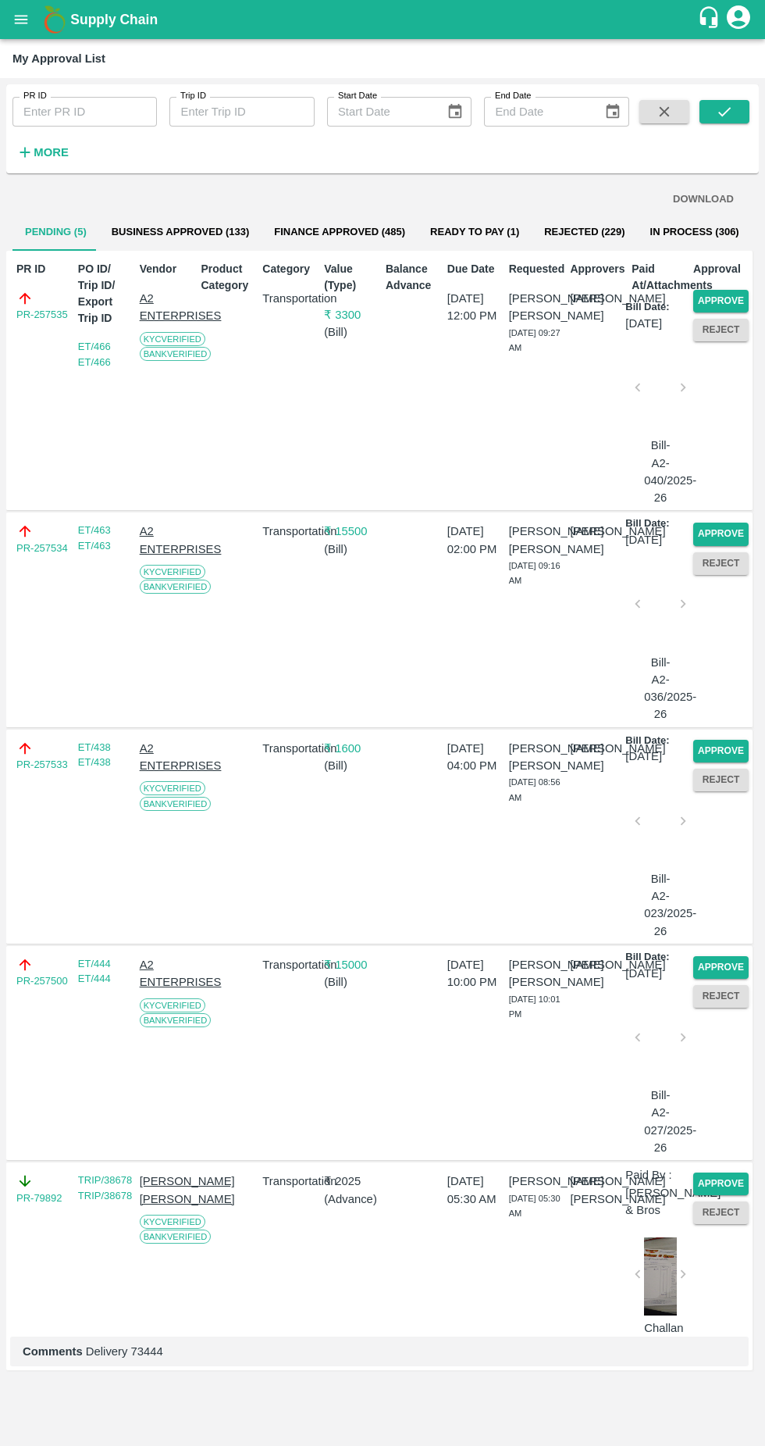
click at [712, 964] on button "Approve" at bounding box center [721, 967] width 55 height 23
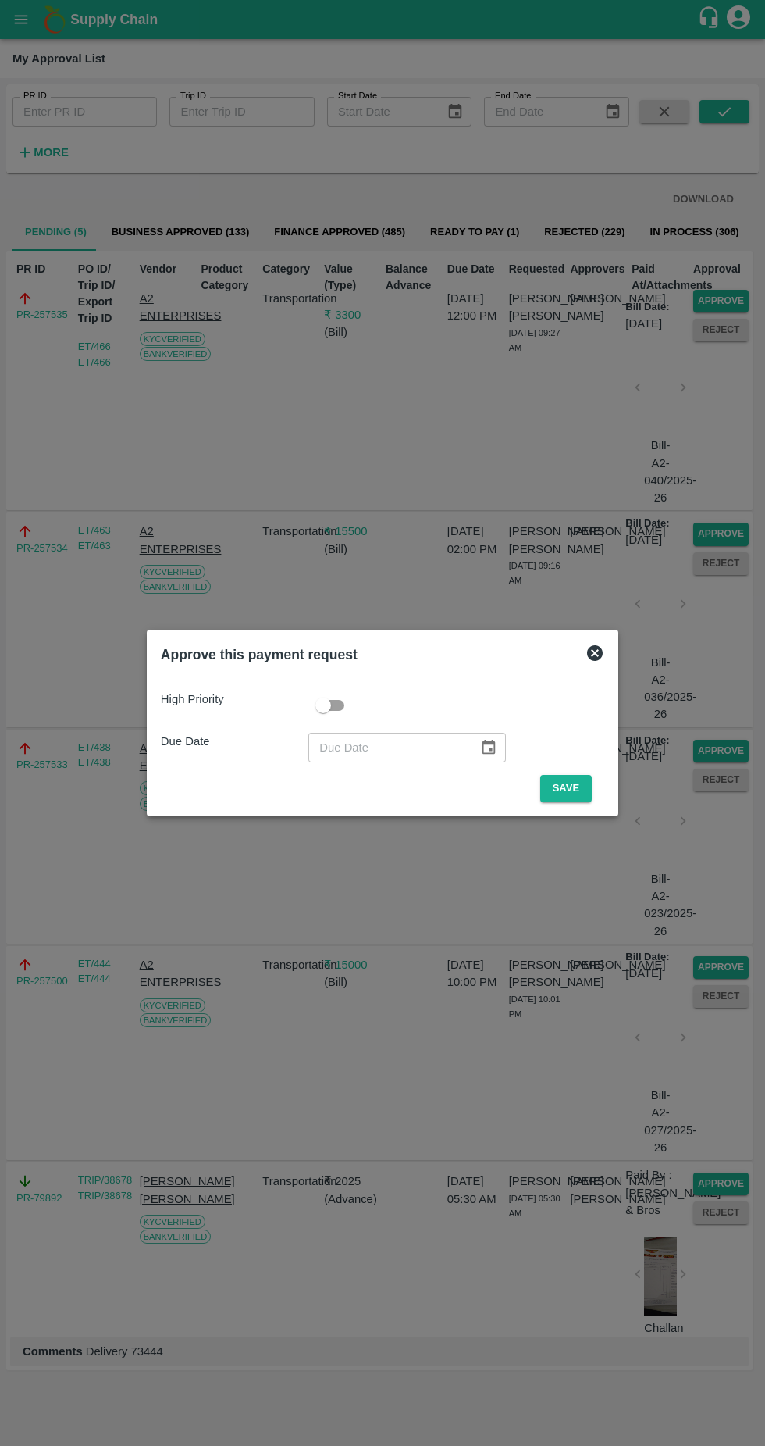
click at [570, 788] on button "Save" at bounding box center [566, 788] width 52 height 27
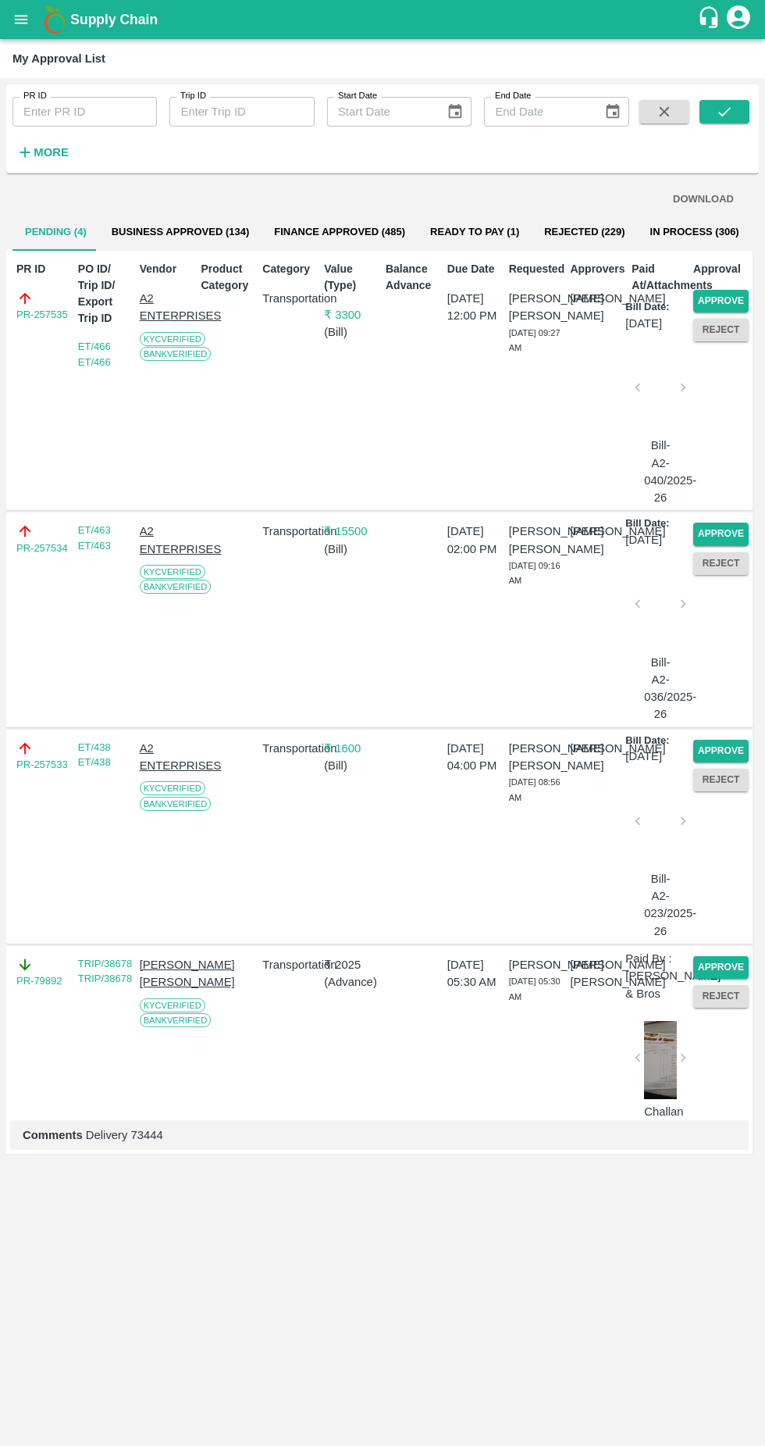
click at [733, 754] on button "Approve" at bounding box center [721, 751] width 55 height 23
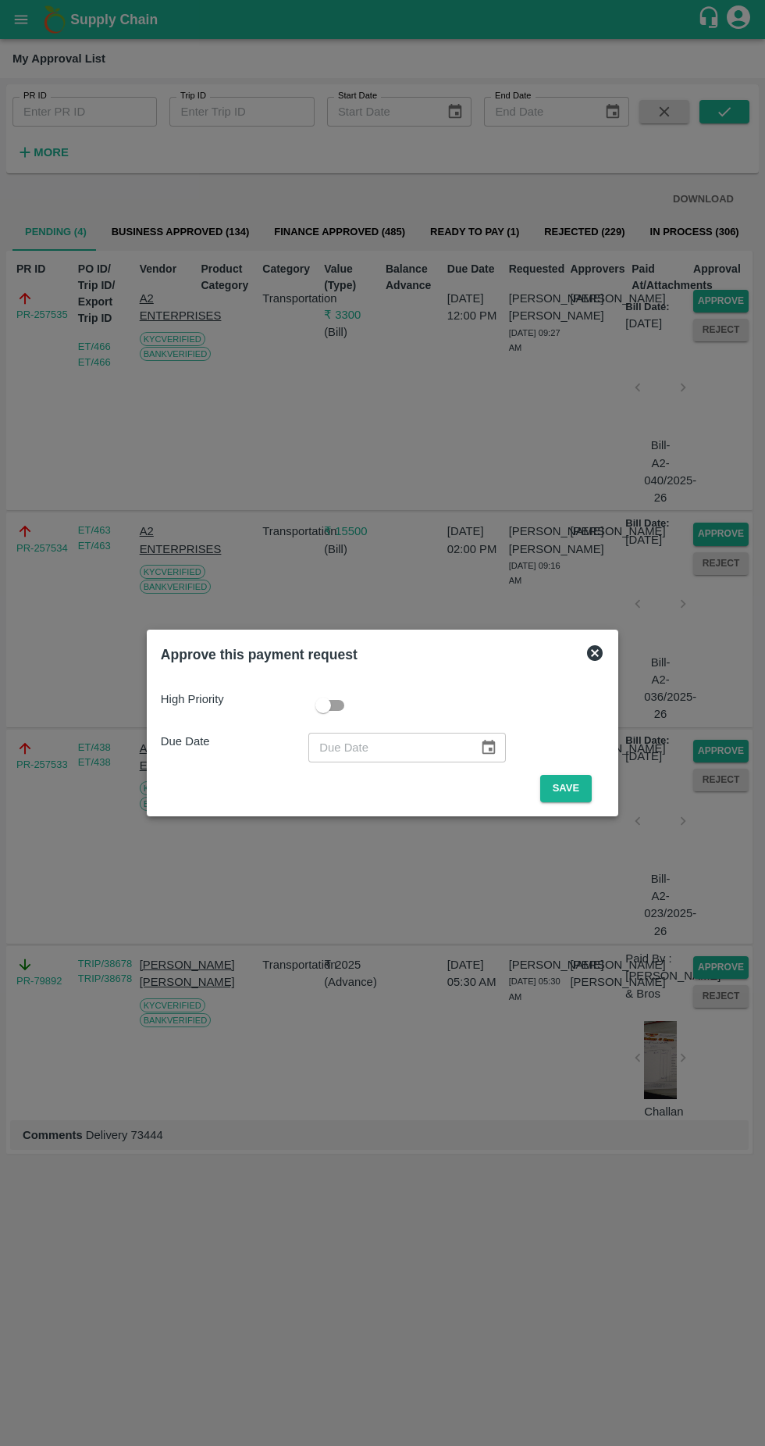
click at [570, 788] on button "Save" at bounding box center [566, 788] width 52 height 27
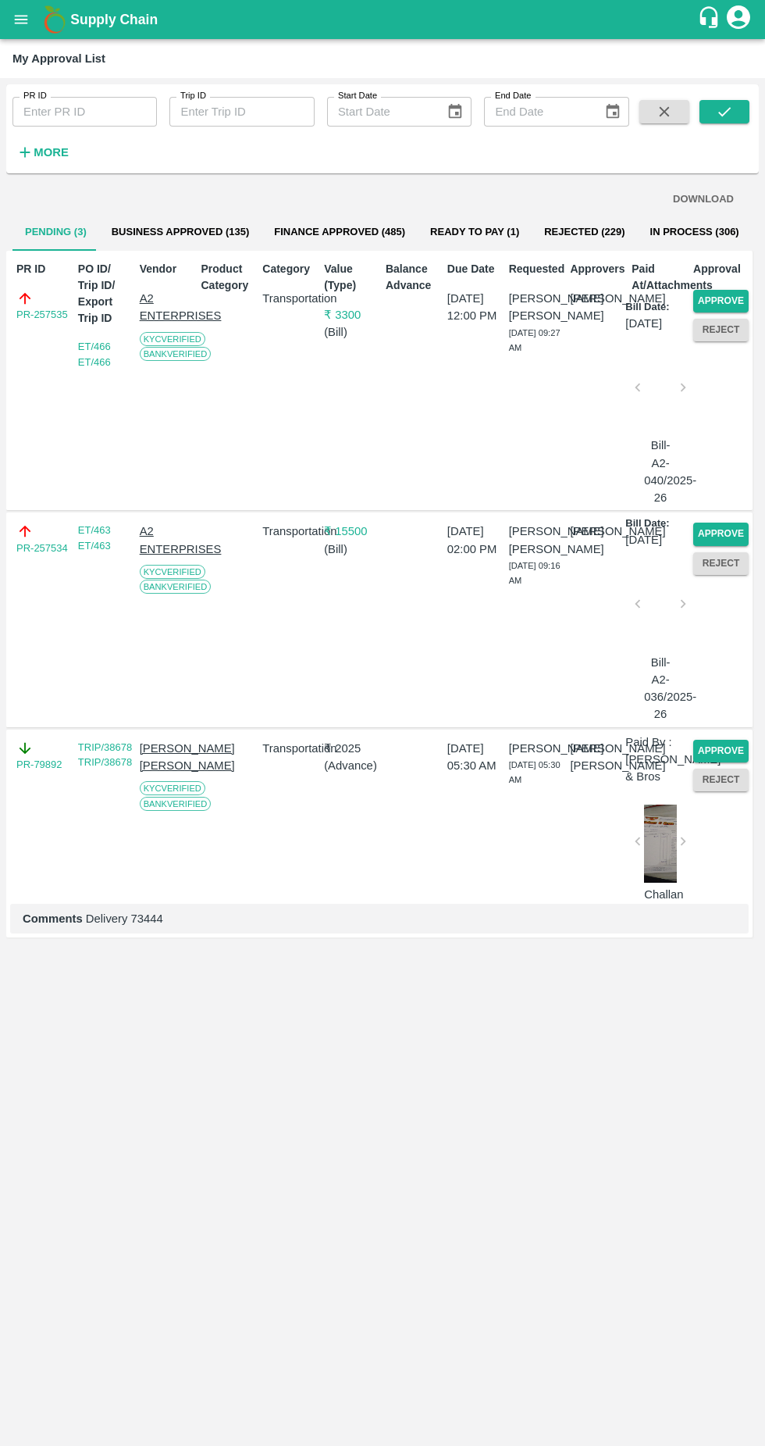
click at [730, 522] on button "Approve" at bounding box center [721, 533] width 55 height 23
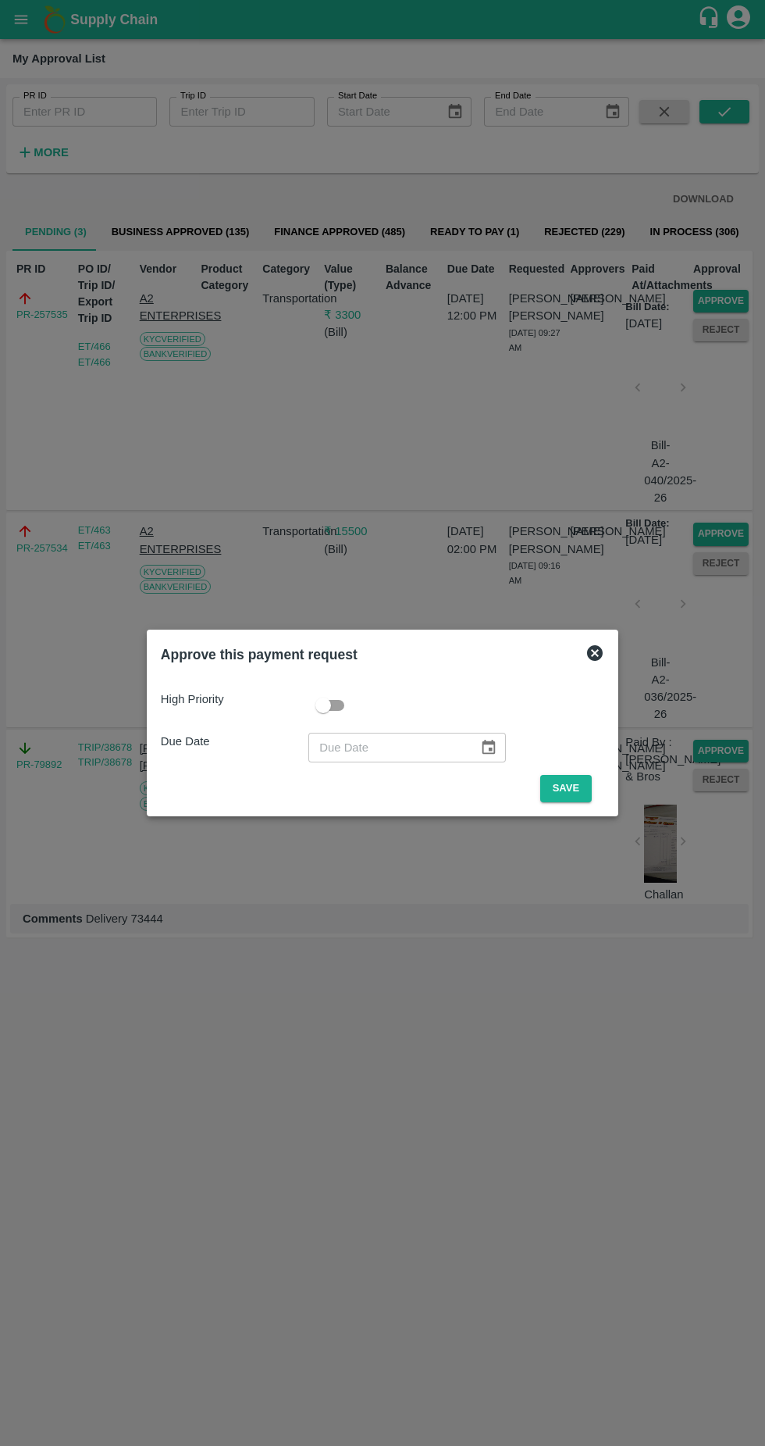
click at [560, 797] on button "Save" at bounding box center [566, 788] width 52 height 27
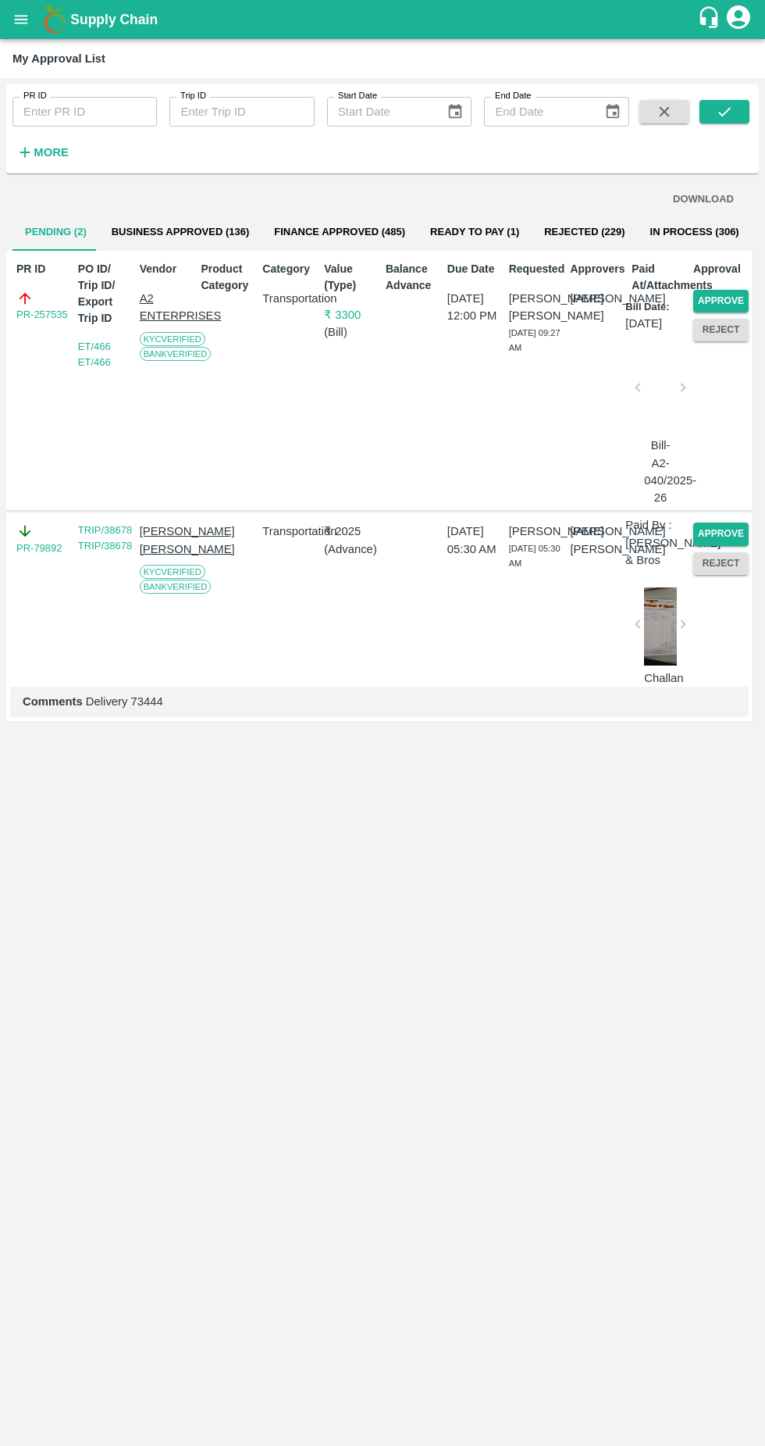
click at [723, 305] on button "Approve" at bounding box center [721, 301] width 55 height 23
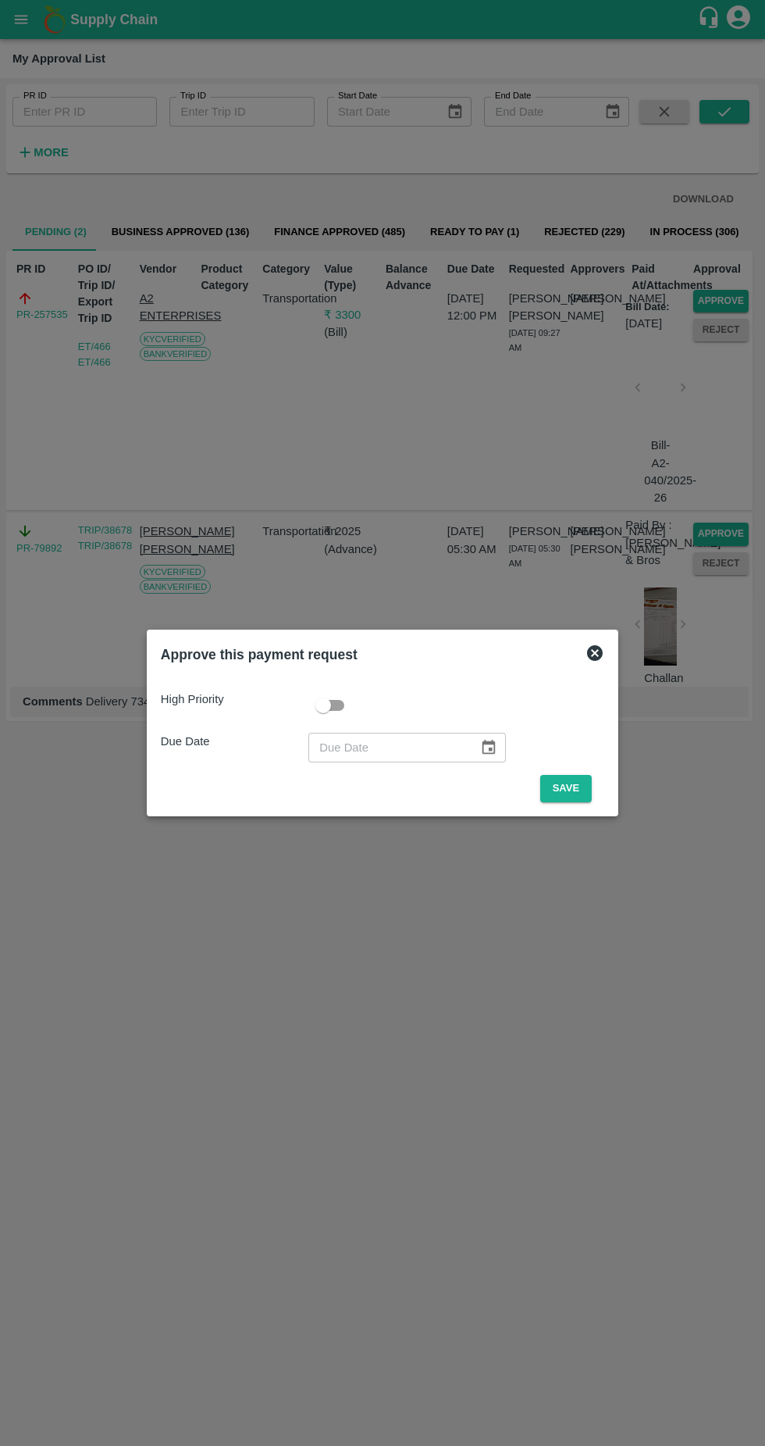
click at [580, 779] on button "Save" at bounding box center [566, 788] width 52 height 27
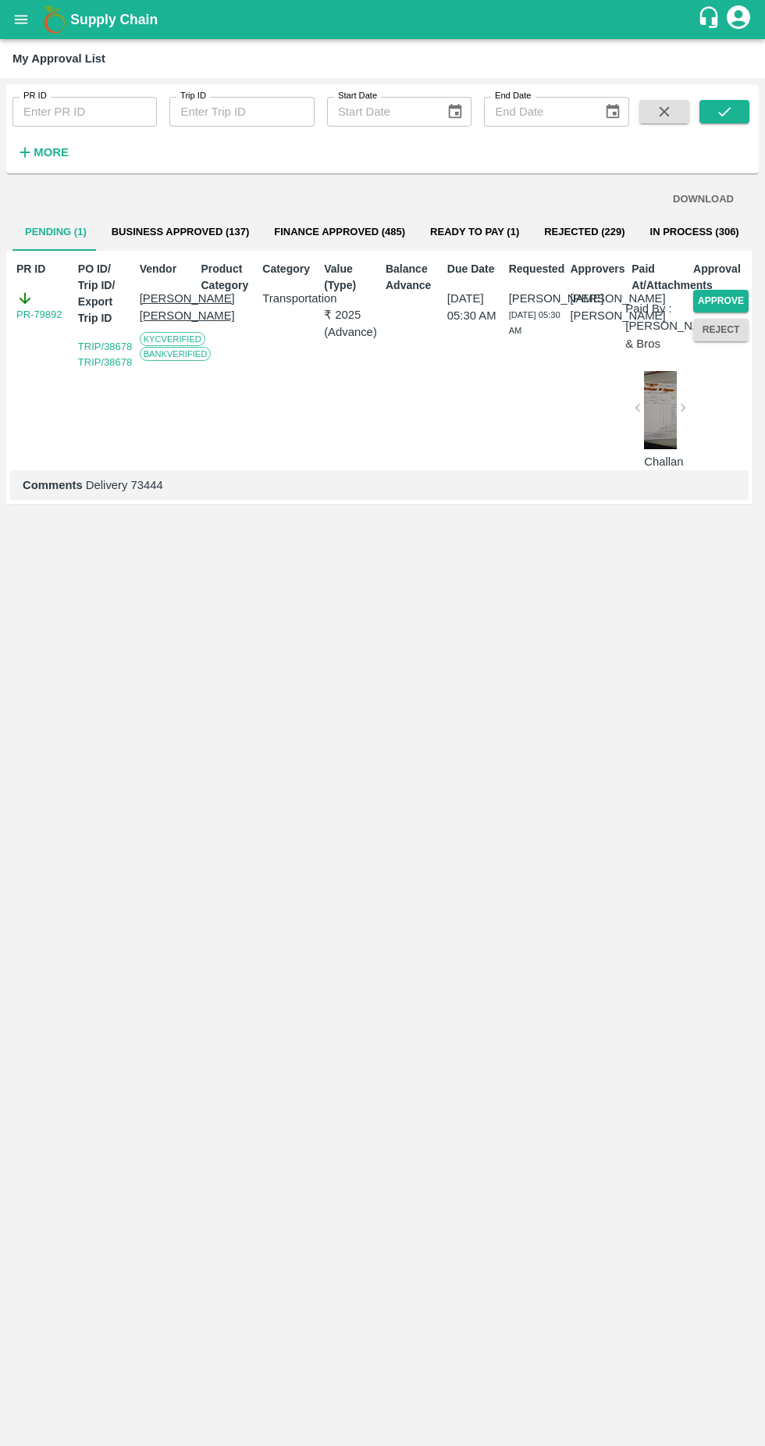
click at [49, 184] on div "DOWNLOAD Pending (1) Business Approved (137) Finance Approved (485) Ready To Pa…" at bounding box center [382, 810] width 753 height 1260
click at [48, 154] on strong "More" at bounding box center [51, 152] width 35 height 12
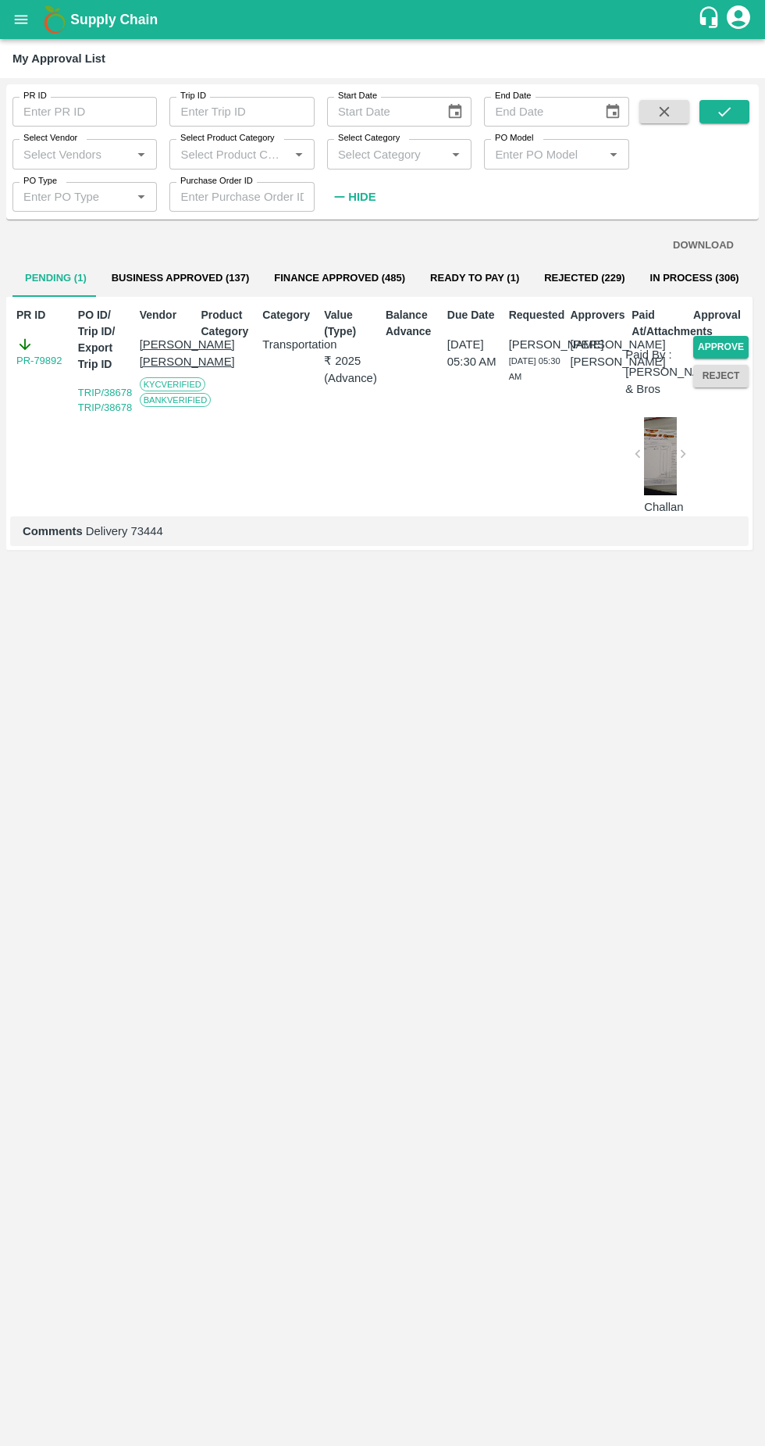
click at [84, 154] on input "Select Vendor" at bounding box center [71, 154] width 109 height 20
click at [65, 153] on input "Select Vendor" at bounding box center [71, 154] width 109 height 20
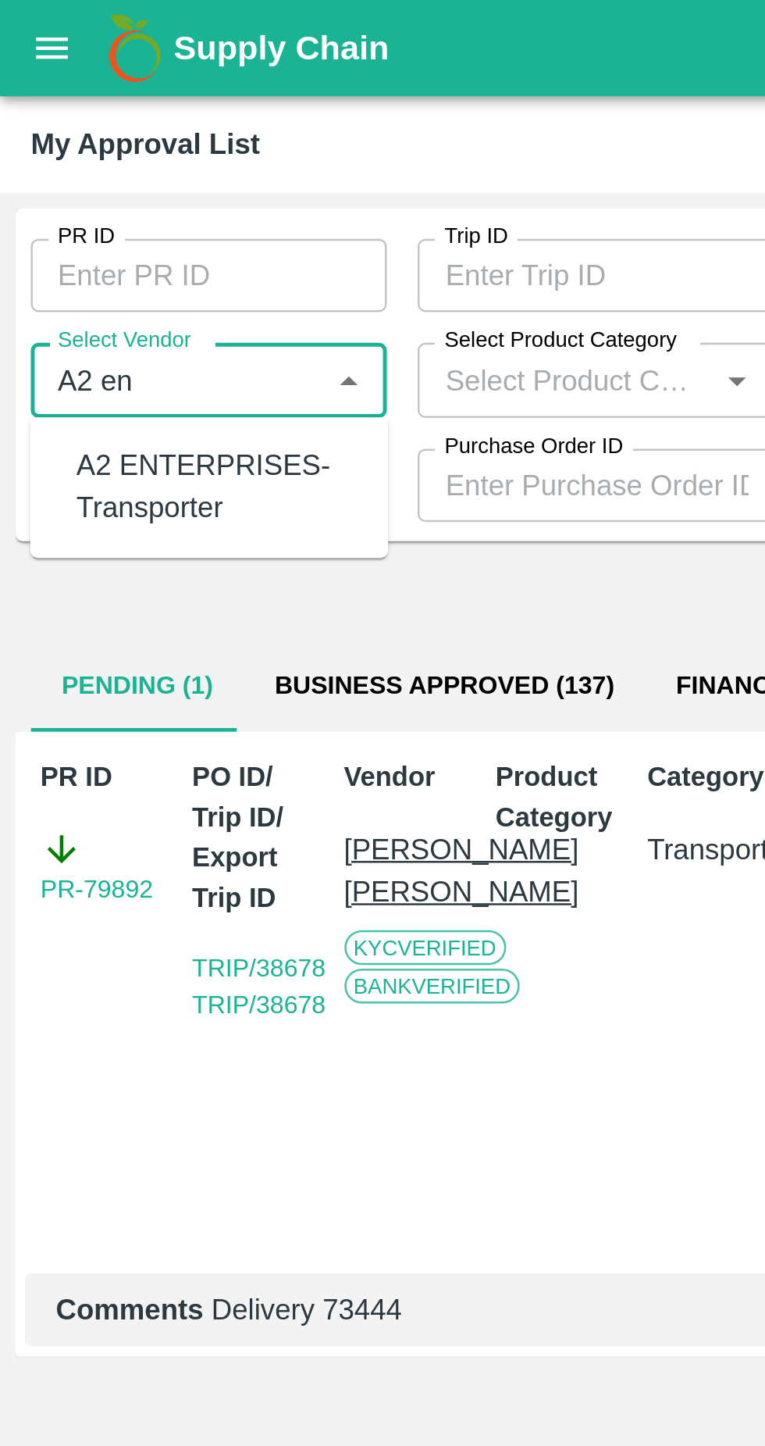
click at [60, 198] on div "A2 ENTERPRISES-Transporter" at bounding box center [88, 197] width 114 height 35
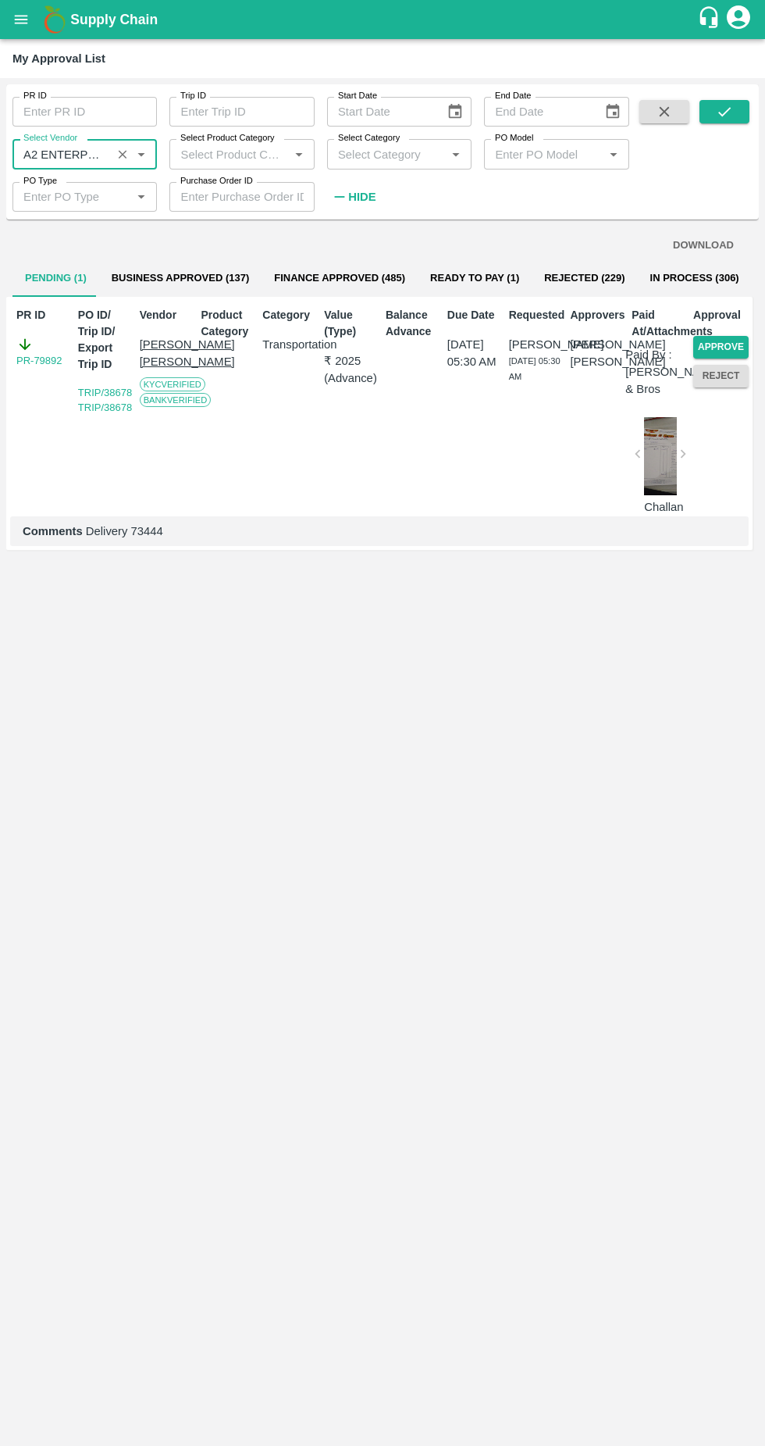
type input "A2 ENTERPRISES-Transporter"
click at [728, 112] on icon "submit" at bounding box center [724, 111] width 17 height 17
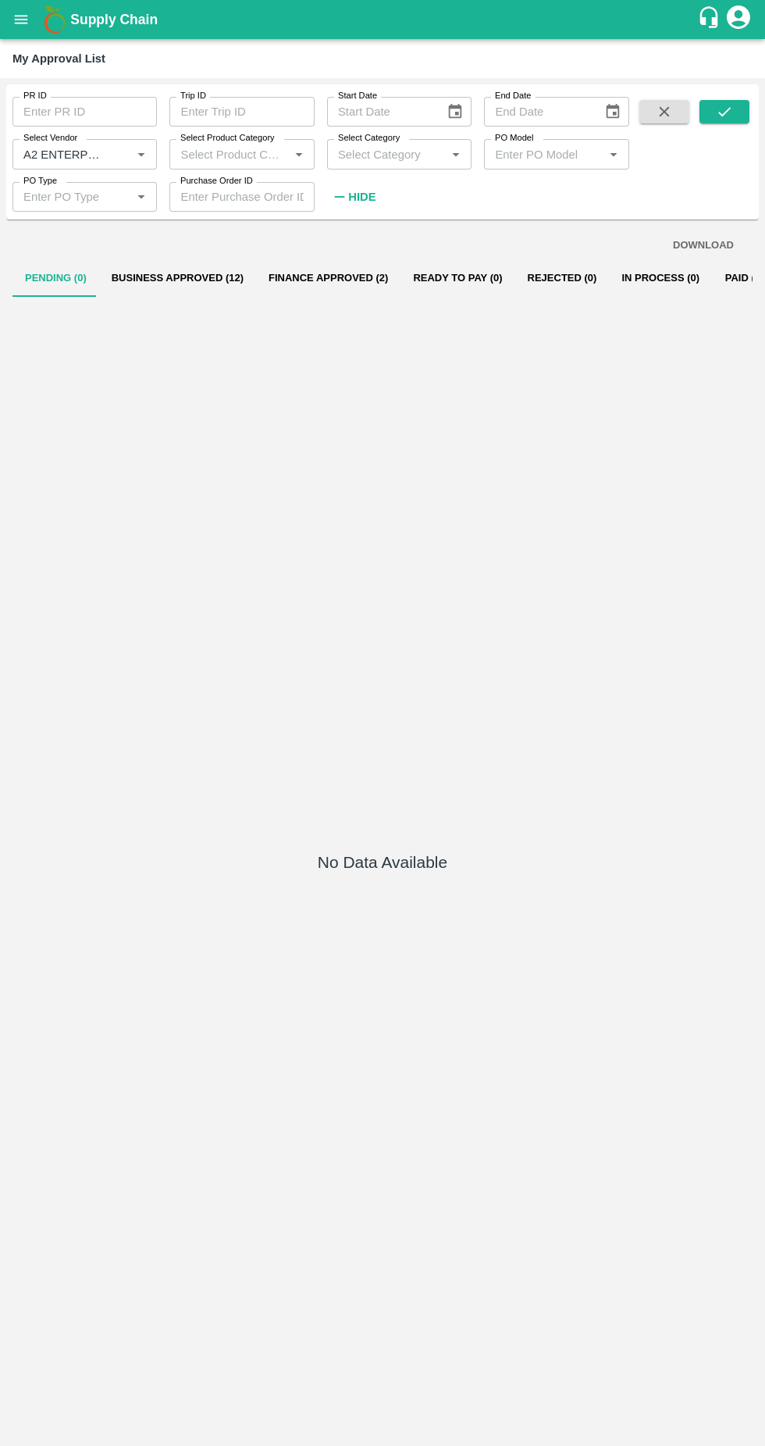
click at [184, 284] on button "Business Approved (12)" at bounding box center [177, 277] width 157 height 37
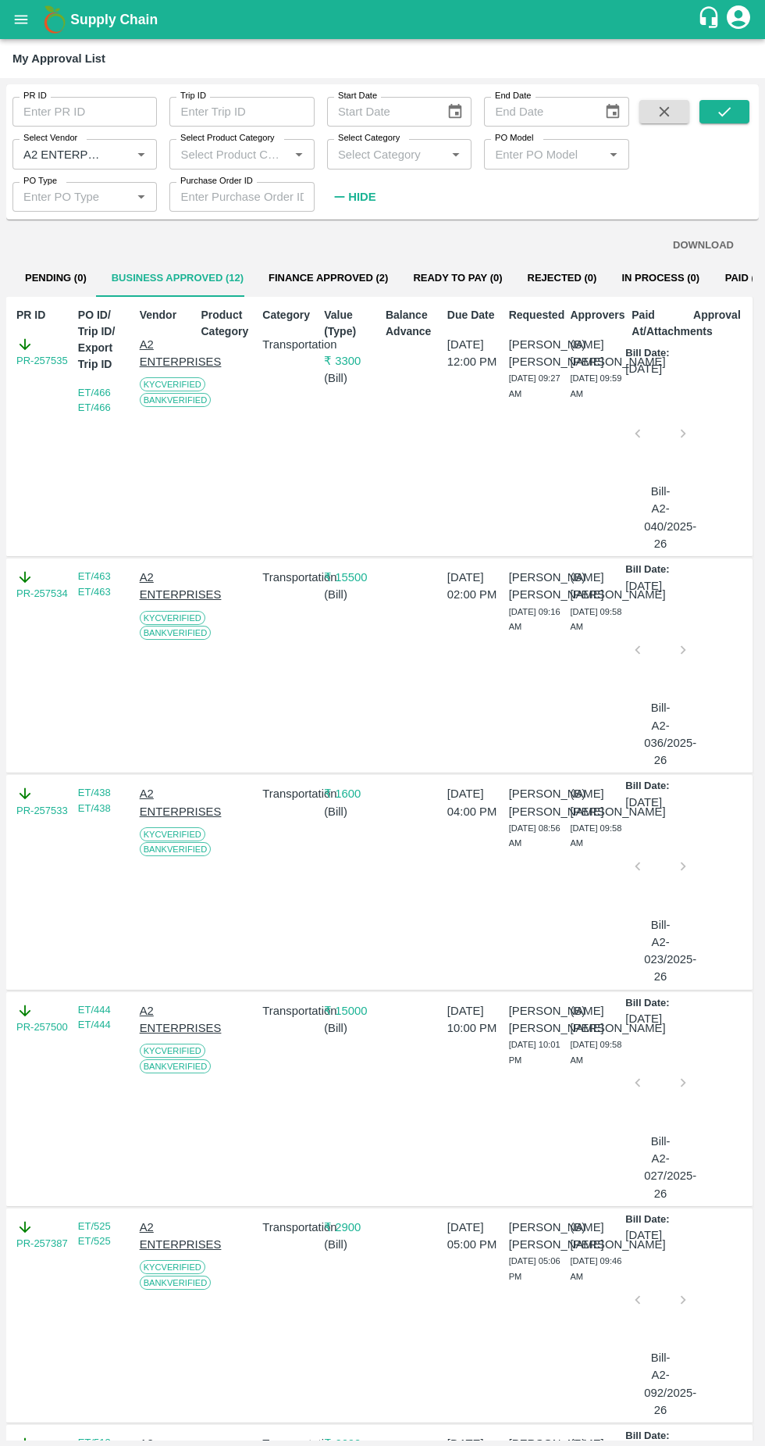
click at [357, 269] on button "Finance Approved (2)" at bounding box center [328, 277] width 144 height 37
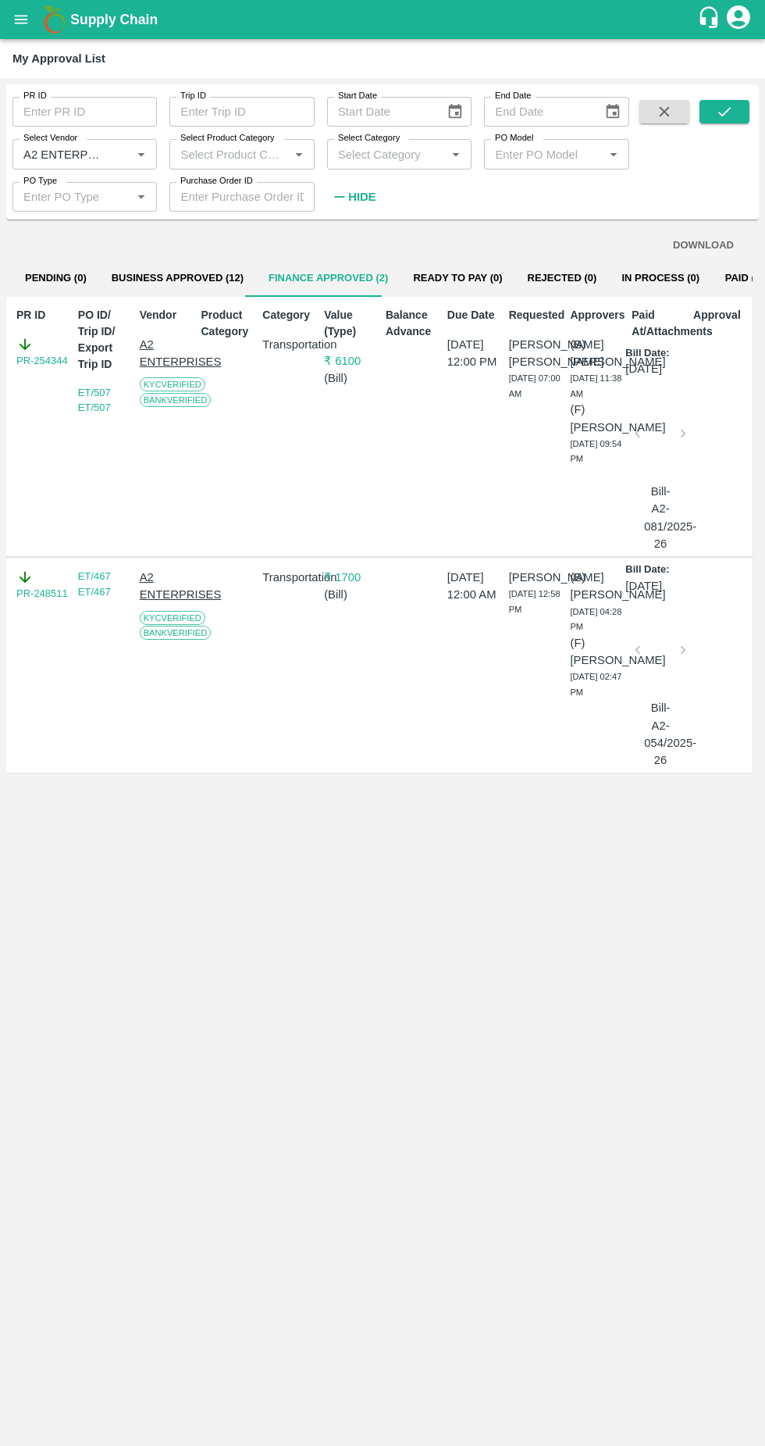
click at [89, 154] on input "Select Vendor" at bounding box center [61, 154] width 89 height 20
click at [129, 154] on icon "Clear" at bounding box center [123, 154] width 15 height 15
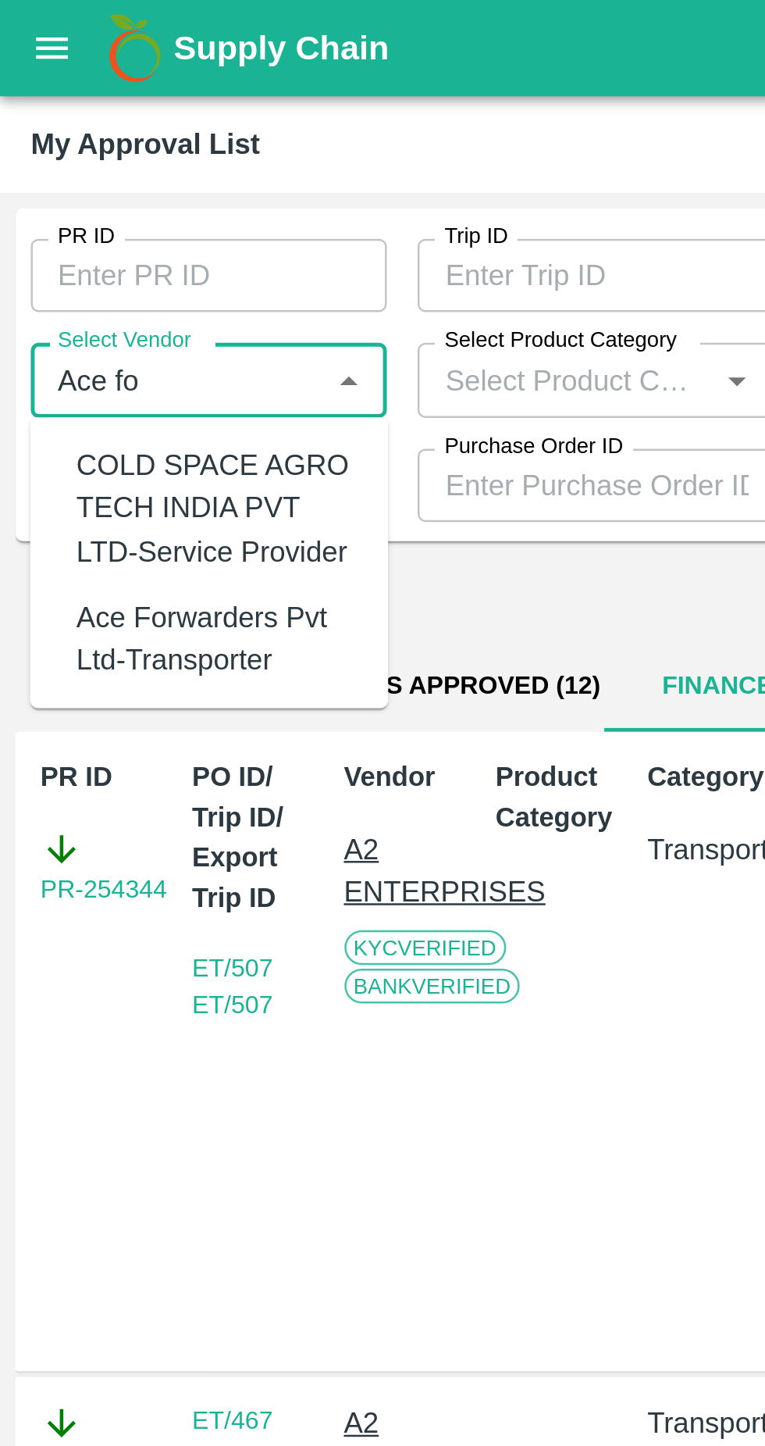
click at [110, 259] on div "Ace Forwarders Pvt Ltd-Transporter" at bounding box center [88, 259] width 114 height 35
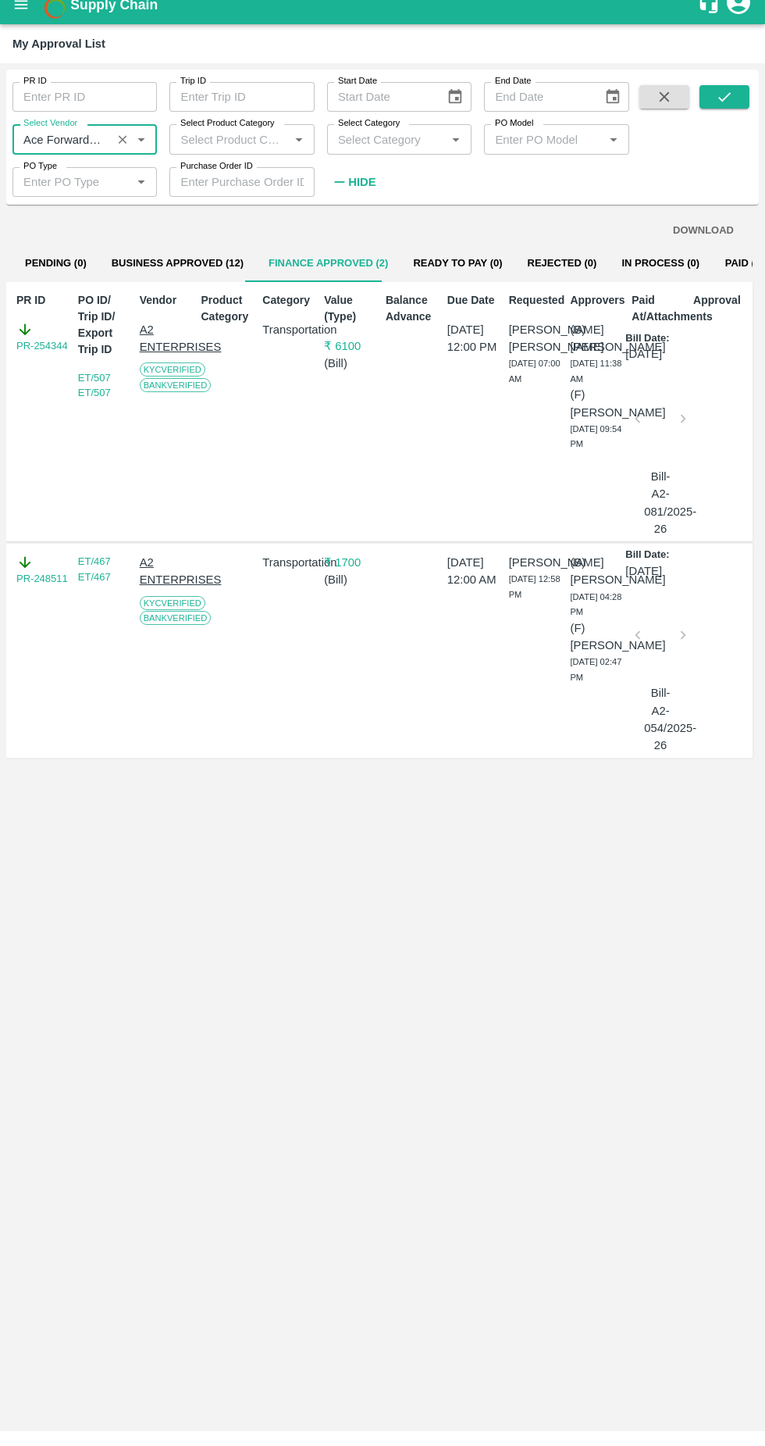
type input "Ace Forwarders Pvt Ltd-Transporter"
click at [744, 113] on button "submit" at bounding box center [725, 111] width 50 height 23
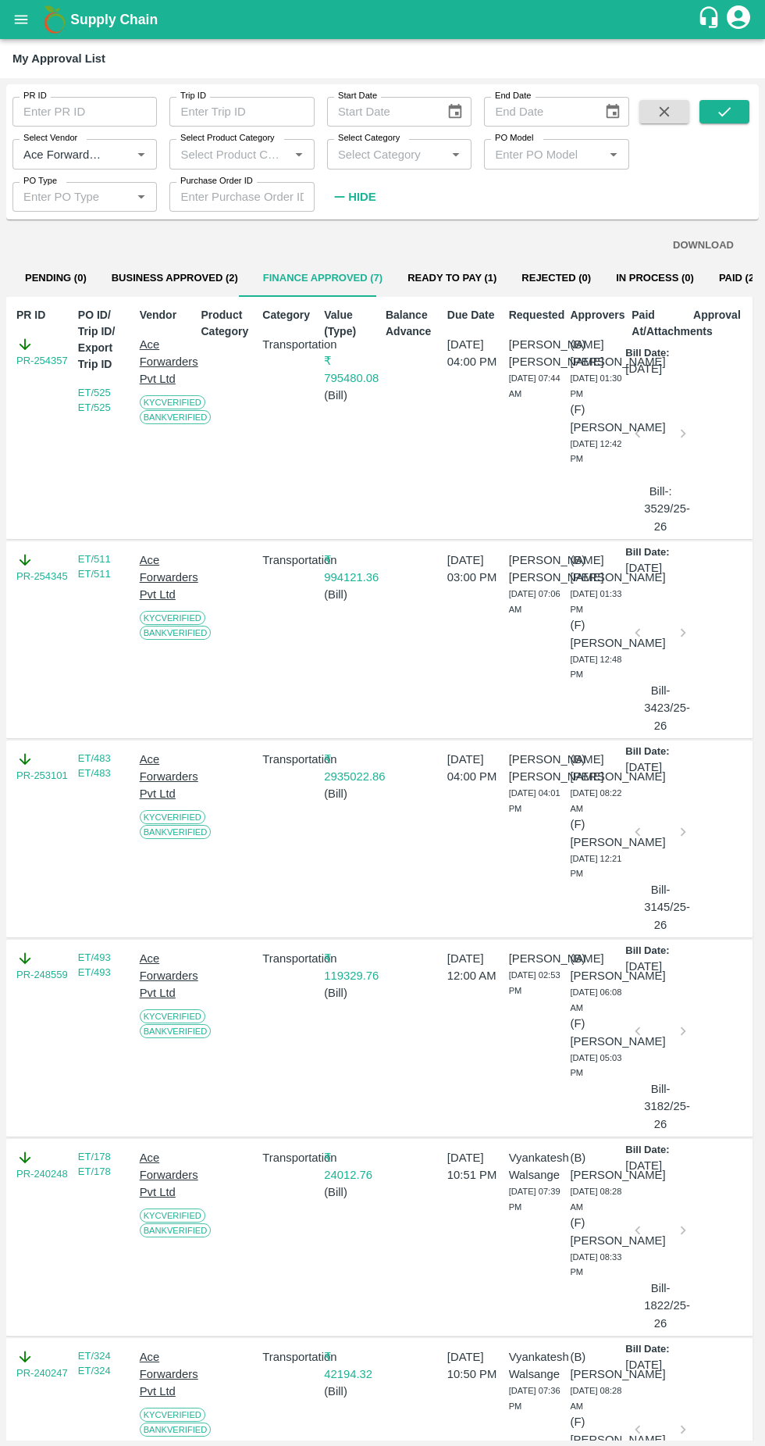
click at [165, 264] on button "Business Approved (2)" at bounding box center [175, 277] width 152 height 37
